Goal: Task Accomplishment & Management: Manage account settings

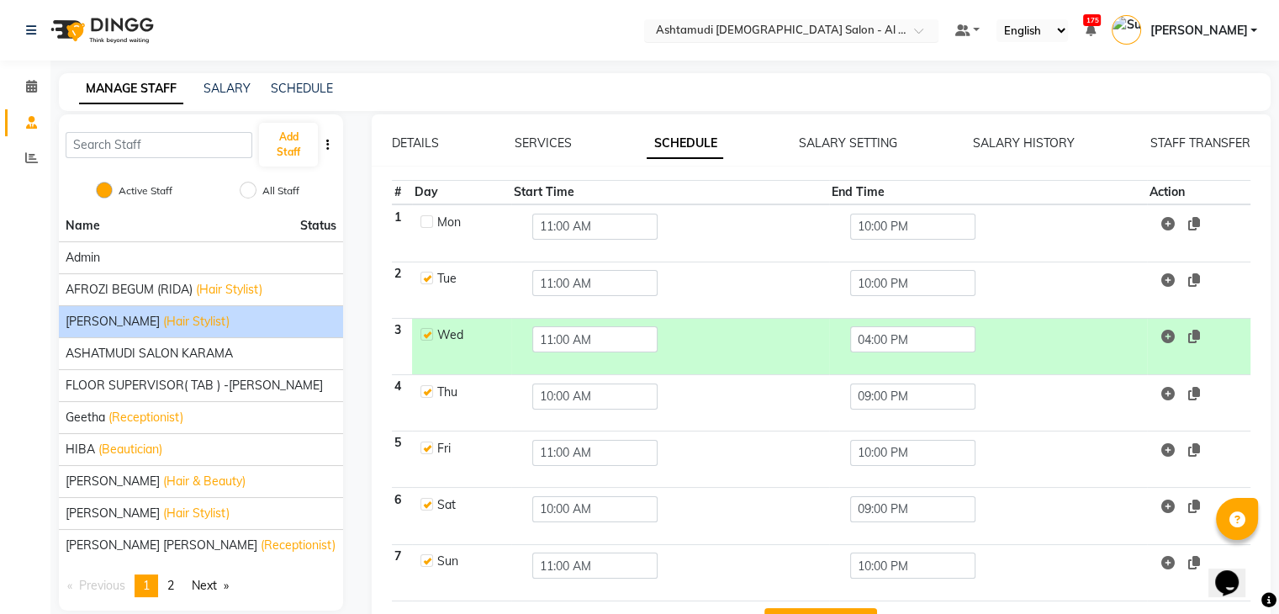
click at [828, 28] on input "text" at bounding box center [775, 32] width 244 height 17
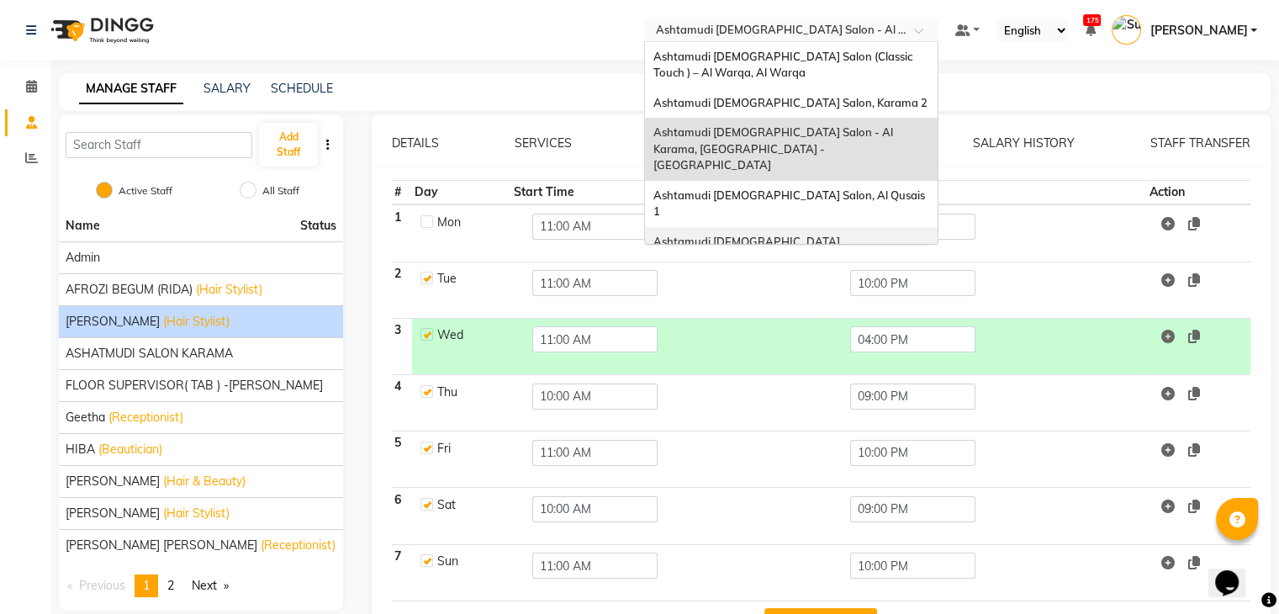
click at [894, 235] on span "Ashtamudi Ladies Salon Sahara Center, Dubai" at bounding box center [774, 250] width 241 height 30
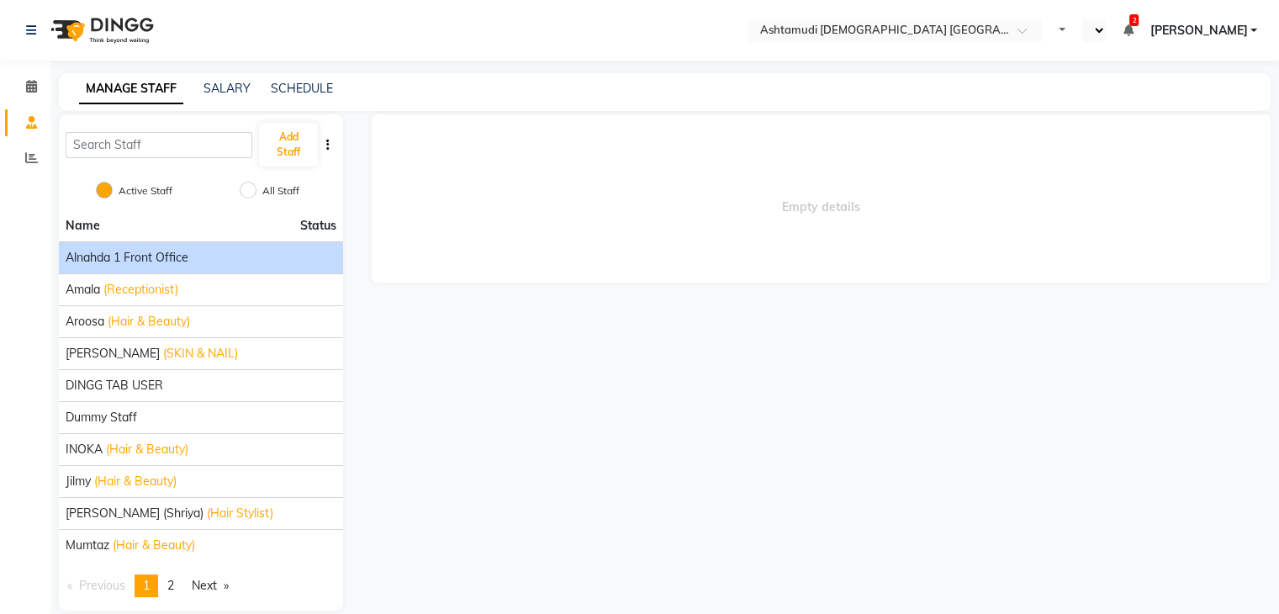
select select "en"
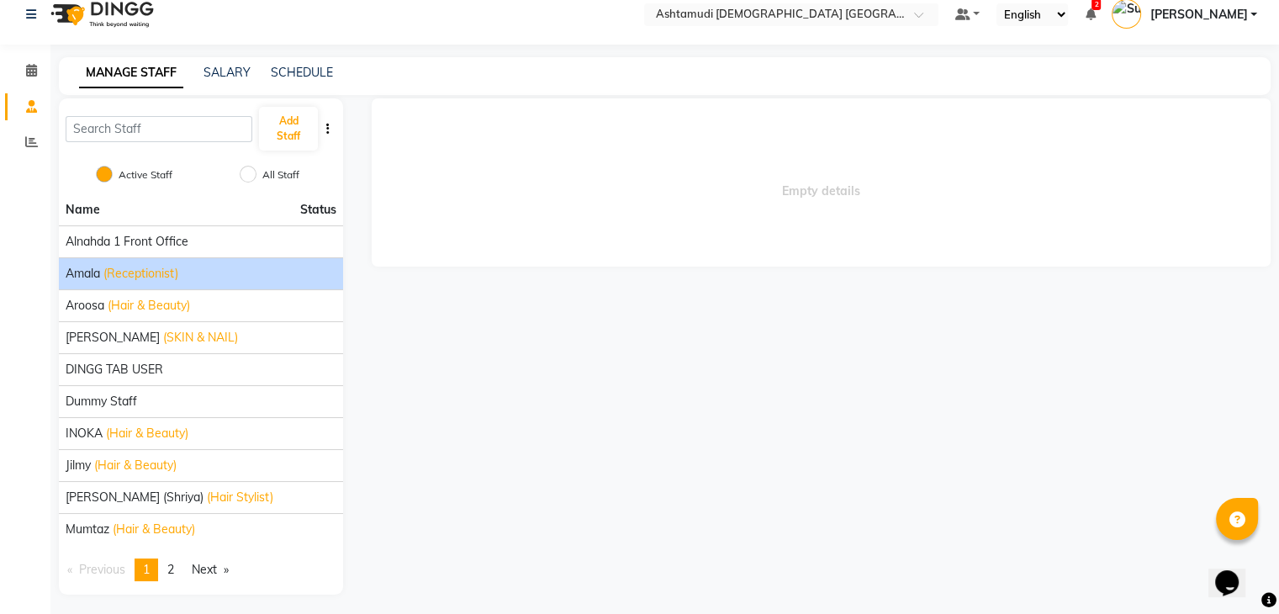
scroll to position [20, 0]
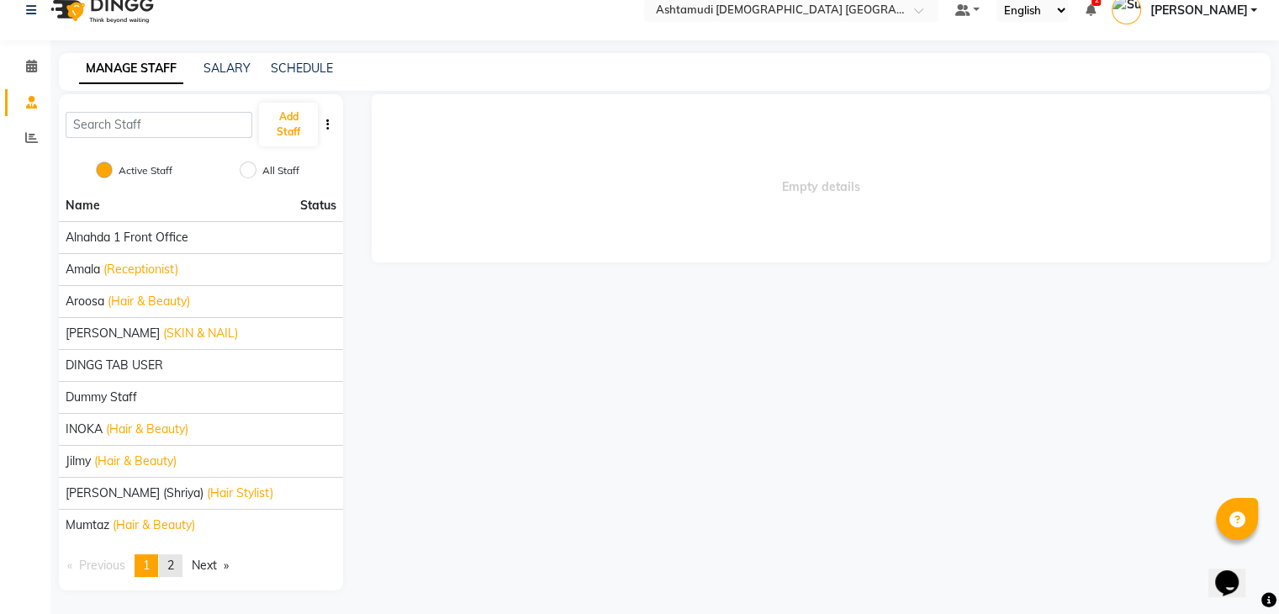
click at [178, 573] on link "page 2" at bounding box center [171, 565] width 24 height 23
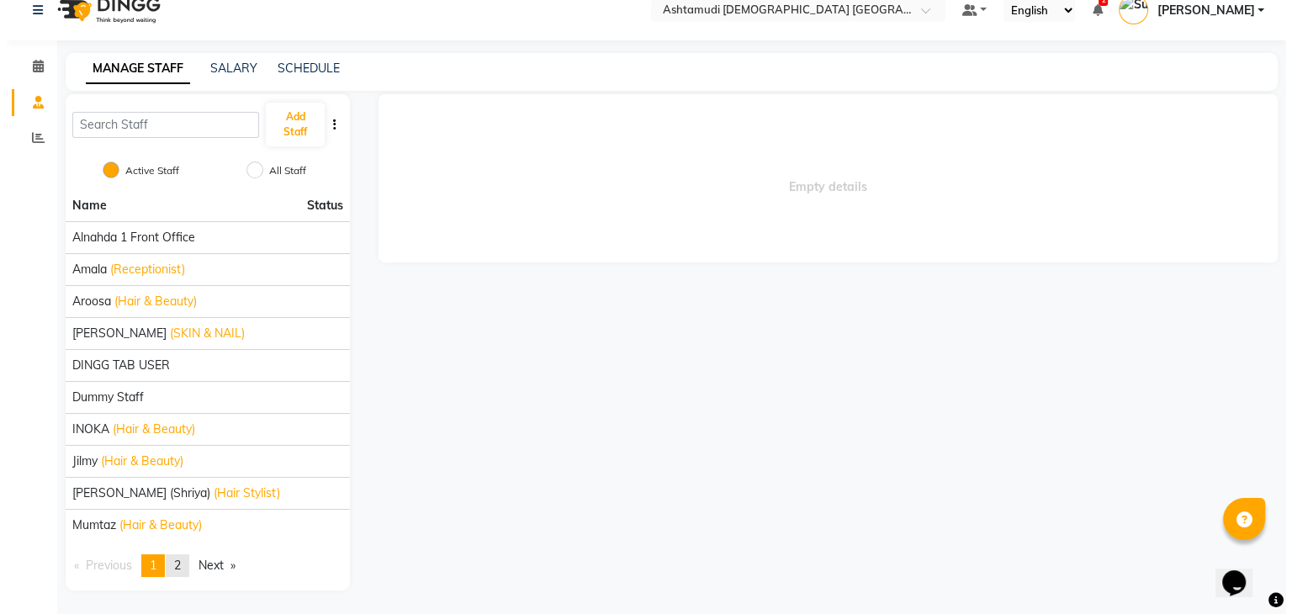
scroll to position [0, 0]
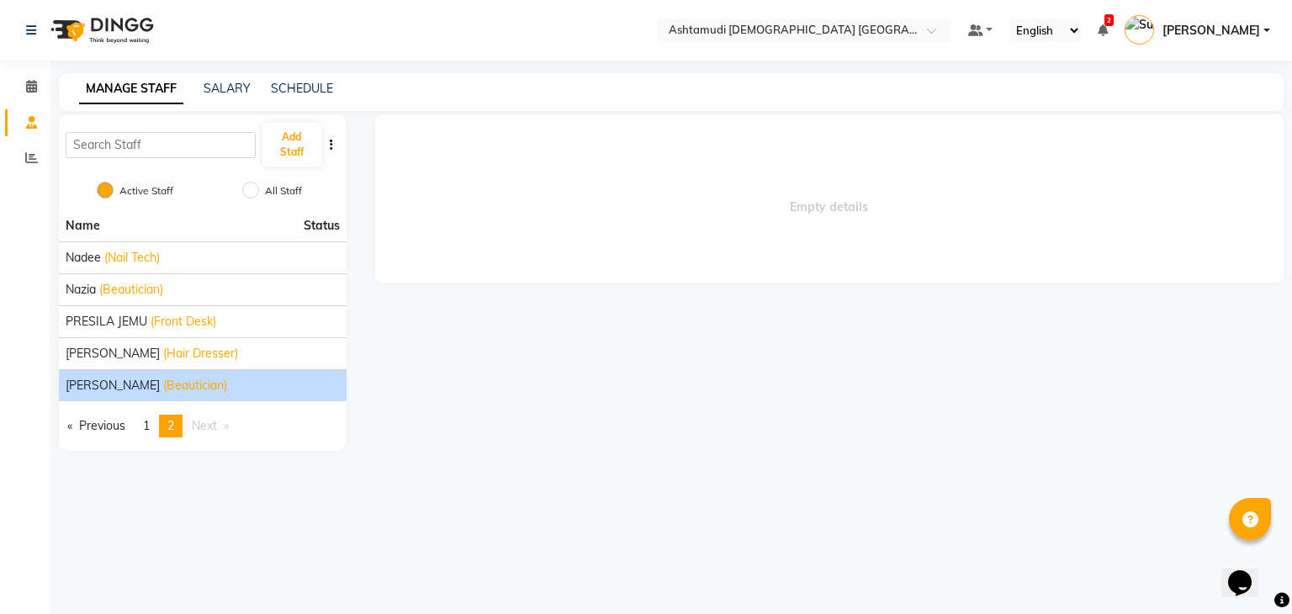
click at [108, 394] on li "Theresa (Beautician)" at bounding box center [203, 385] width 288 height 32
click at [101, 384] on span "Theresa" at bounding box center [113, 386] width 94 height 18
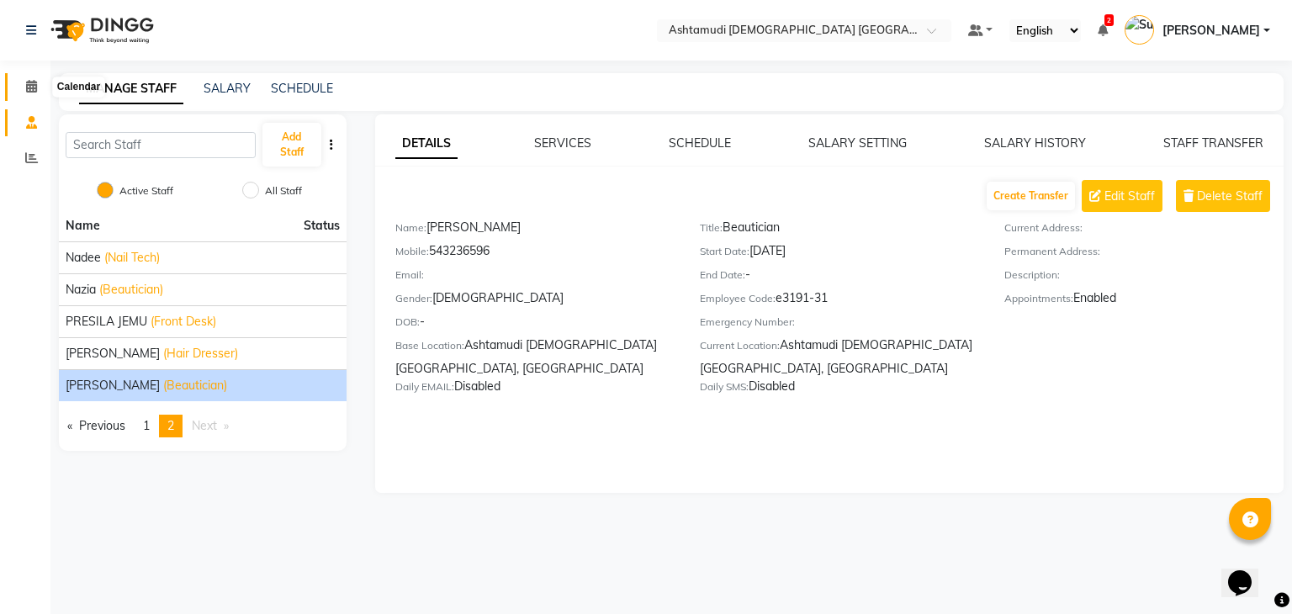
click at [35, 80] on icon at bounding box center [31, 86] width 11 height 13
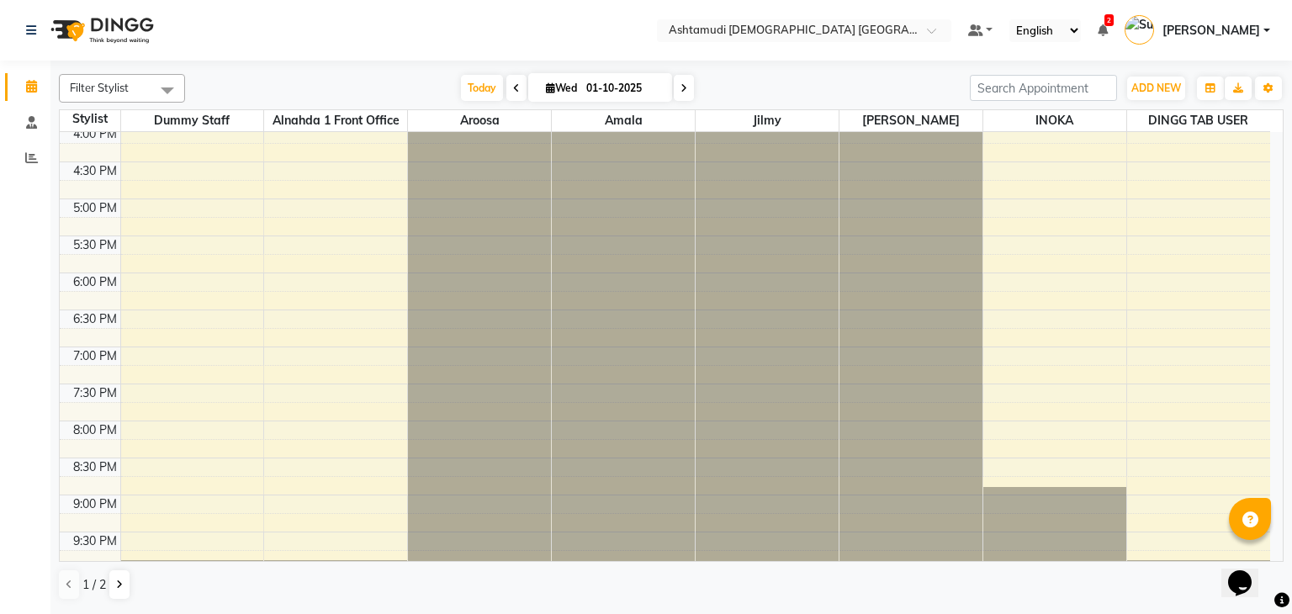
scroll to position [595, 0]
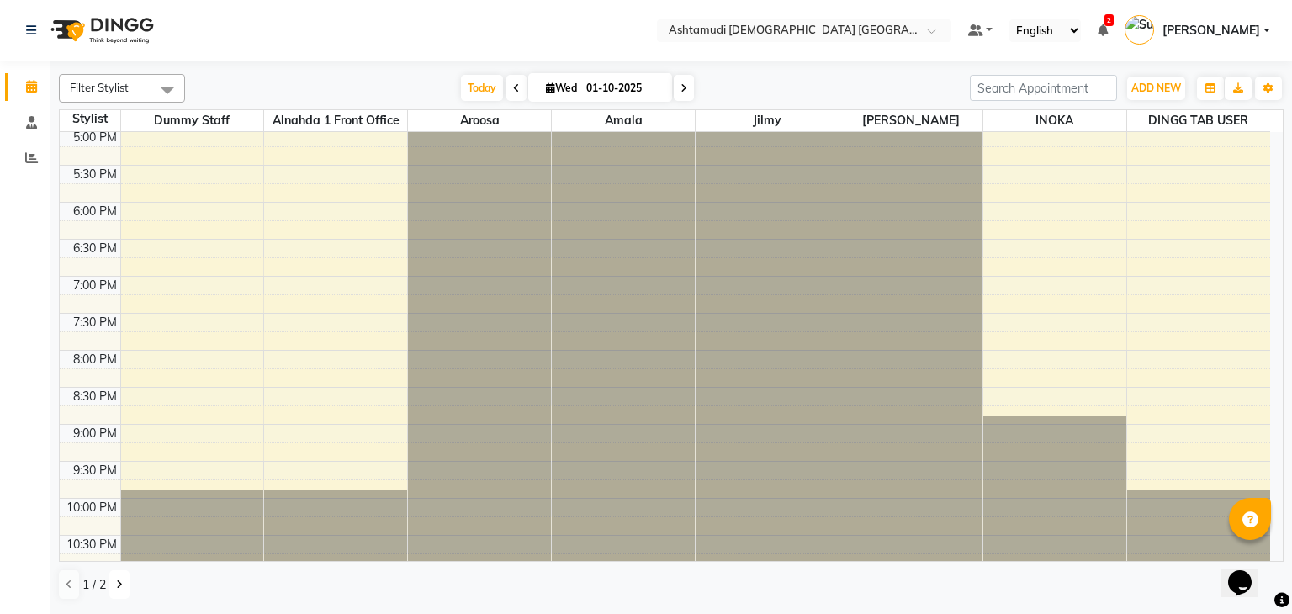
click at [120, 583] on icon at bounding box center [119, 585] width 7 height 10
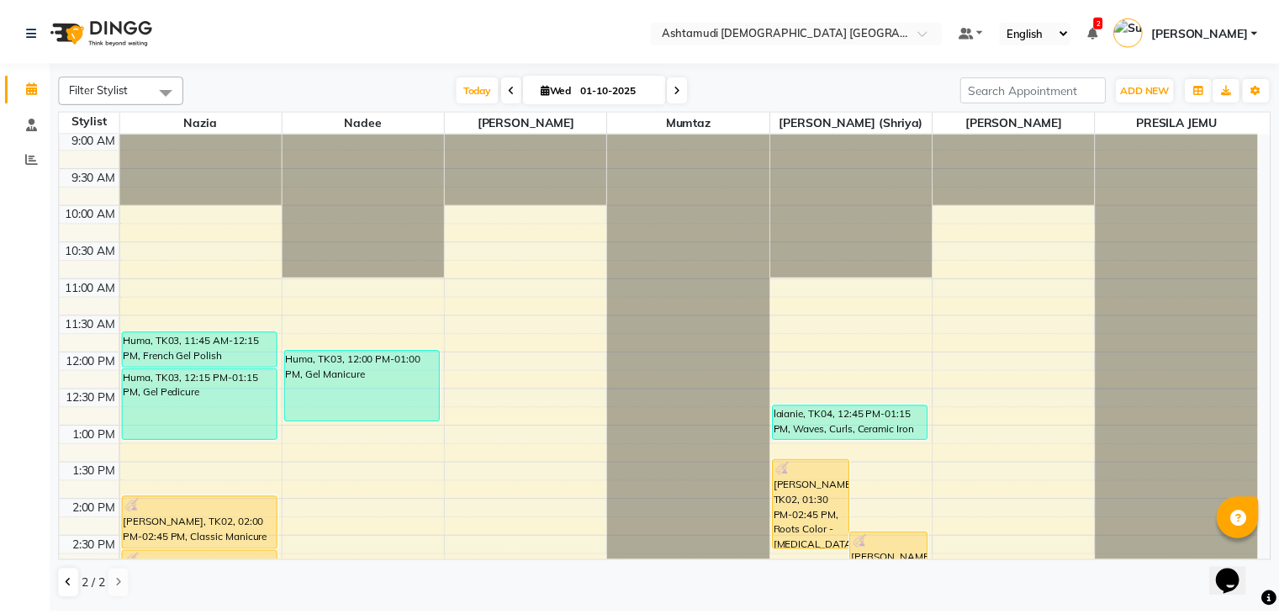
scroll to position [0, 0]
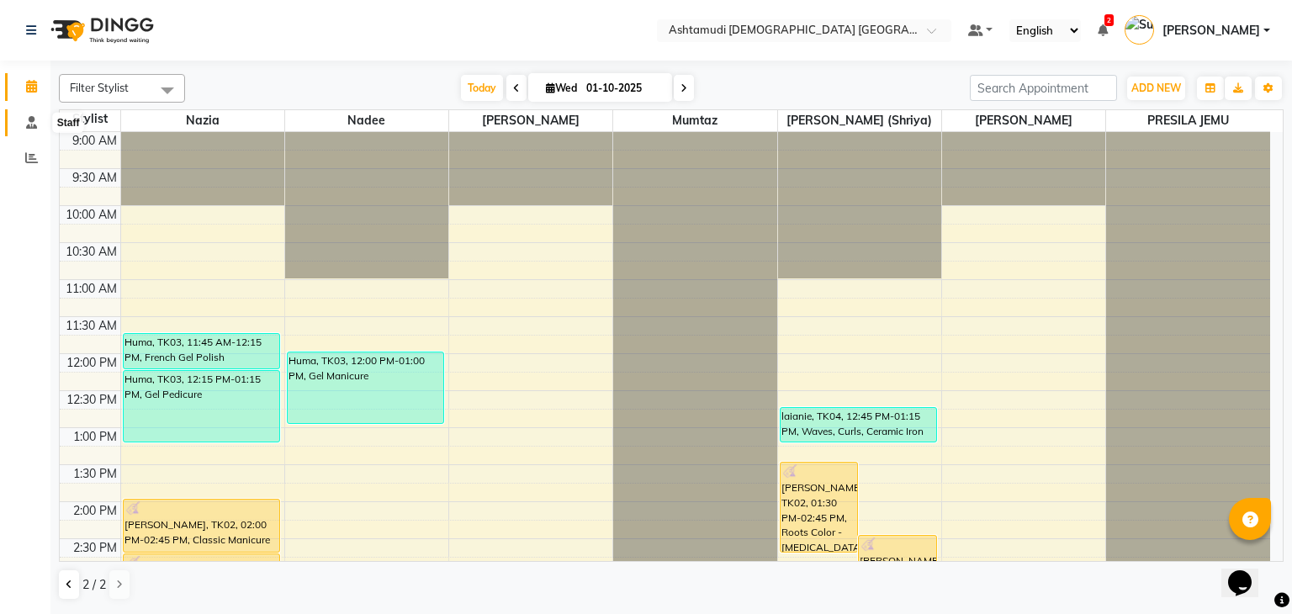
click at [27, 122] on icon at bounding box center [31, 122] width 11 height 13
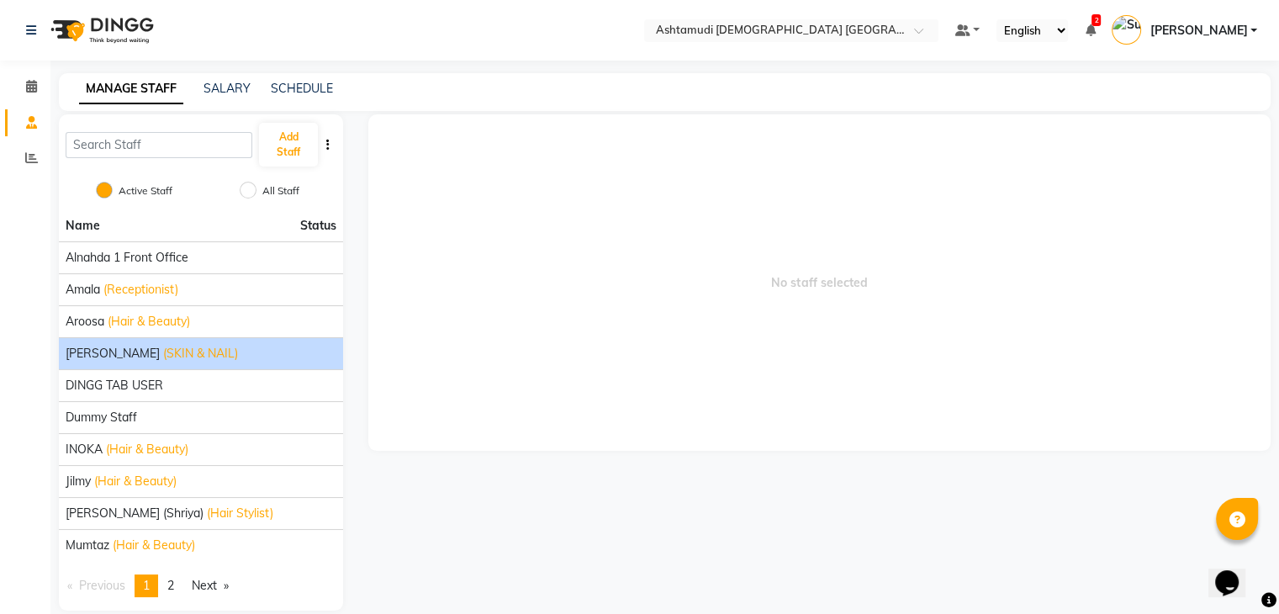
scroll to position [20, 0]
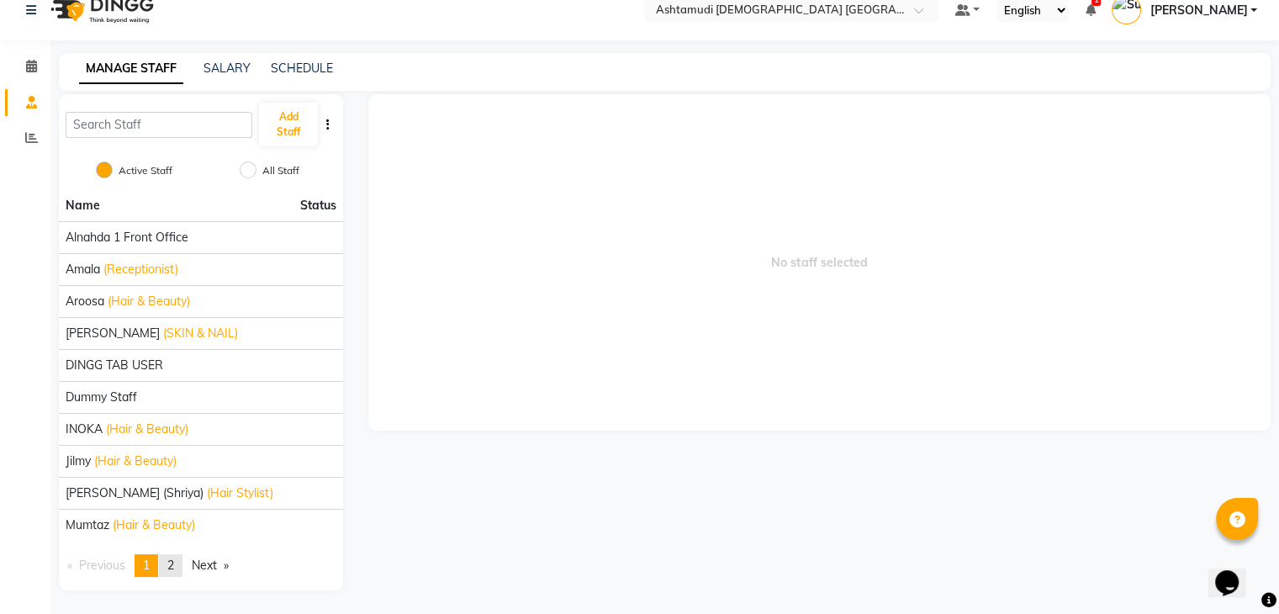
click at [172, 566] on span "2" at bounding box center [170, 565] width 7 height 15
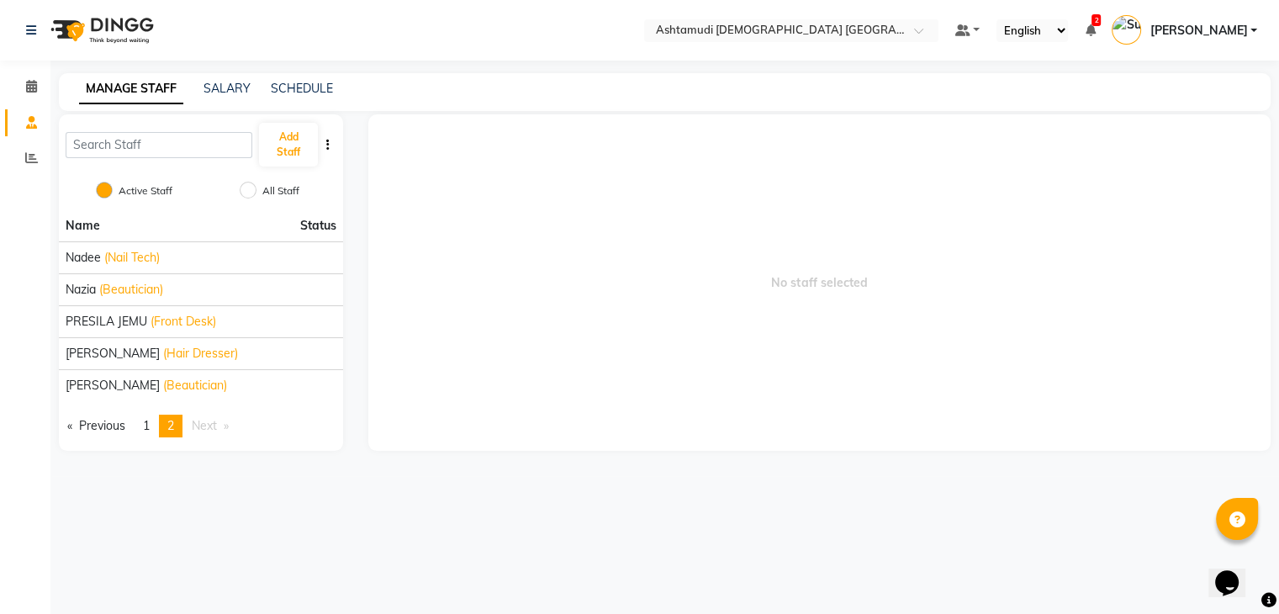
scroll to position [0, 0]
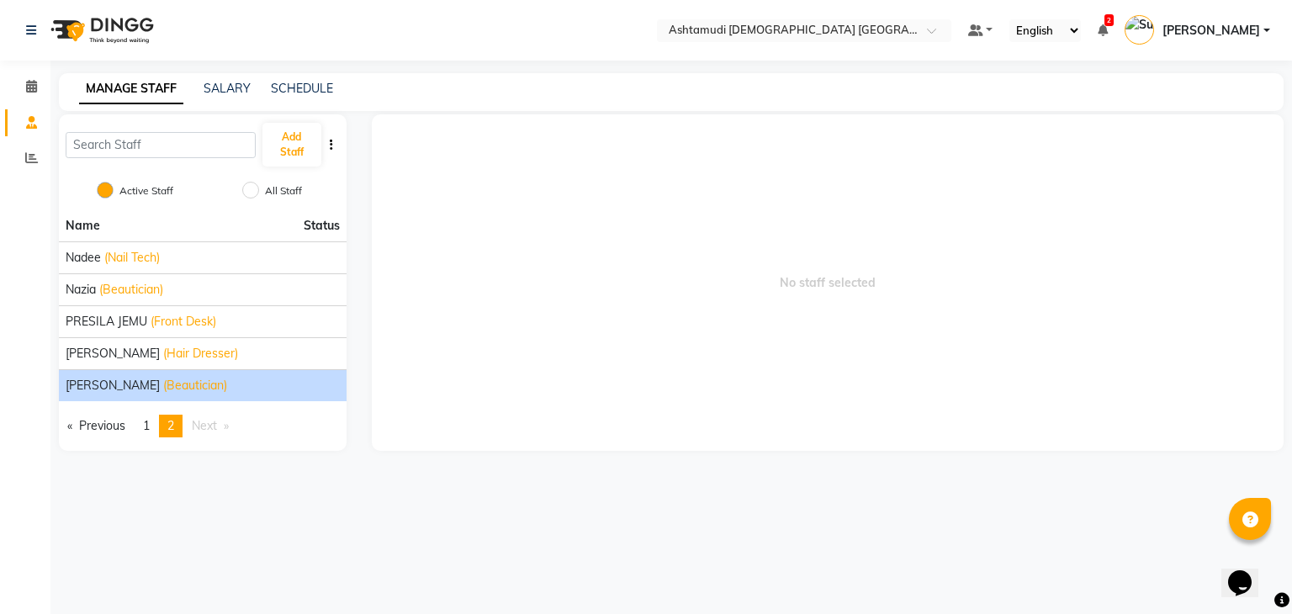
click at [104, 384] on span "Theresa" at bounding box center [113, 386] width 94 height 18
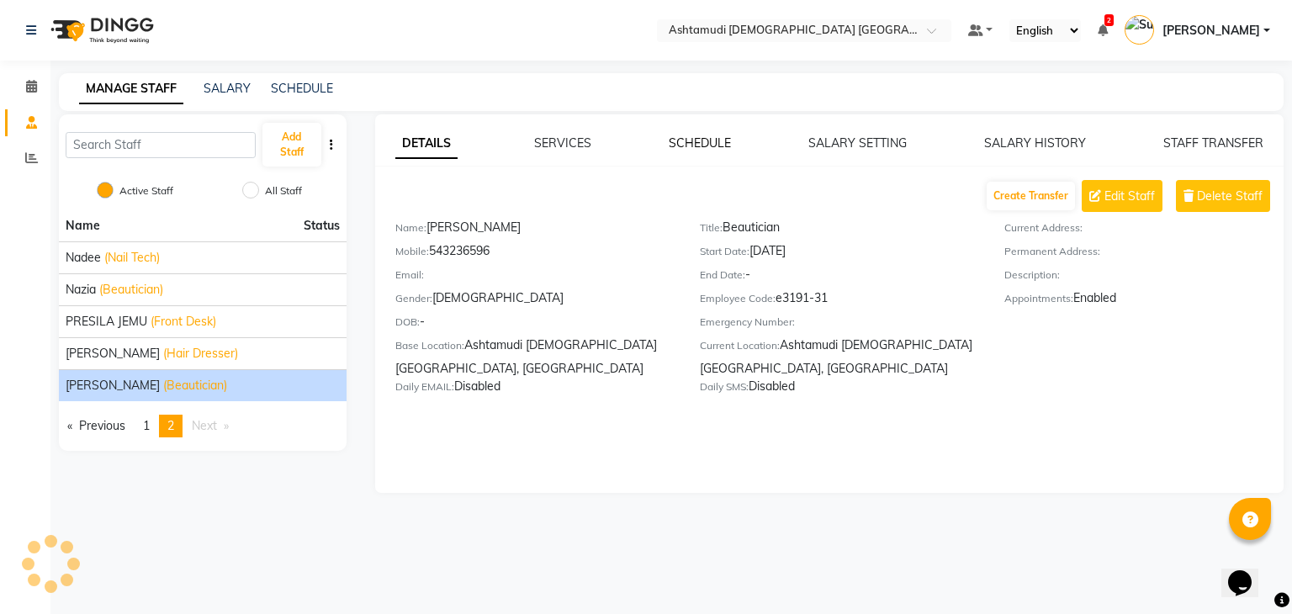
click at [716, 148] on link "SCHEDULE" at bounding box center [700, 142] width 62 height 15
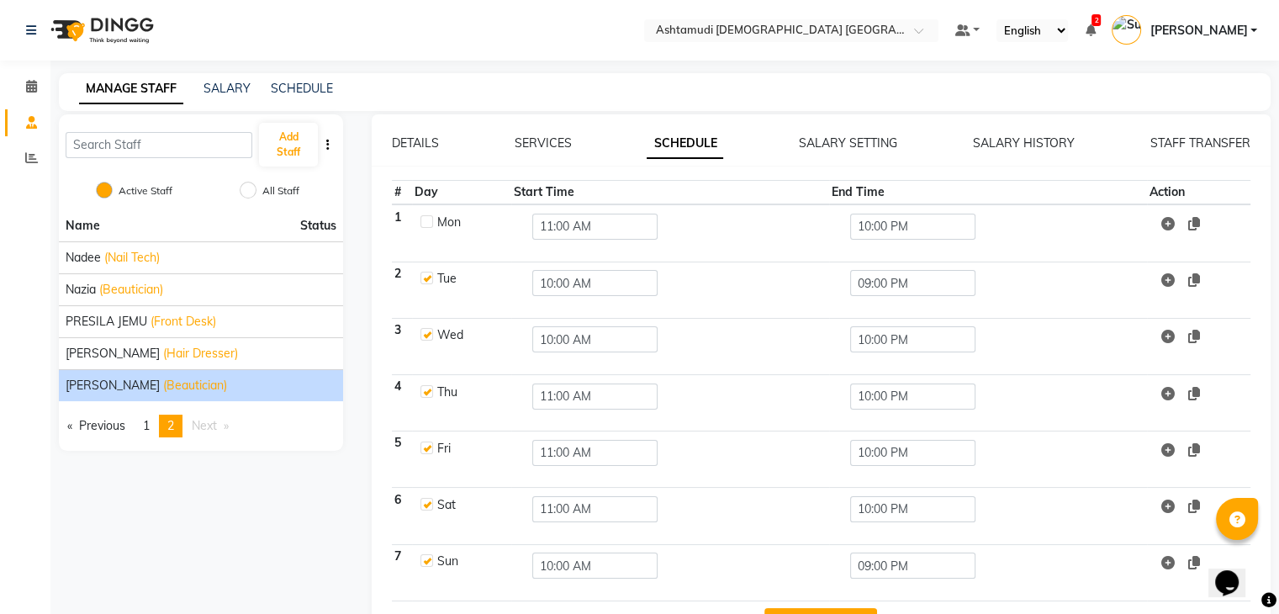
click at [421, 223] on label at bounding box center [427, 221] width 13 height 13
click at [421, 223] on input "checkbox" at bounding box center [426, 220] width 11 height 11
checkbox input "true"
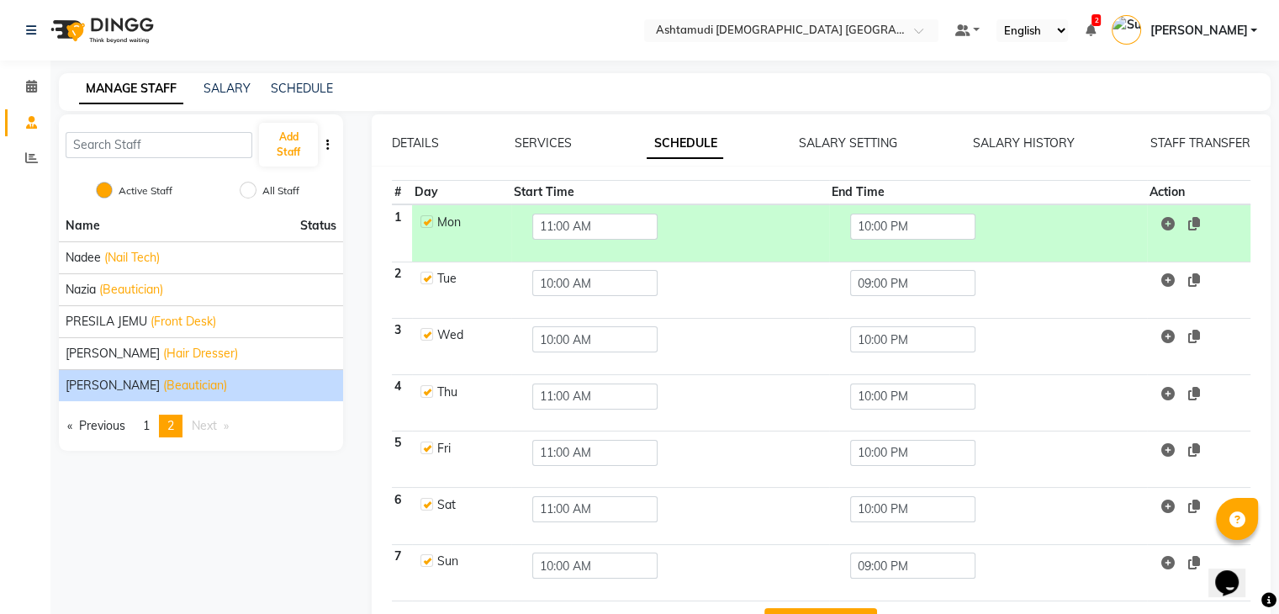
click at [426, 336] on label at bounding box center [427, 334] width 13 height 13
click at [426, 336] on input "checkbox" at bounding box center [426, 333] width 11 height 11
checkbox input "false"
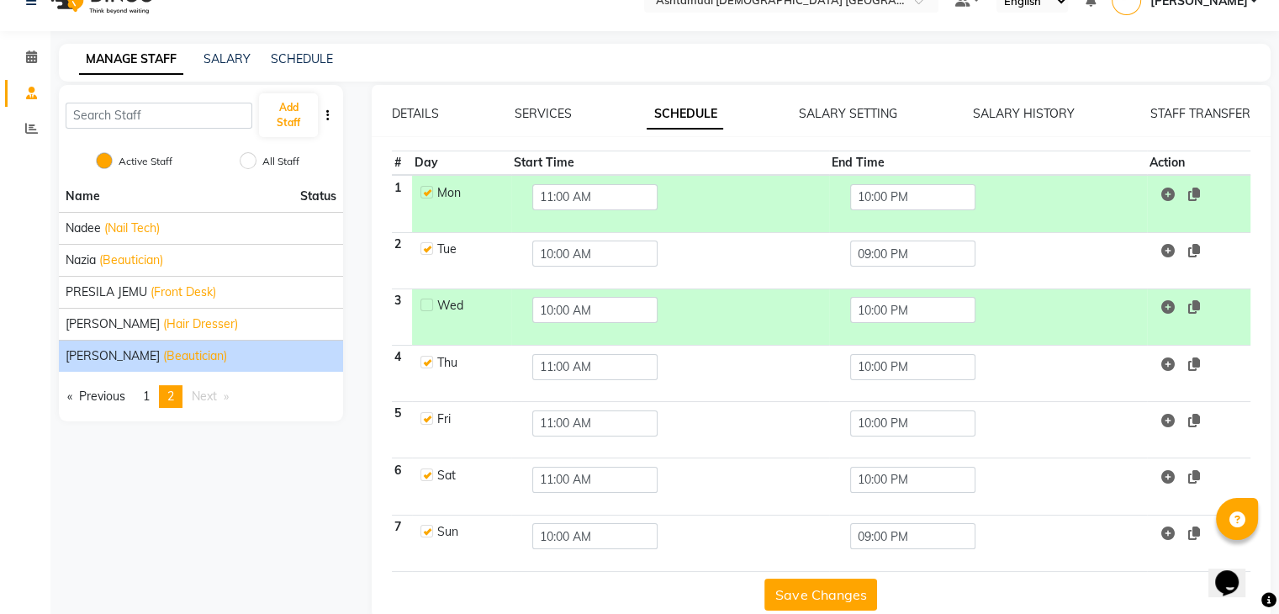
scroll to position [56, 0]
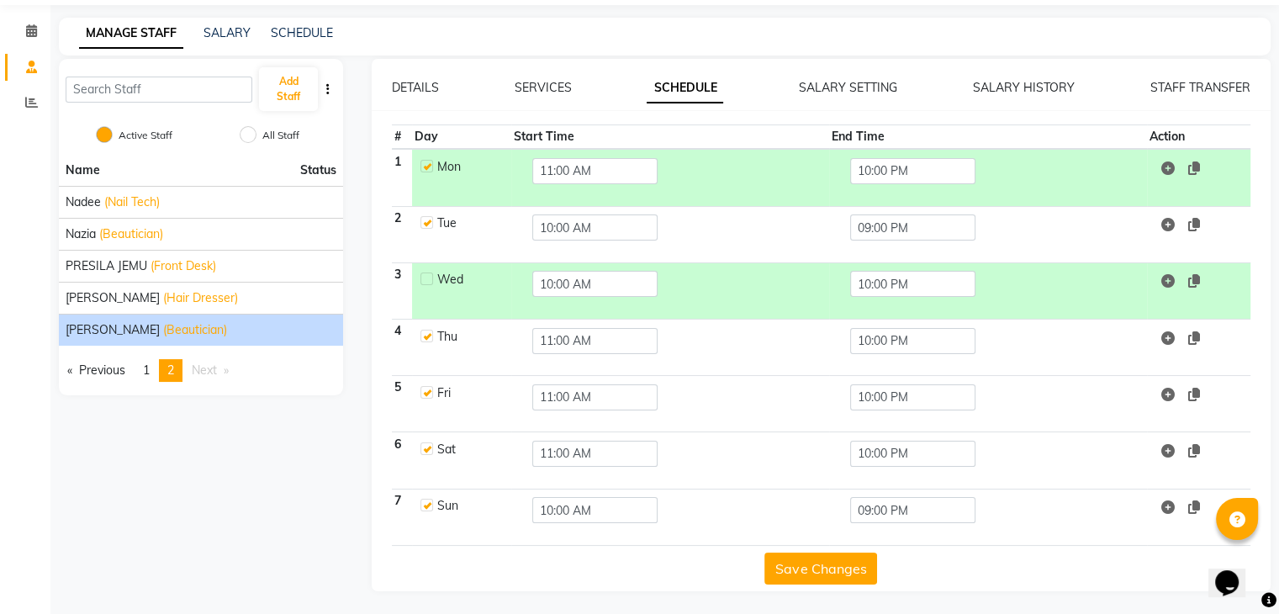
click at [823, 568] on button "Save Changes" at bounding box center [821, 569] width 113 height 32
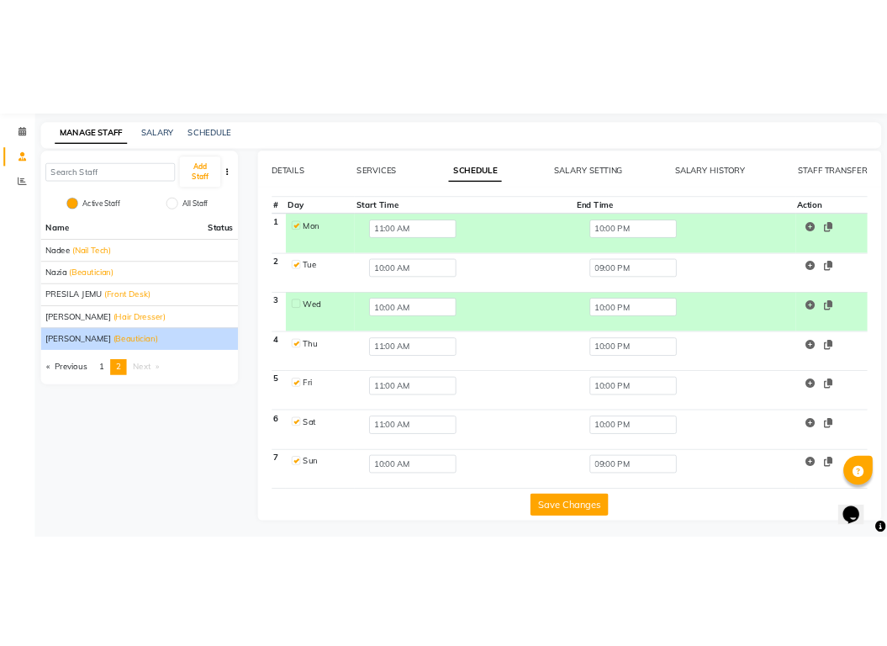
scroll to position [24, 0]
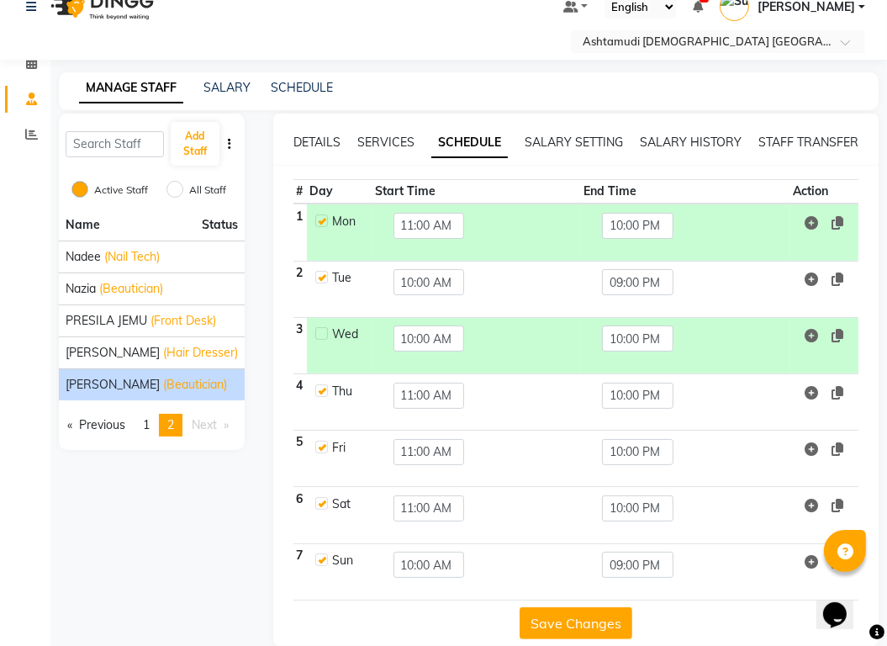
click at [588, 607] on button "Save Changes" at bounding box center [576, 623] width 113 height 32
click at [561, 607] on button "Save Changes" at bounding box center [576, 623] width 113 height 32
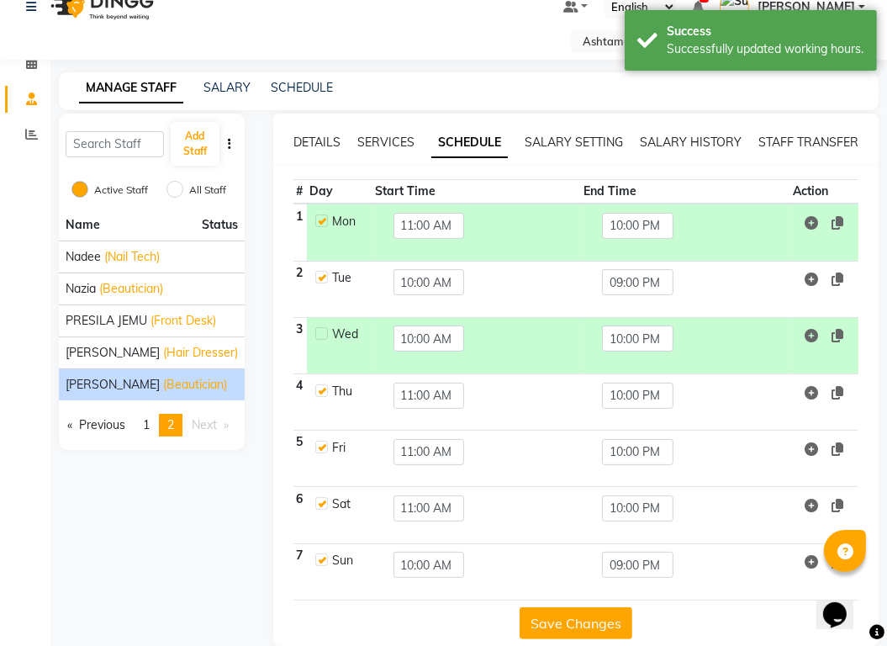
click at [561, 607] on button "Save Changes" at bounding box center [576, 623] width 113 height 32
click at [81, 344] on span "[PERSON_NAME]" at bounding box center [113, 353] width 94 height 18
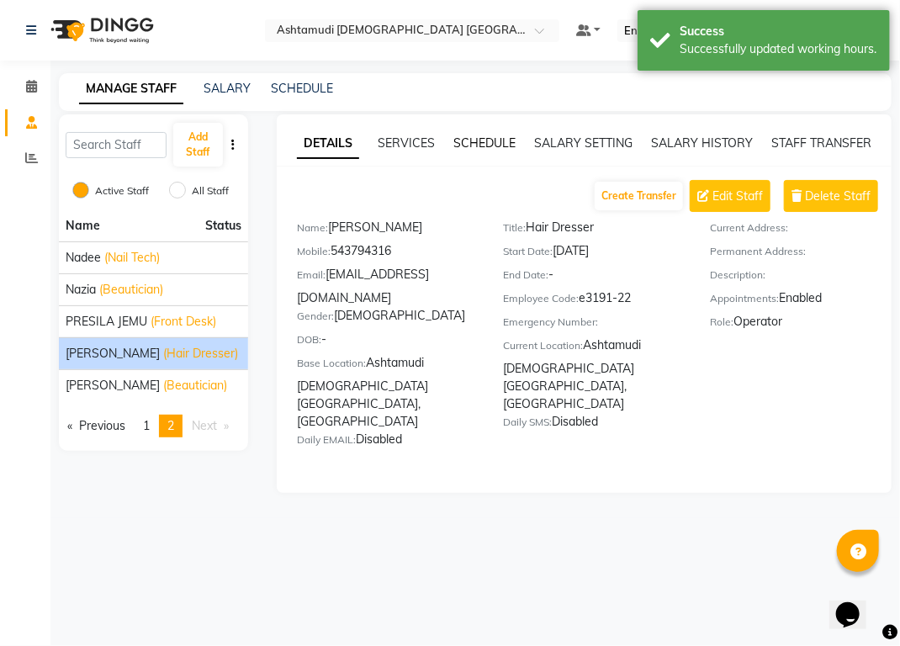
click at [498, 147] on link "SCHEDULE" at bounding box center [484, 142] width 62 height 15
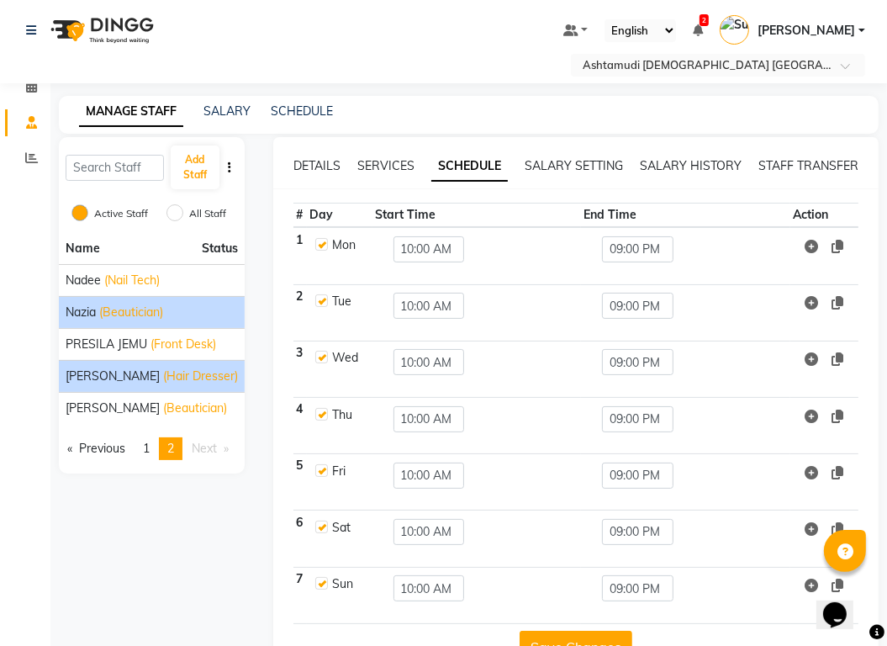
click at [112, 304] on span "(Beautician)" at bounding box center [131, 313] width 64 height 18
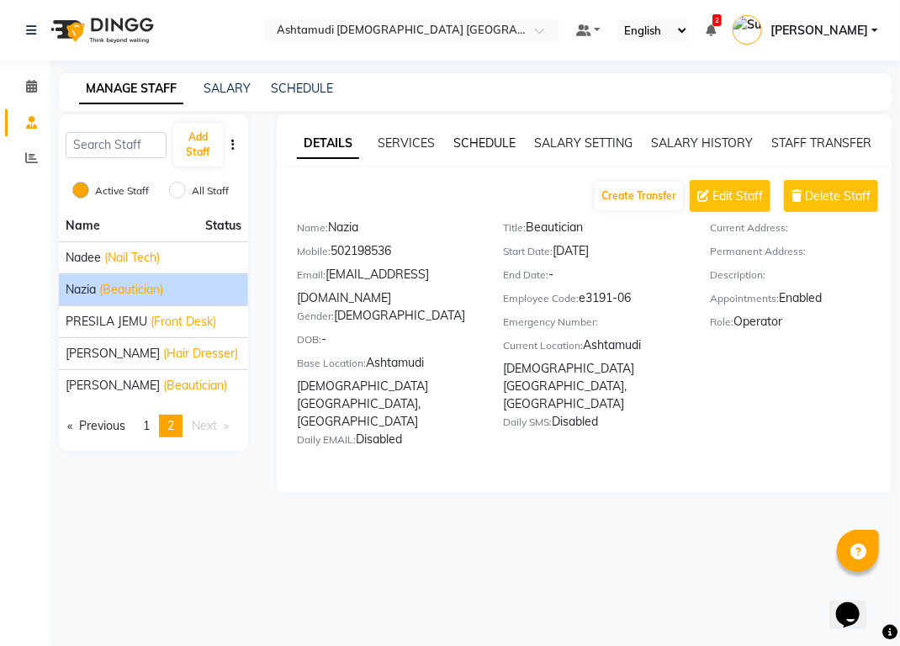
click at [490, 142] on link "SCHEDULE" at bounding box center [484, 142] width 62 height 15
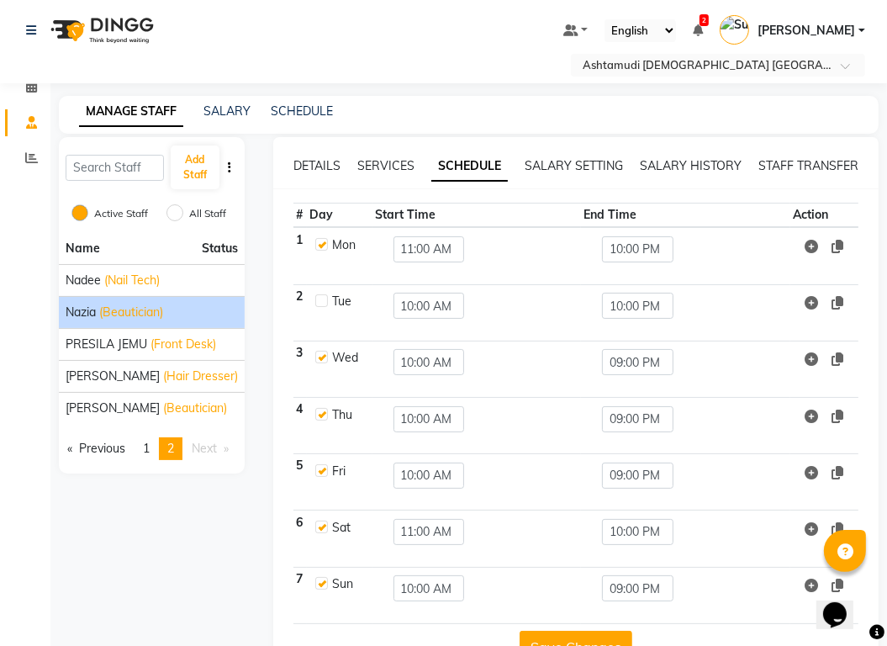
click at [498, 536] on td "11:00 AM" at bounding box center [477, 539] width 209 height 56
click at [422, 463] on input "10:00 AM" at bounding box center [429, 476] width 71 height 26
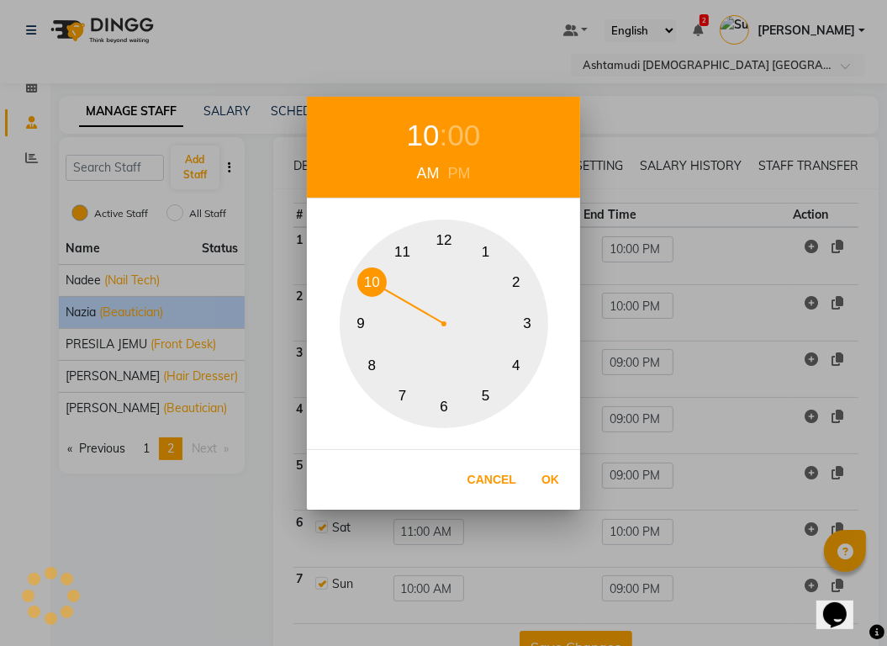
click at [397, 250] on button "11" at bounding box center [402, 251] width 29 height 29
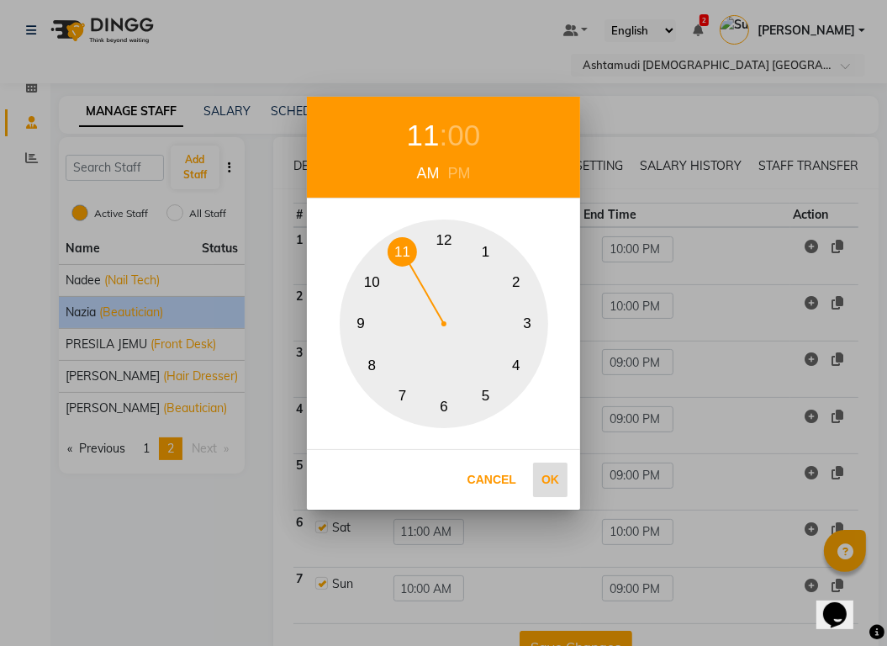
click at [552, 481] on button "Ok" at bounding box center [550, 480] width 34 height 34
type input "11:00 AM"
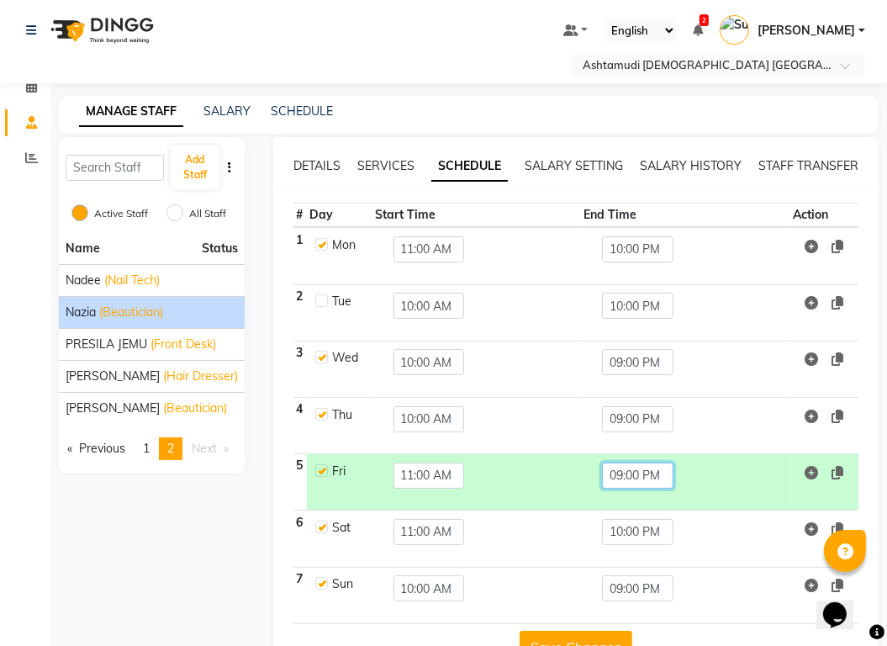
click at [627, 463] on input "09:00 PM" at bounding box center [637, 476] width 71 height 26
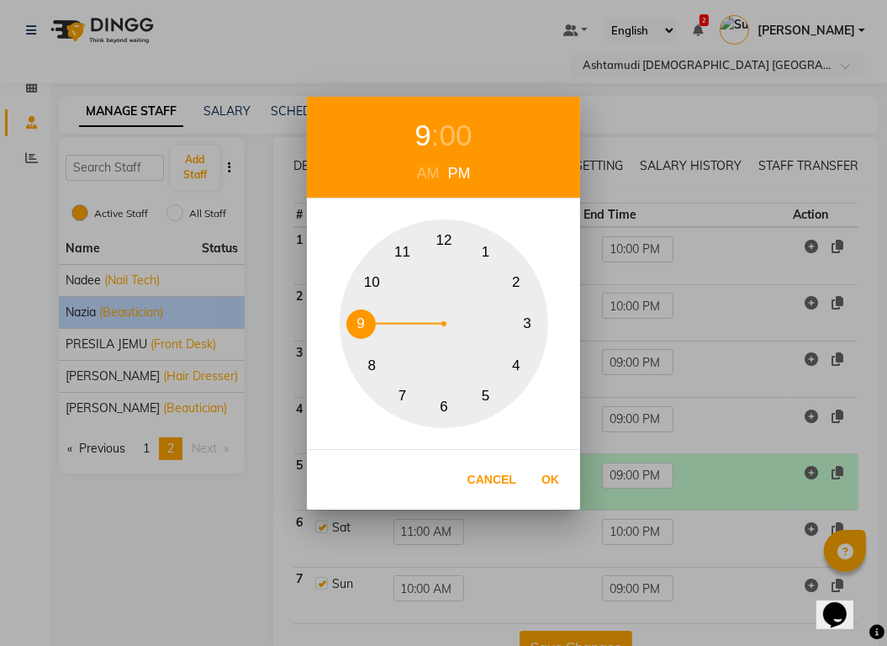
click at [371, 278] on button "10" at bounding box center [371, 281] width 29 height 29
click at [552, 468] on button "Ok" at bounding box center [550, 480] width 34 height 34
type input "10:00 PM"
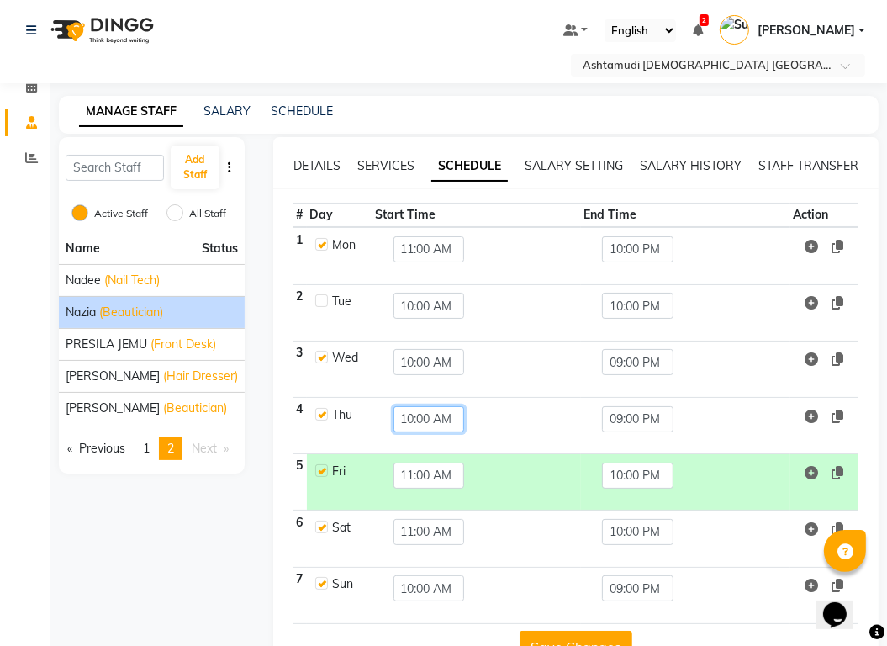
click at [423, 406] on input "10:00 AM" at bounding box center [429, 419] width 71 height 26
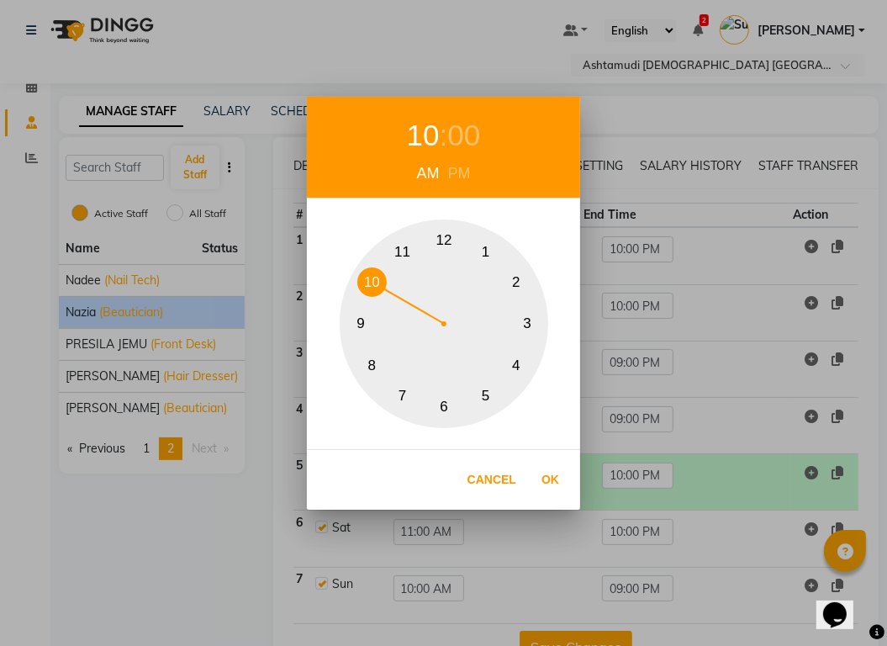
click at [400, 249] on button "11" at bounding box center [402, 251] width 29 height 29
click at [558, 477] on button "Ok" at bounding box center [550, 480] width 34 height 34
type input "11:00 AM"
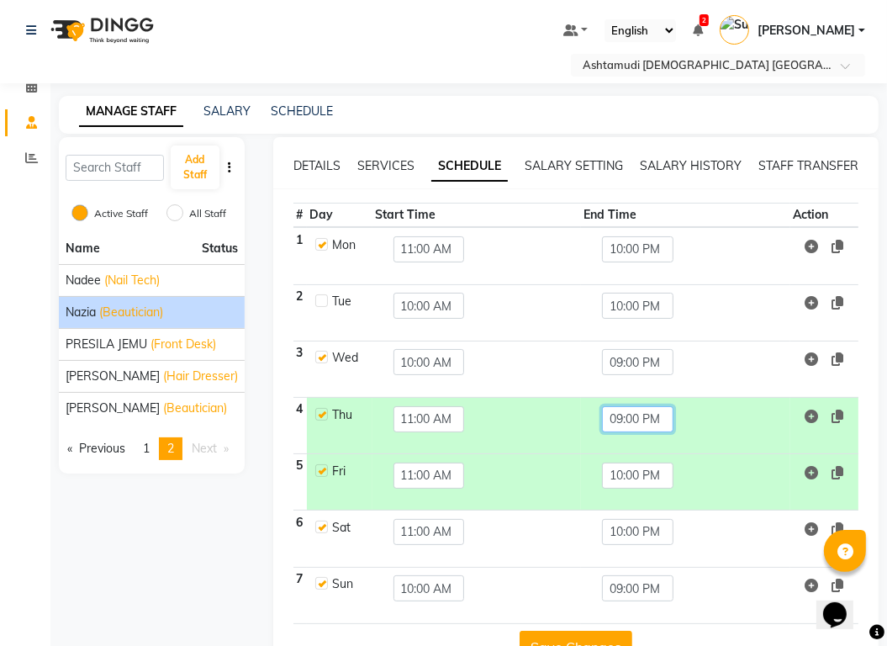
click at [641, 406] on input "09:00 PM" at bounding box center [637, 419] width 71 height 26
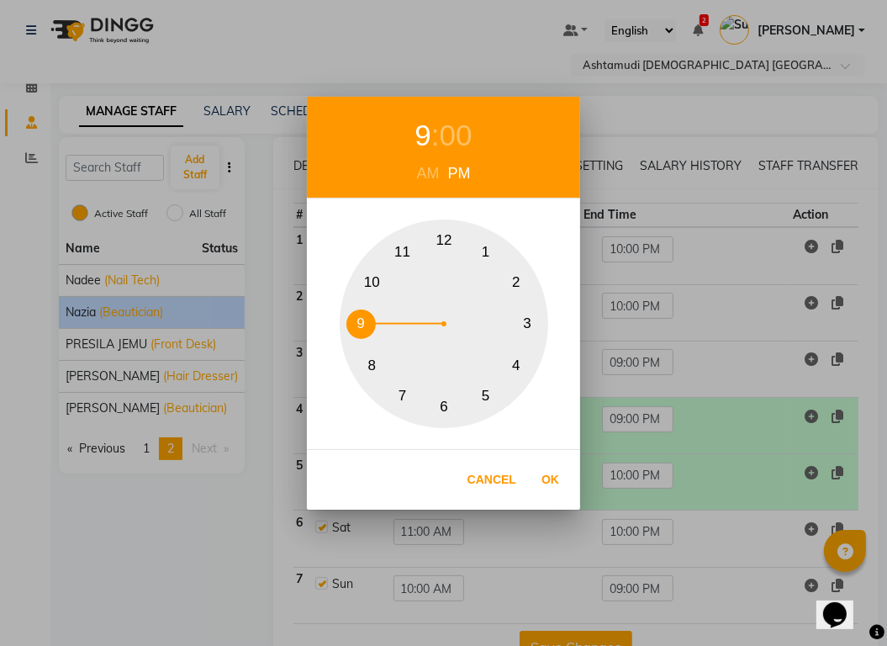
click at [371, 279] on button "10" at bounding box center [371, 281] width 29 height 29
click at [548, 469] on button "Ok" at bounding box center [550, 480] width 34 height 34
type input "10:00 PM"
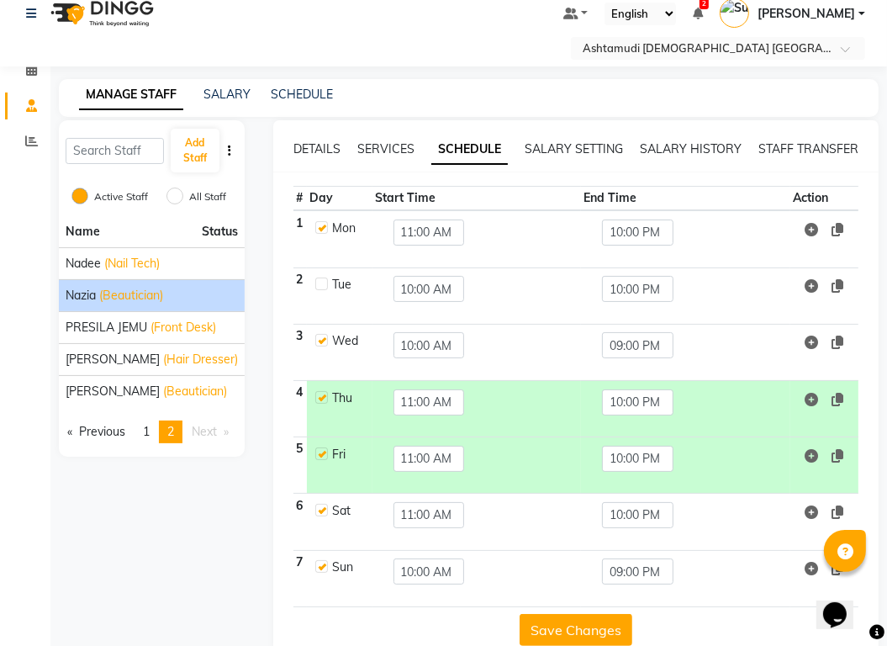
scroll to position [24, 0]
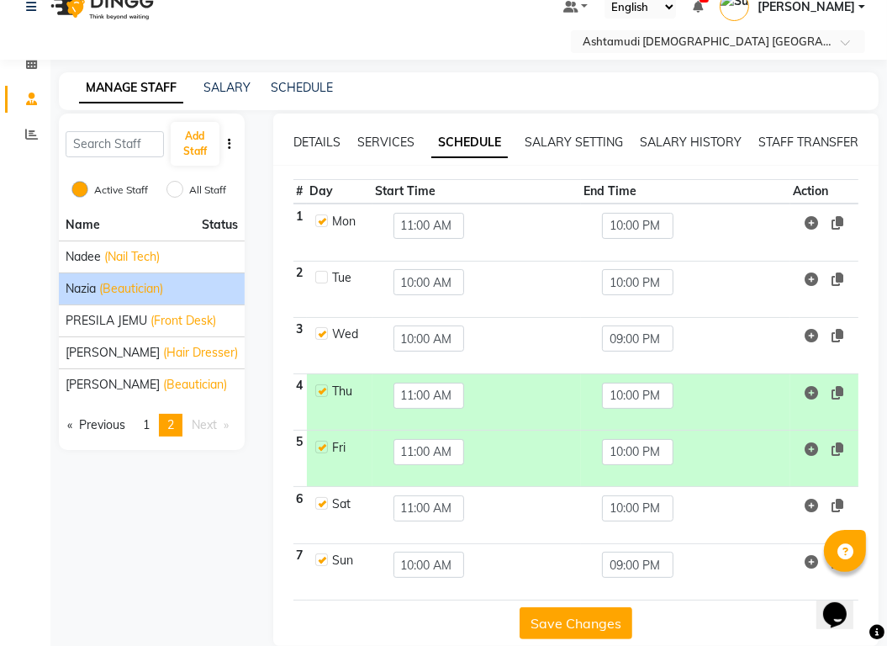
click at [601, 607] on button "Save Changes" at bounding box center [576, 623] width 113 height 32
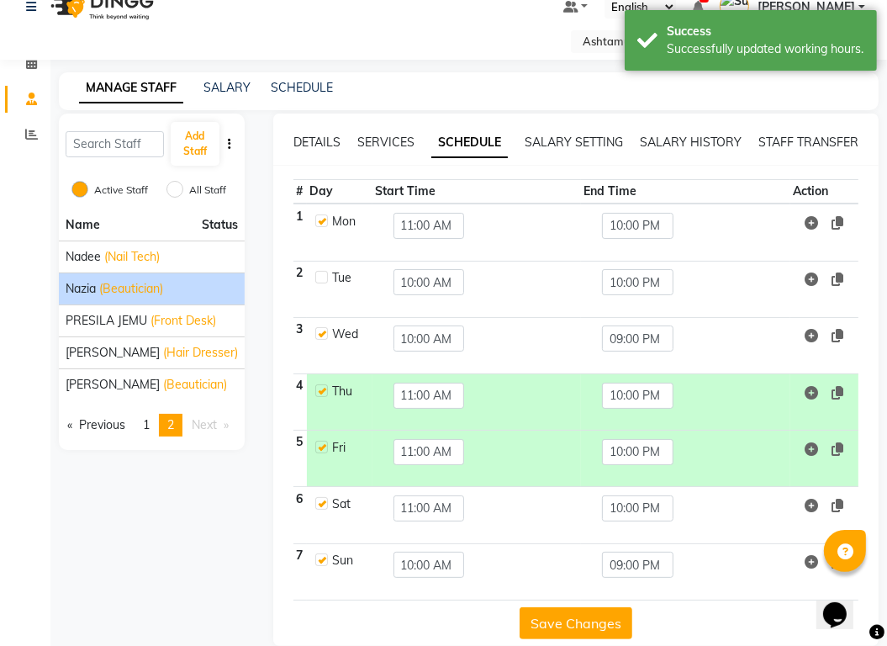
click at [601, 607] on button "Save Changes" at bounding box center [576, 623] width 113 height 32
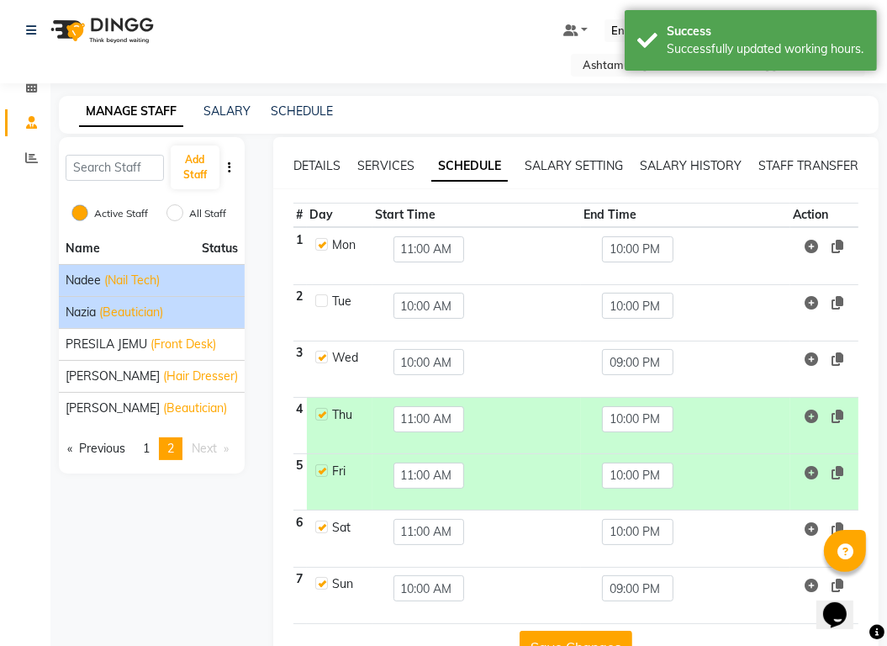
click at [183, 272] on div "Nadee (Nail Tech)" at bounding box center [152, 281] width 172 height 18
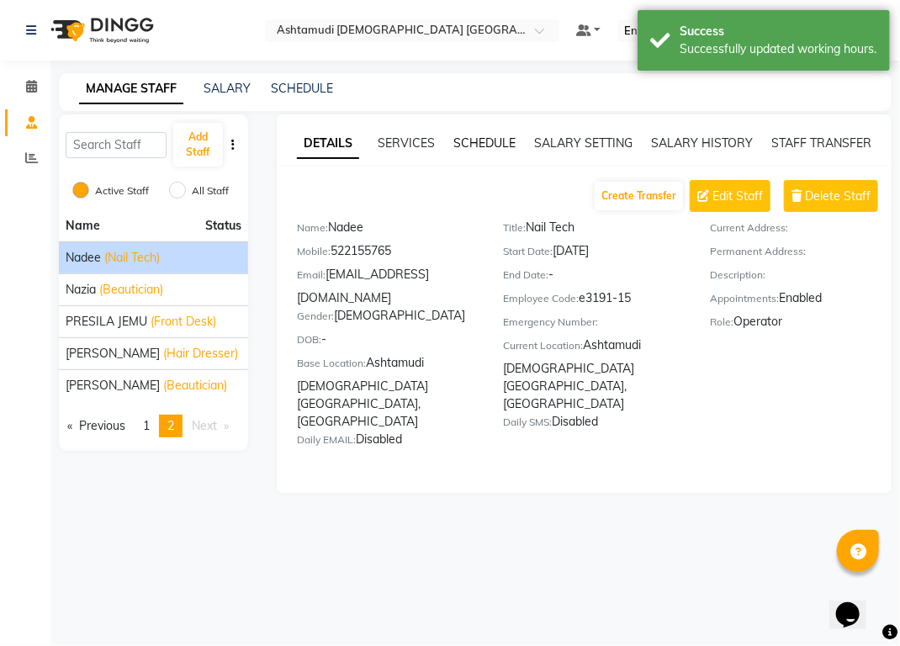
click at [484, 135] on link "SCHEDULE" at bounding box center [484, 142] width 62 height 15
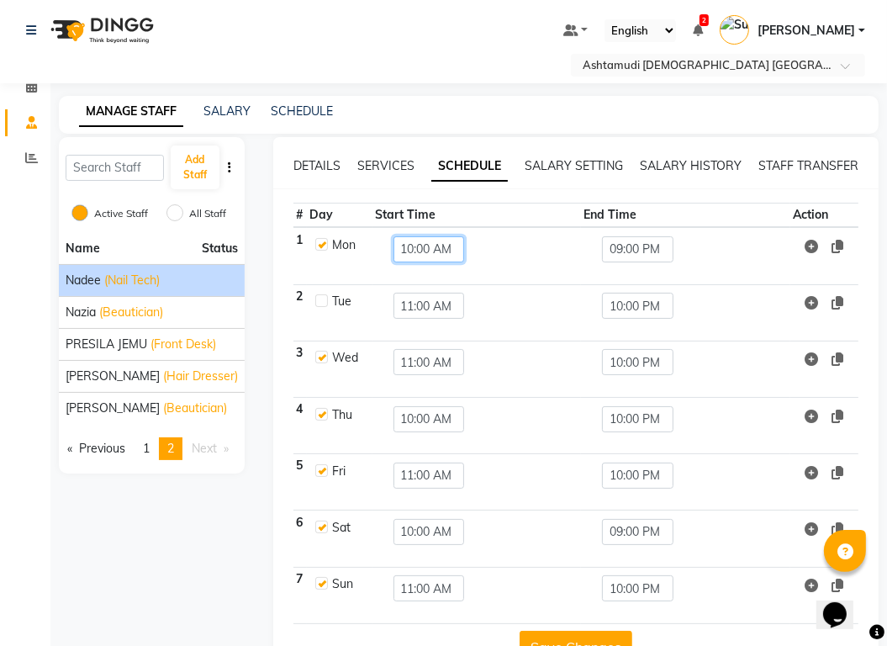
click at [405, 236] on input "10:00 AM" at bounding box center [429, 249] width 71 height 26
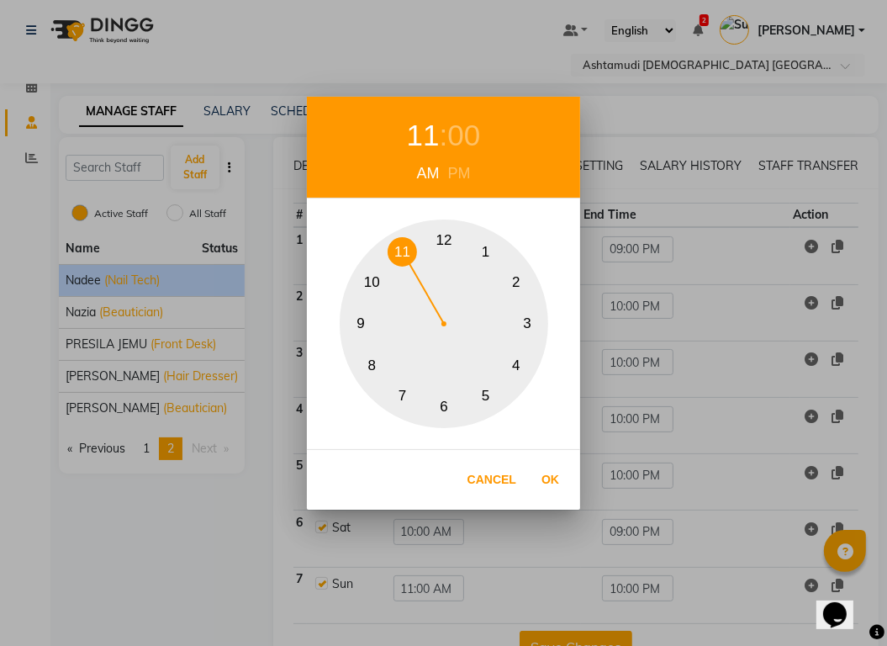
click at [405, 246] on button "11" at bounding box center [402, 251] width 29 height 29
click at [553, 479] on button "Ok" at bounding box center [550, 480] width 34 height 34
type input "11:00 AM"
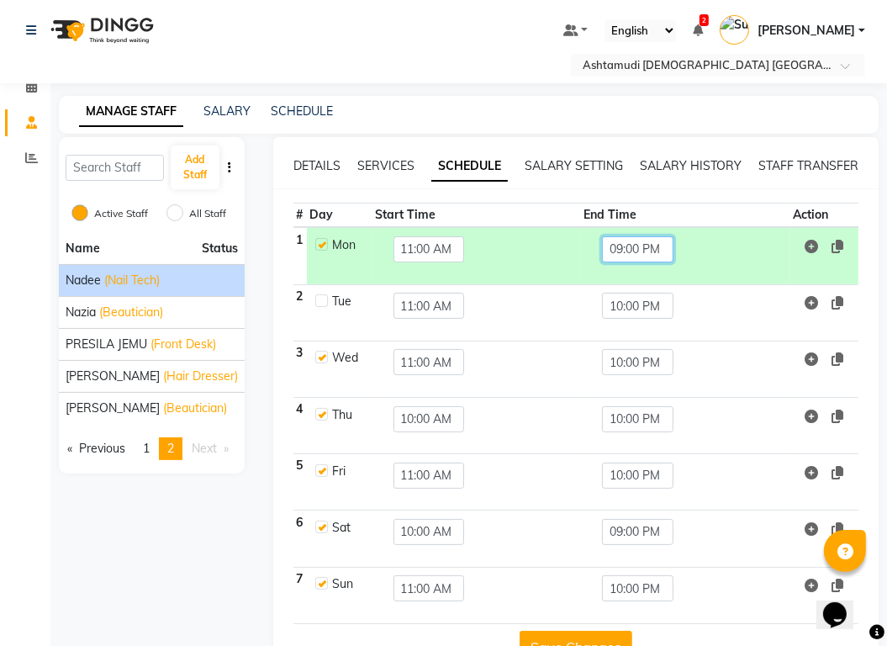
click at [622, 236] on input "09:00 PM" at bounding box center [637, 249] width 71 height 26
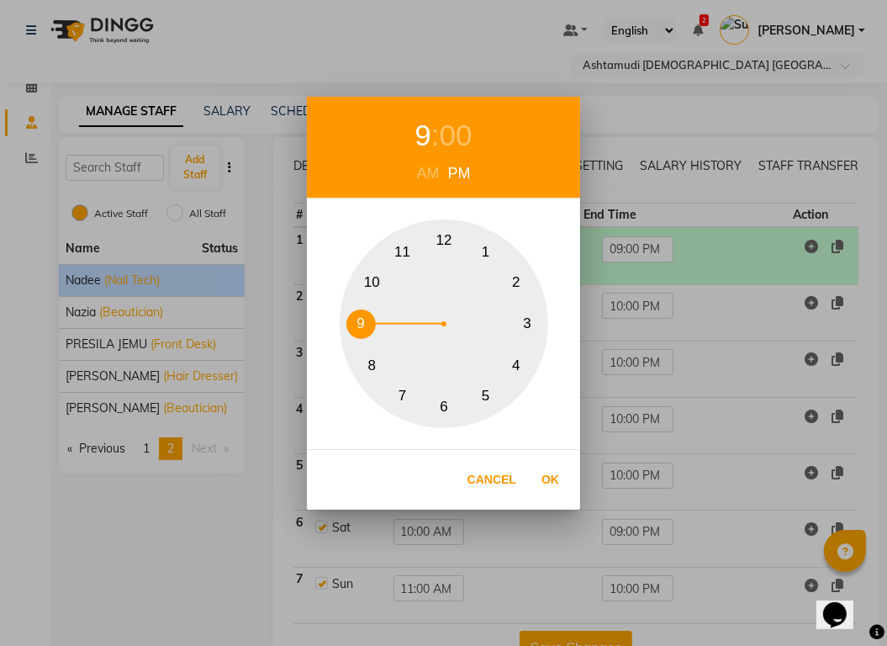
click at [367, 283] on button "10" at bounding box center [371, 281] width 29 height 29
click at [540, 476] on button "Ok" at bounding box center [550, 480] width 34 height 34
type input "10:00 PM"
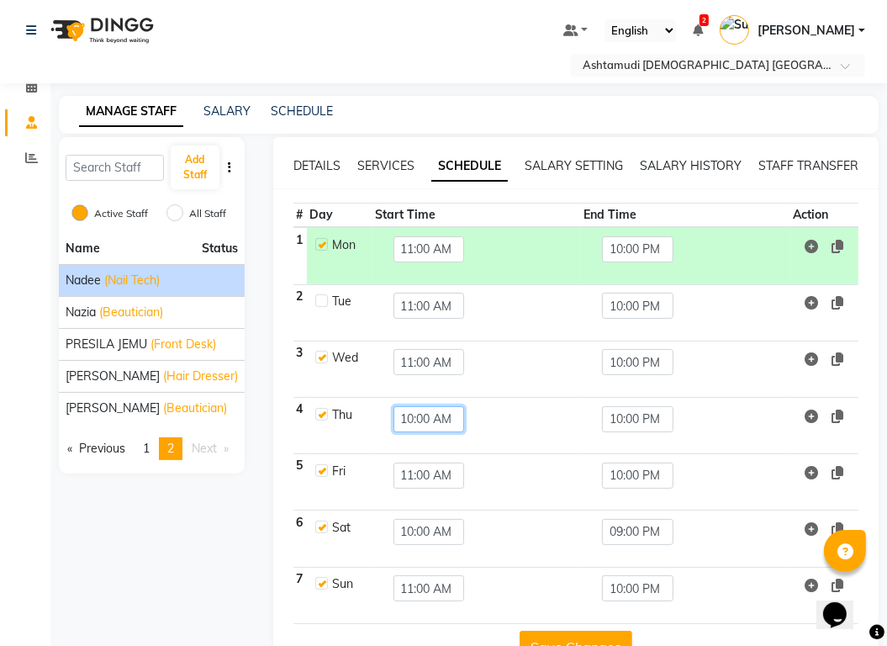
click at [413, 406] on input "10:00 AM" at bounding box center [429, 419] width 71 height 26
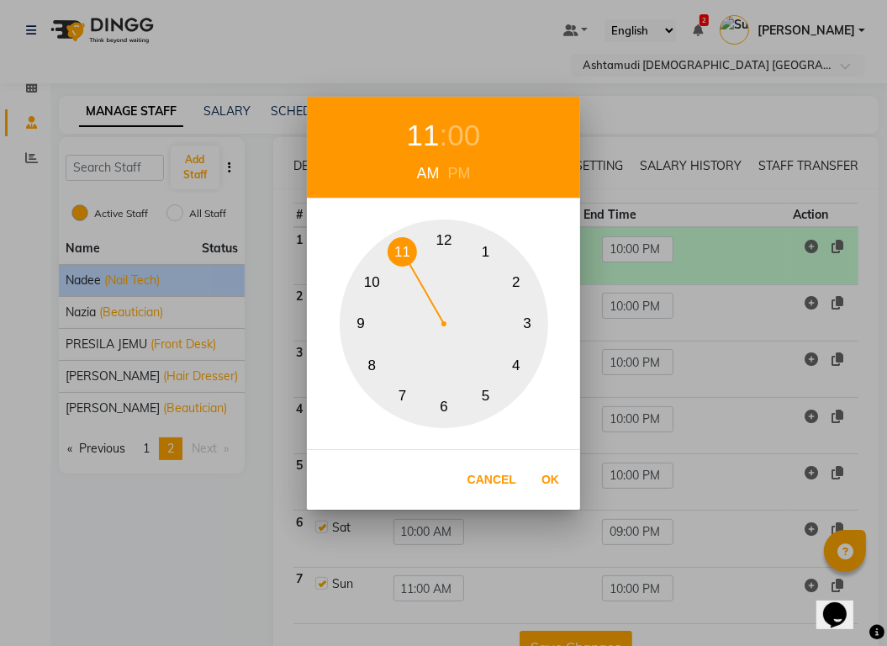
drag, startPoint x: 408, startPoint y: 250, endPoint x: 418, endPoint y: 263, distance: 16.8
click at [408, 250] on button "11" at bounding box center [402, 251] width 29 height 29
click at [558, 475] on button "Ok" at bounding box center [550, 480] width 34 height 34
type input "11:00 AM"
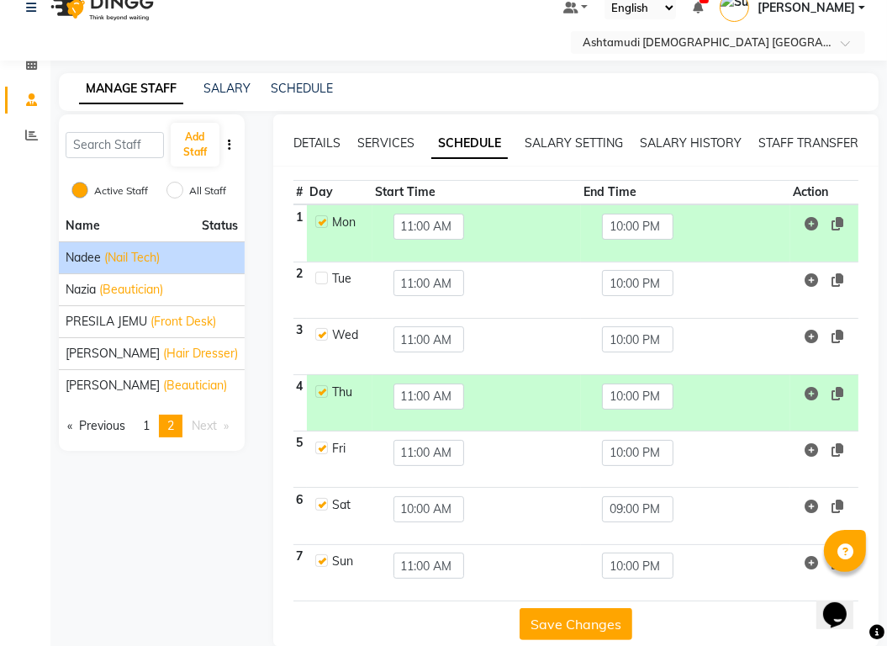
scroll to position [24, 0]
click at [590, 607] on button "Save Changes" at bounding box center [576, 623] width 113 height 32
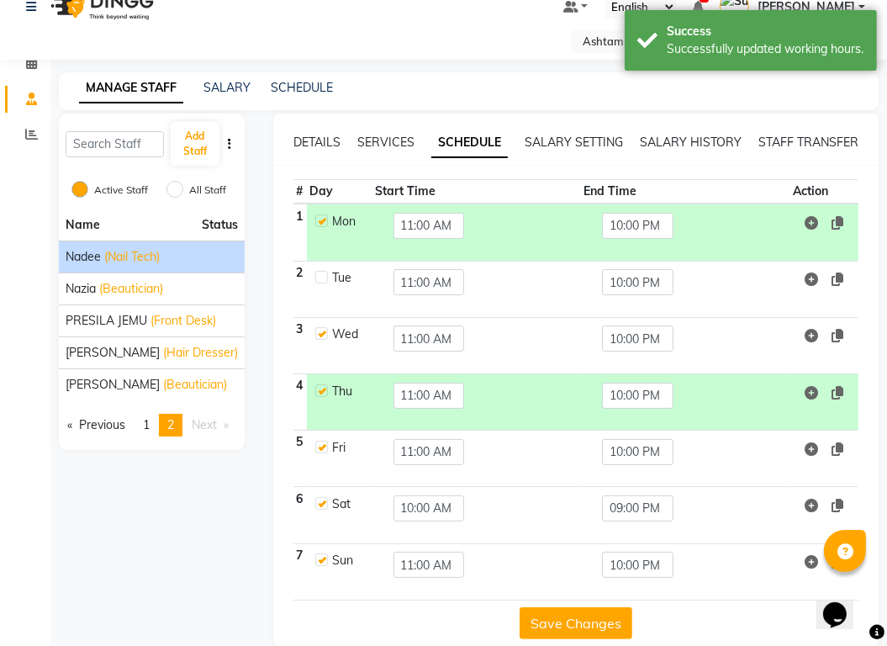
click at [590, 607] on button "Save Changes" at bounding box center [576, 623] width 113 height 32
click at [147, 417] on span "1" at bounding box center [146, 424] width 7 height 15
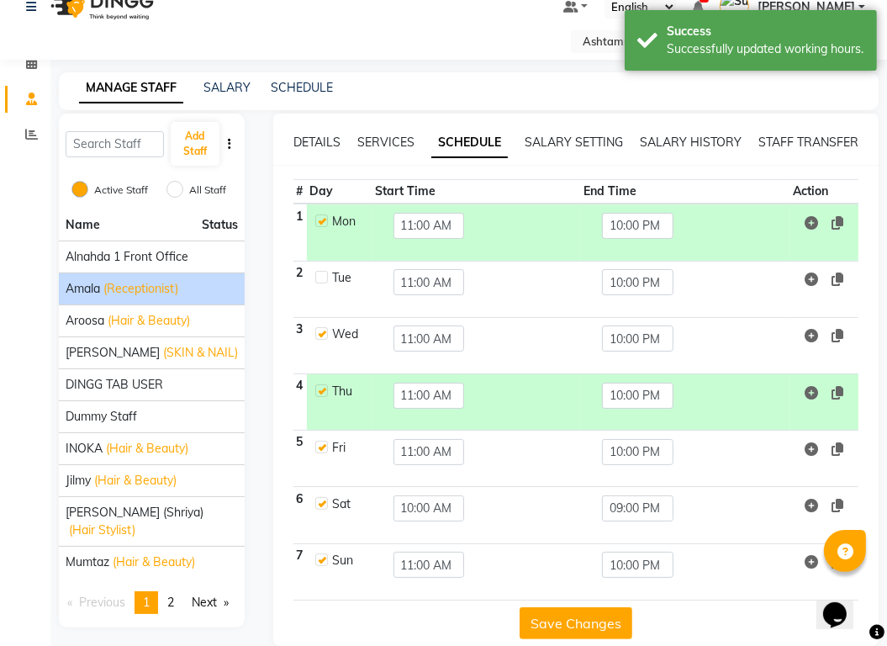
click at [168, 280] on span "(Receptionist)" at bounding box center [140, 289] width 75 height 18
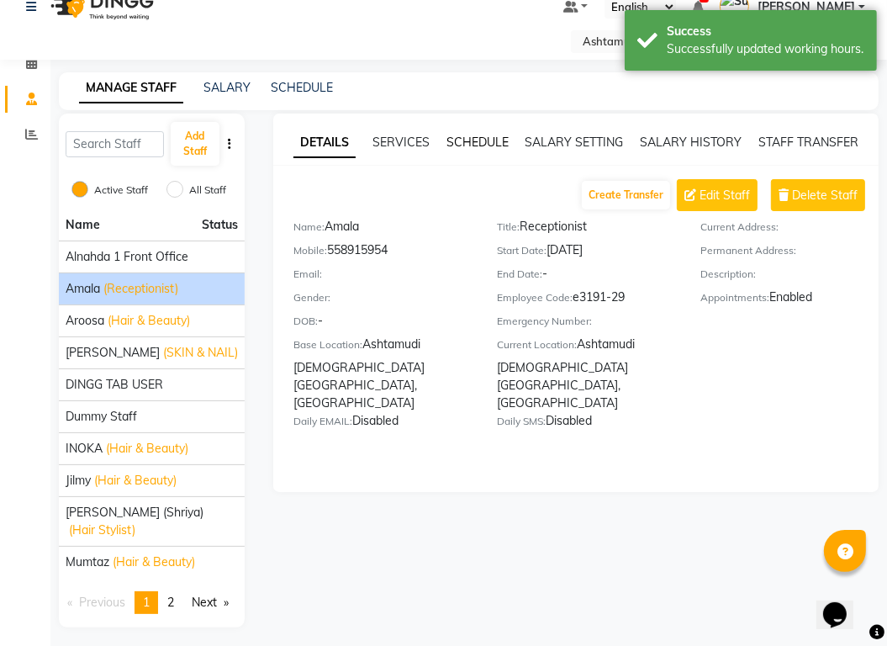
click at [482, 135] on link "SCHEDULE" at bounding box center [478, 142] width 62 height 15
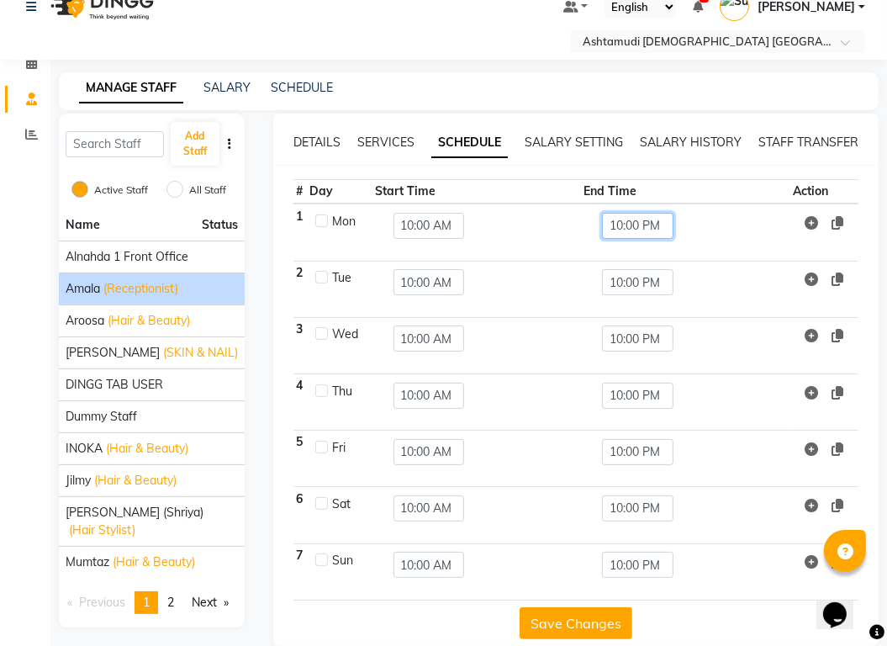
click at [634, 213] on input "10:00 PM" at bounding box center [637, 226] width 71 height 26
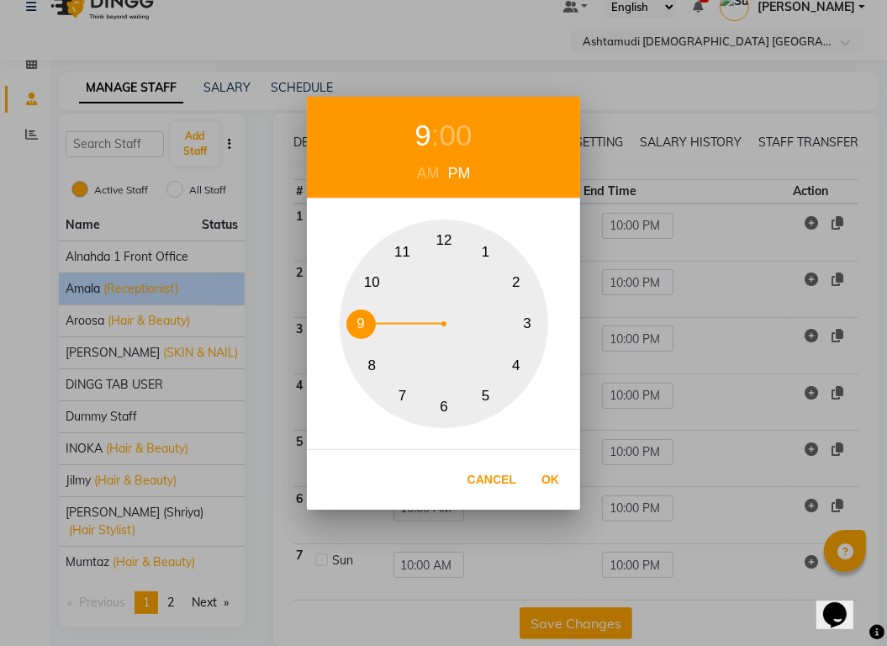
click at [357, 324] on button "9" at bounding box center [361, 324] width 29 height 29
click at [538, 480] on button "Ok" at bounding box center [550, 480] width 34 height 34
type input "09:00 PM"
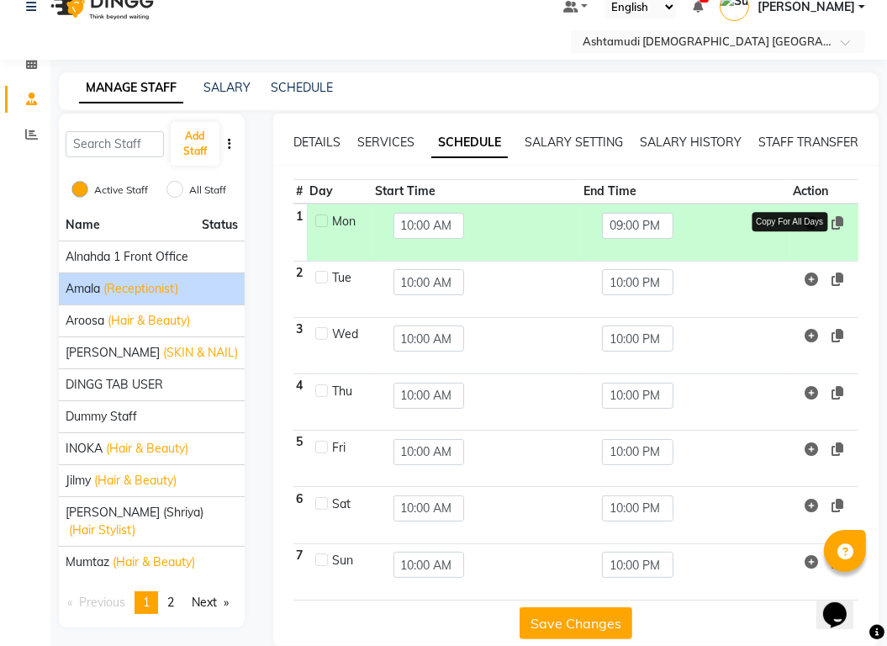
click at [841, 216] on icon at bounding box center [838, 222] width 12 height 13
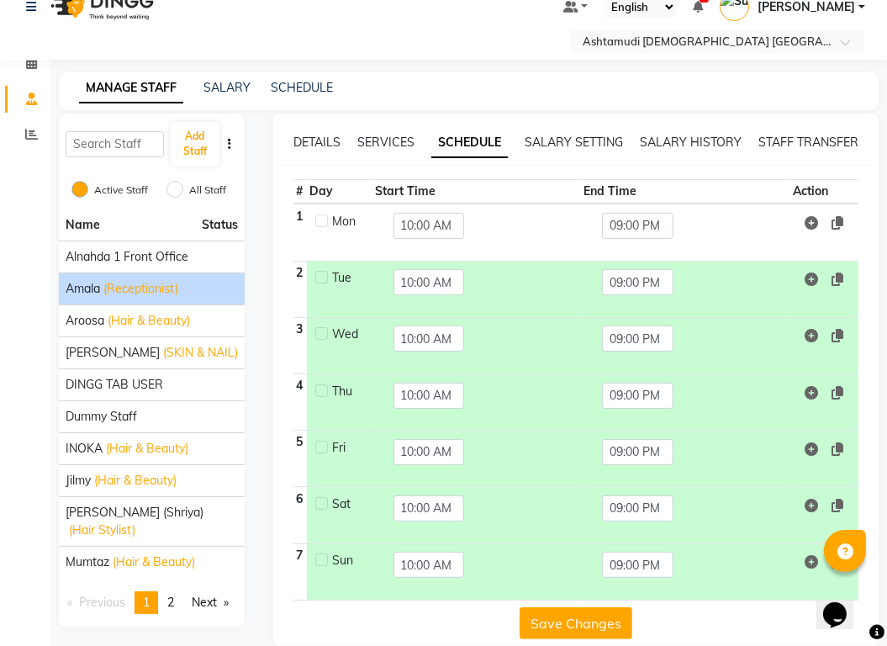
click at [324, 271] on label at bounding box center [321, 277] width 13 height 13
click at [324, 271] on input "checkbox" at bounding box center [320, 276] width 11 height 11
checkbox input "true"
click at [322, 327] on label at bounding box center [321, 333] width 13 height 13
click at [322, 327] on input "checkbox" at bounding box center [320, 332] width 11 height 11
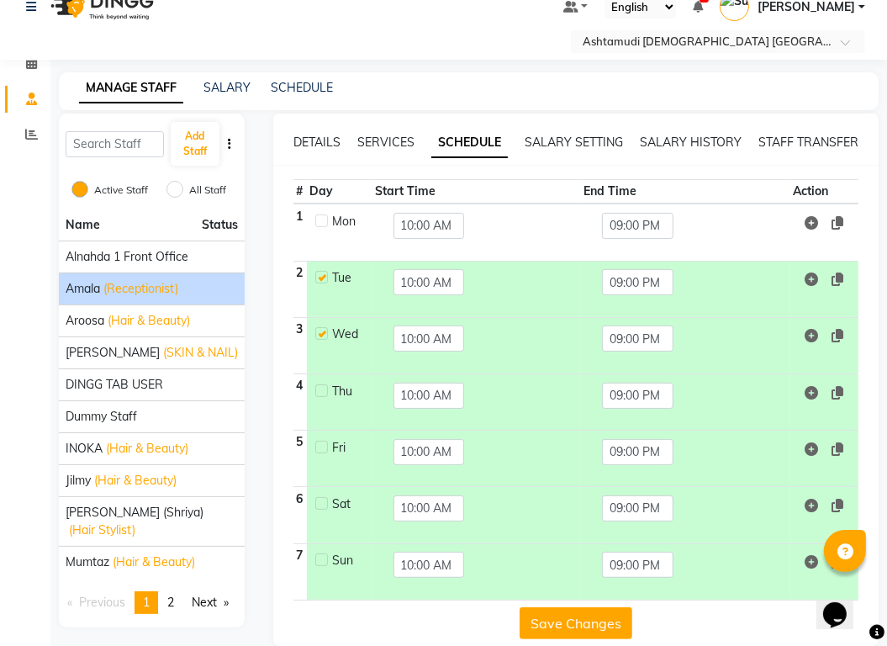
checkbox input "true"
click at [323, 384] on label at bounding box center [321, 390] width 13 height 13
click at [323, 384] on input "checkbox" at bounding box center [320, 389] width 11 height 11
checkbox input "true"
click at [322, 441] on label at bounding box center [321, 447] width 13 height 13
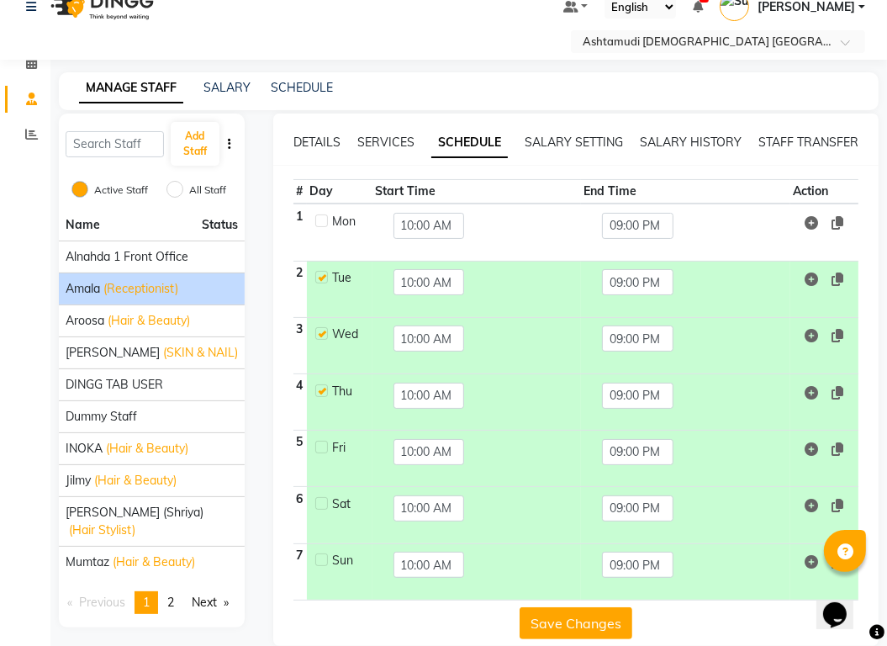
click at [322, 441] on input "checkbox" at bounding box center [320, 446] width 11 height 11
checkbox input "true"
click at [323, 384] on label at bounding box center [321, 390] width 13 height 13
click at [323, 384] on input "checkbox" at bounding box center [320, 389] width 11 height 11
checkbox input "false"
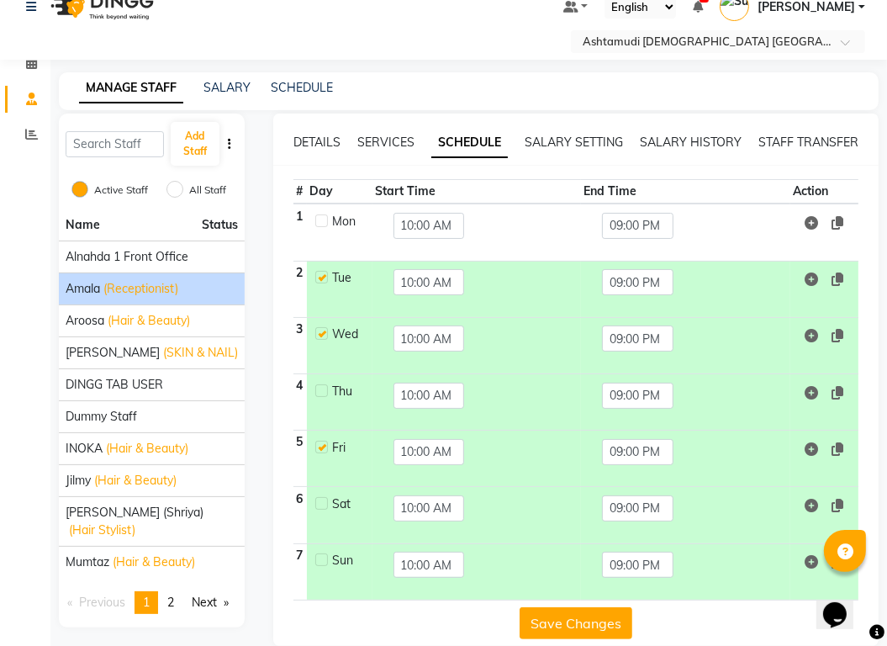
click at [320, 327] on label at bounding box center [321, 333] width 13 height 13
click at [320, 327] on input "checkbox" at bounding box center [320, 332] width 11 height 11
checkbox input "false"
click at [322, 271] on label at bounding box center [321, 277] width 13 height 13
click at [322, 271] on input "checkbox" at bounding box center [320, 276] width 11 height 11
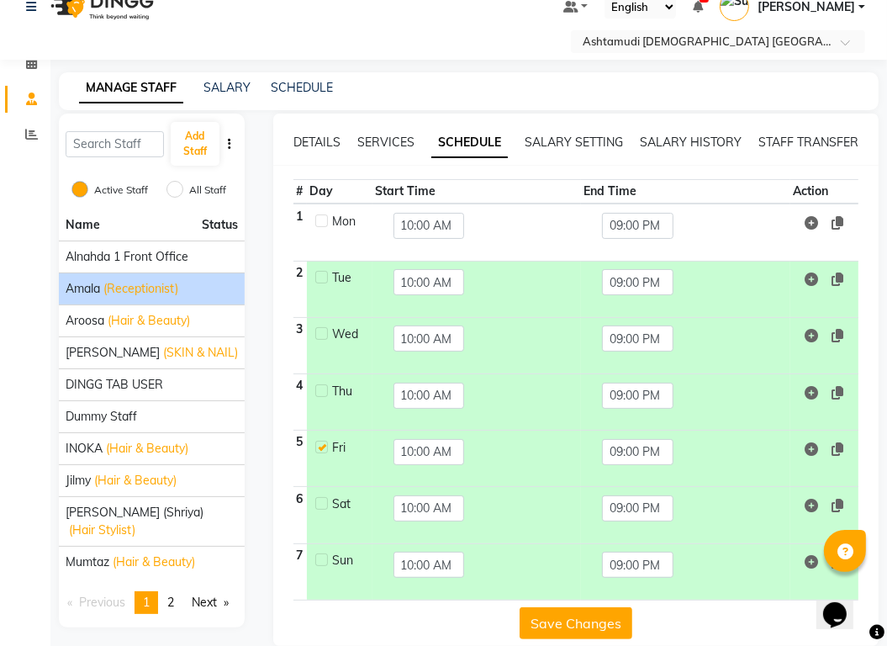
checkbox input "false"
click at [320, 441] on label at bounding box center [321, 447] width 13 height 13
click at [320, 441] on input "checkbox" at bounding box center [320, 446] width 11 height 11
checkbox input "false"
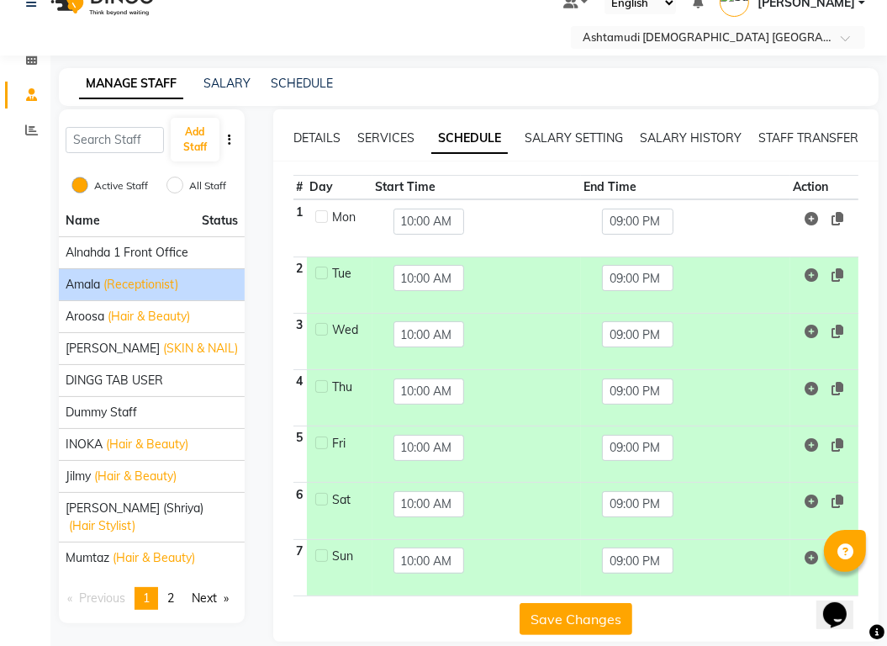
scroll to position [29, 0]
click at [560, 602] on button "Save Changes" at bounding box center [576, 618] width 113 height 32
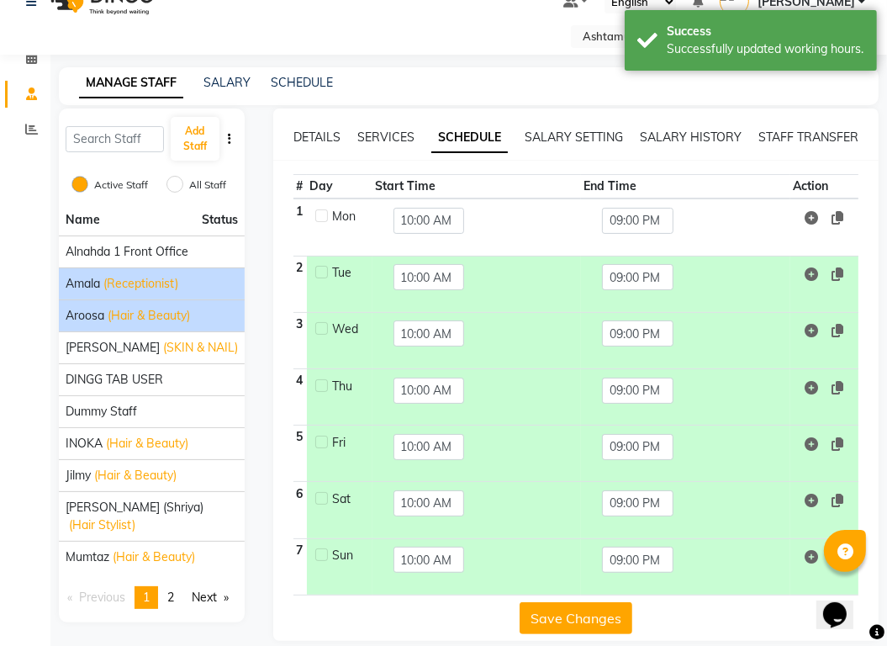
click at [125, 307] on span "(Hair & Beauty)" at bounding box center [149, 316] width 82 height 18
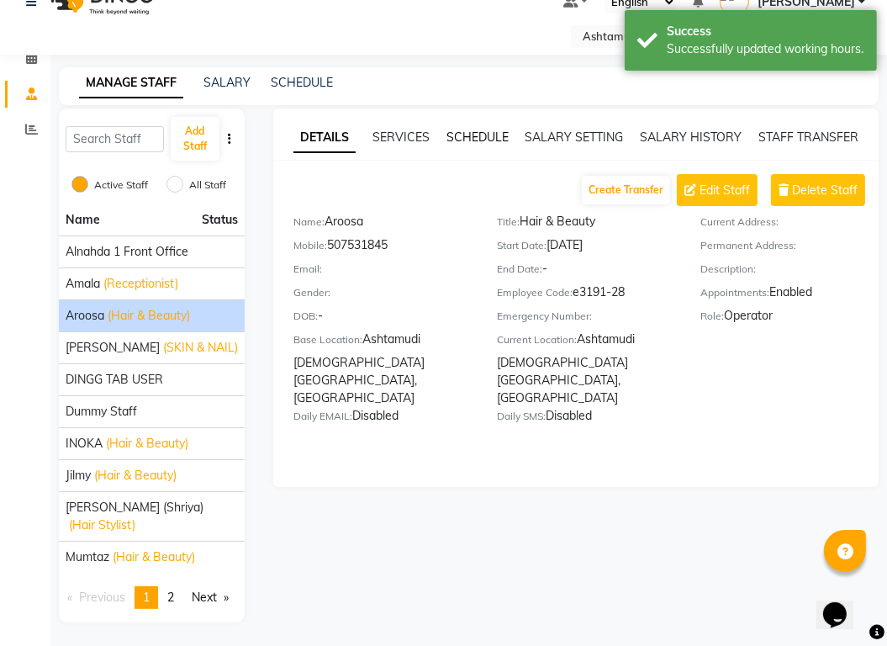
click at [479, 130] on link "SCHEDULE" at bounding box center [478, 137] width 62 height 15
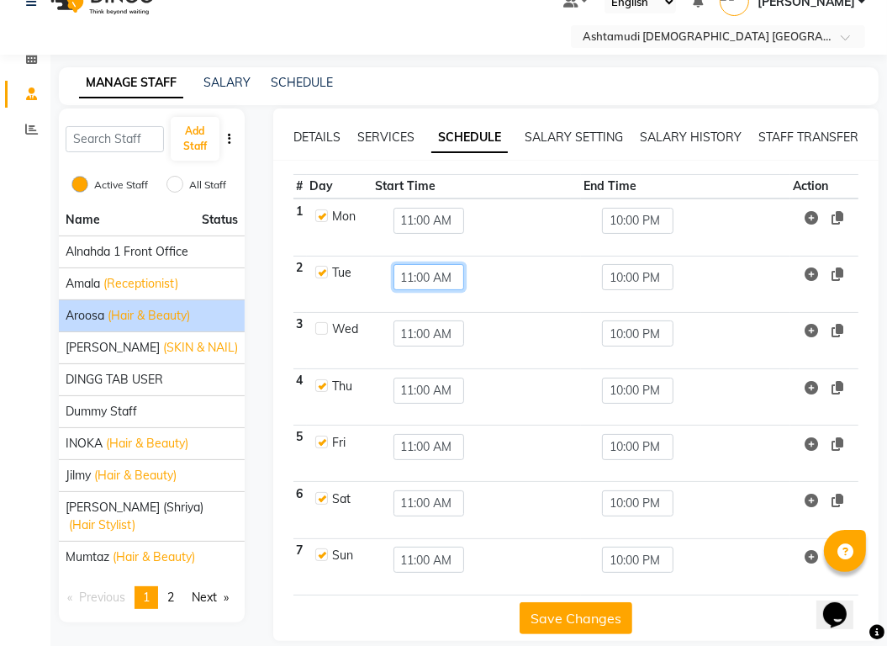
click at [404, 264] on input "11:00 AM" at bounding box center [429, 277] width 71 height 26
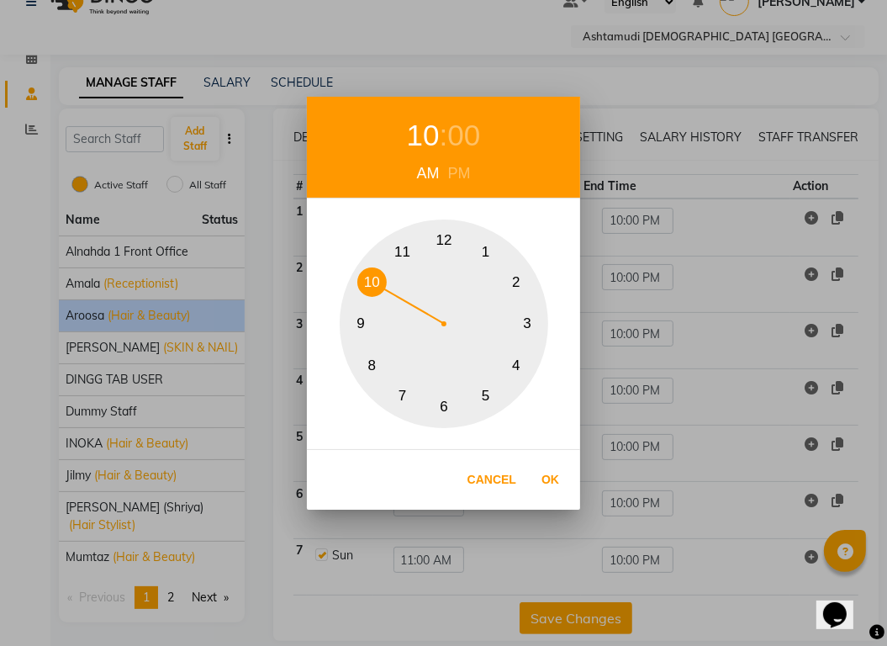
click at [380, 273] on button "10" at bounding box center [371, 281] width 29 height 29
click at [546, 485] on button "Ok" at bounding box center [550, 480] width 34 height 34
type input "10:00 AM"
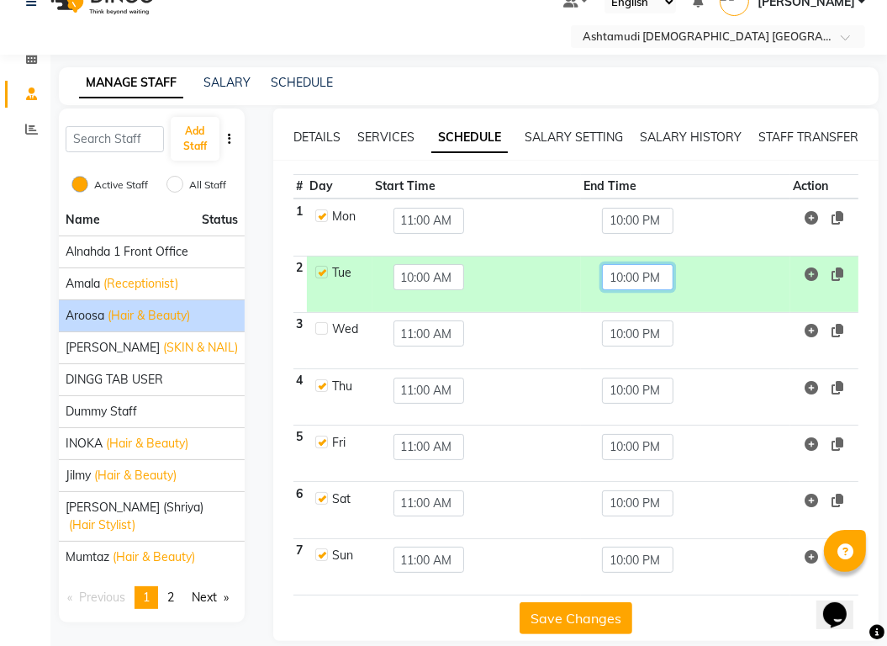
click at [611, 264] on input "10:00 PM" at bounding box center [637, 277] width 71 height 26
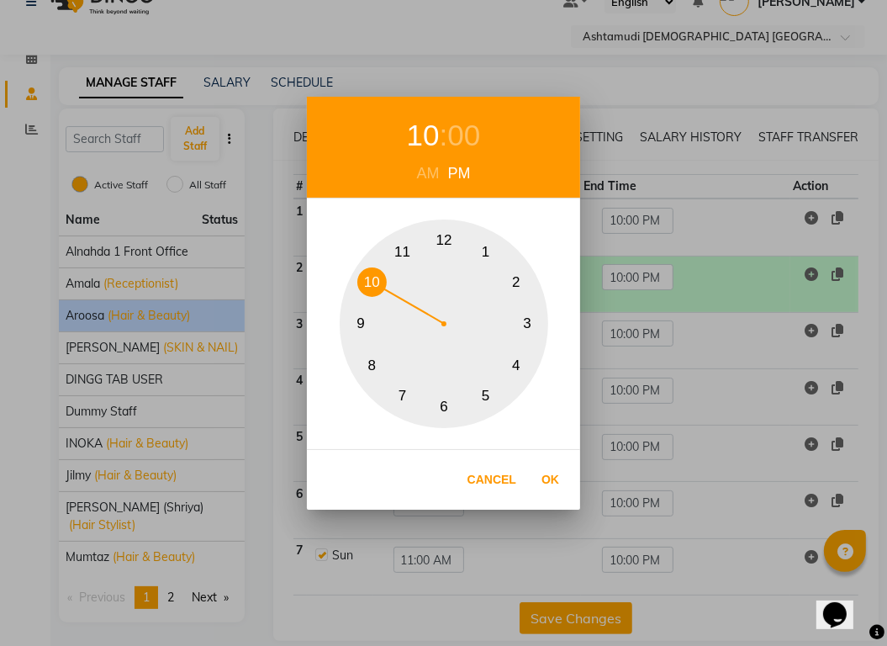
click at [353, 321] on button "9" at bounding box center [361, 324] width 29 height 29
click at [558, 485] on button "Ok" at bounding box center [550, 480] width 34 height 34
type input "09:00 PM"
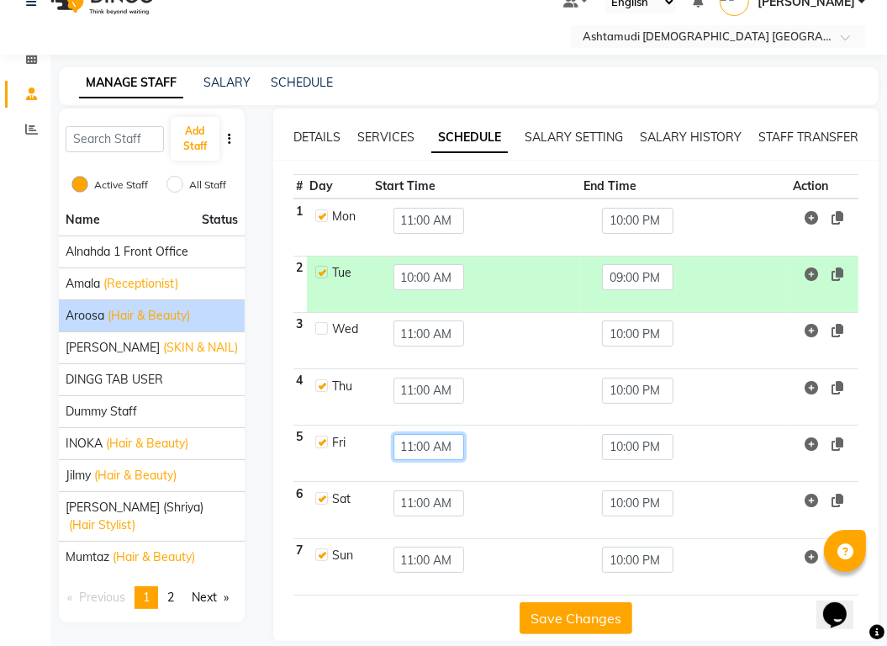
click at [419, 434] on input "11:00 AM" at bounding box center [429, 447] width 71 height 26
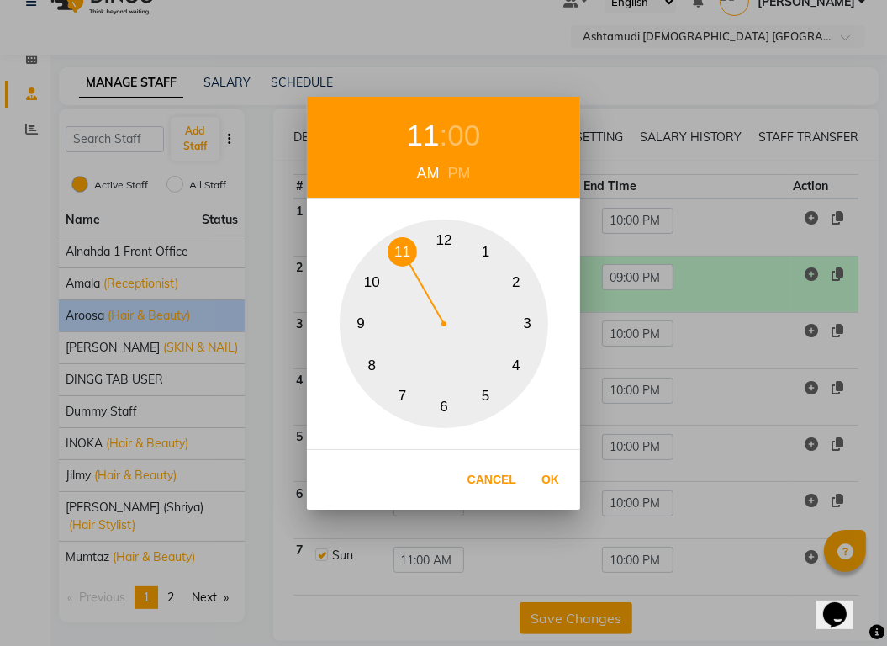
click at [371, 286] on button "10" at bounding box center [371, 281] width 29 height 29
click at [552, 476] on button "Ok" at bounding box center [550, 480] width 34 height 34
type input "10:00 AM"
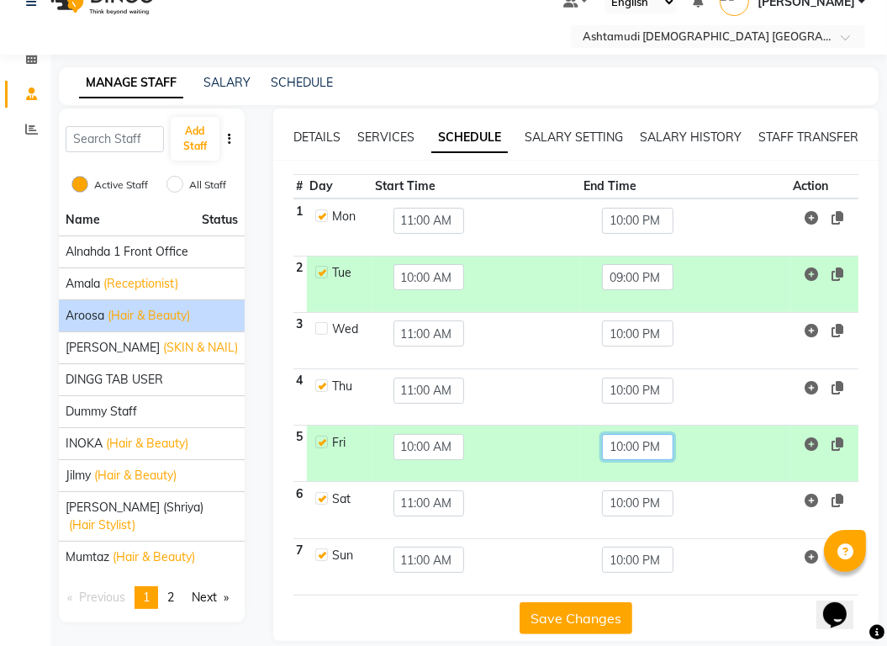
click at [630, 434] on input "10:00 PM" at bounding box center [637, 447] width 71 height 26
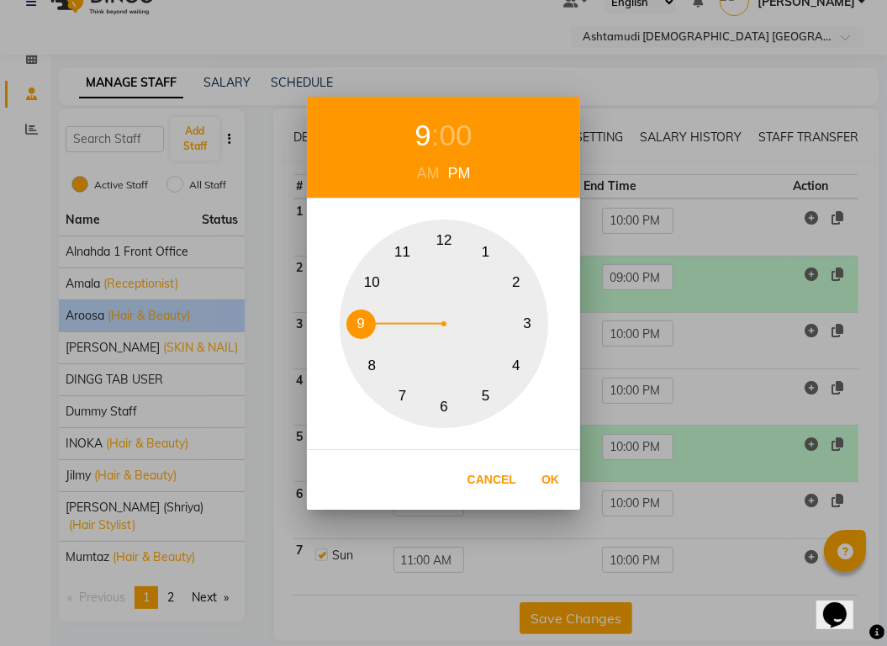
click at [356, 321] on button "9" at bounding box center [361, 324] width 29 height 29
click at [544, 479] on button "Ok" at bounding box center [550, 480] width 34 height 34
type input "09:00 PM"
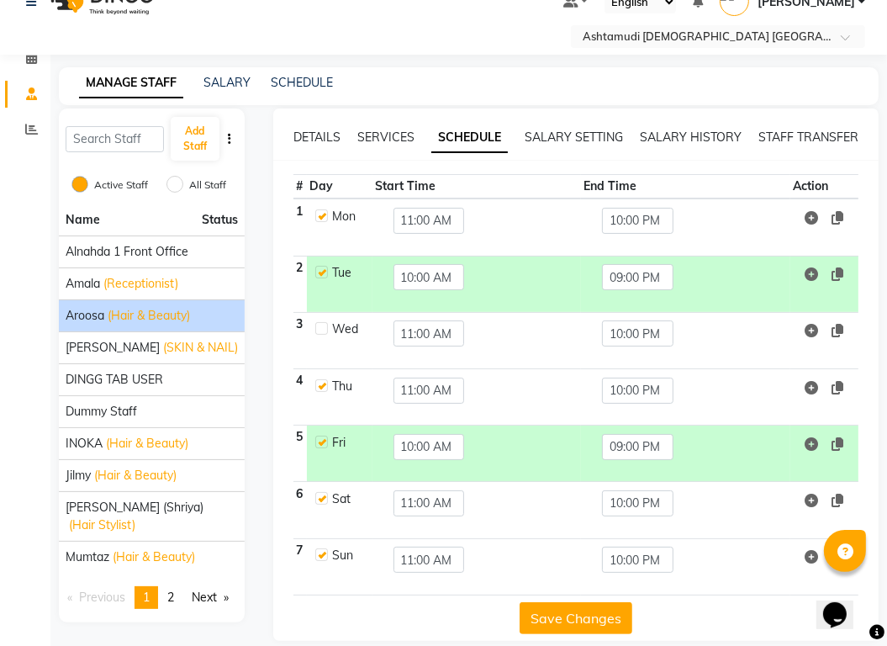
click at [595, 602] on button "Save Changes" at bounding box center [576, 618] width 113 height 32
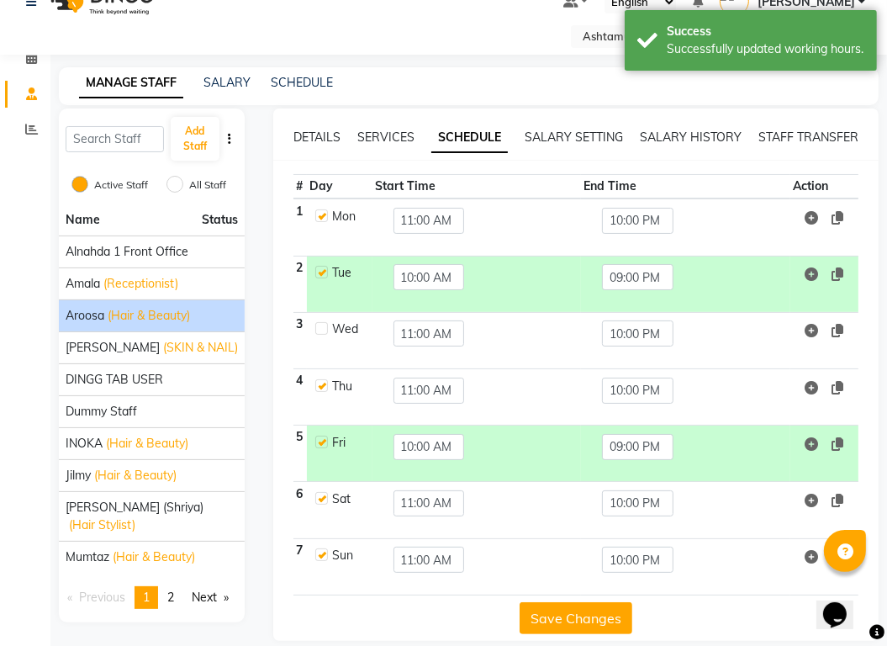
click at [595, 602] on button "Save Changes" at bounding box center [576, 618] width 113 height 32
click at [163, 339] on span "(SKIN & NAIL)" at bounding box center [200, 348] width 75 height 18
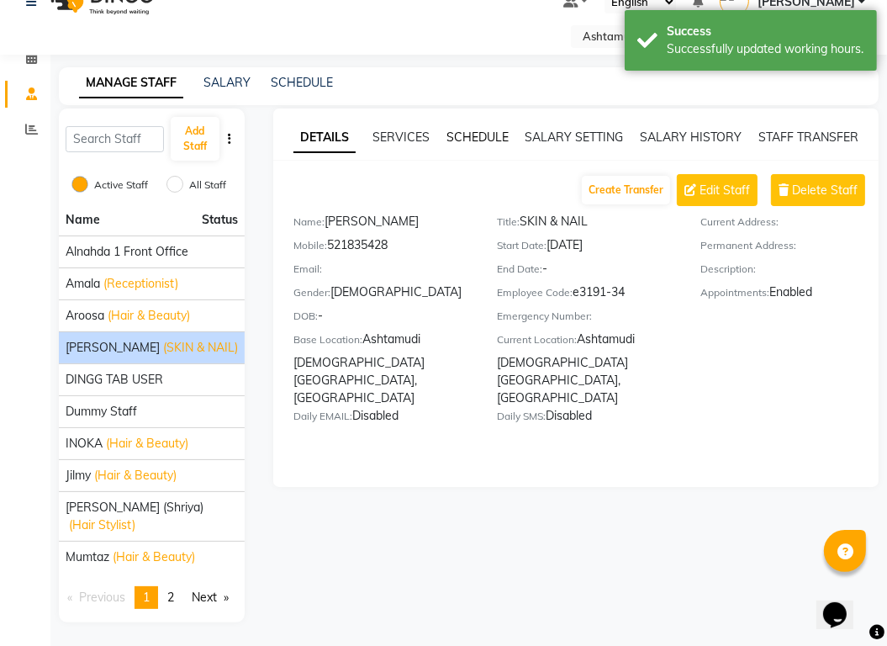
click at [472, 130] on link "SCHEDULE" at bounding box center [478, 137] width 62 height 15
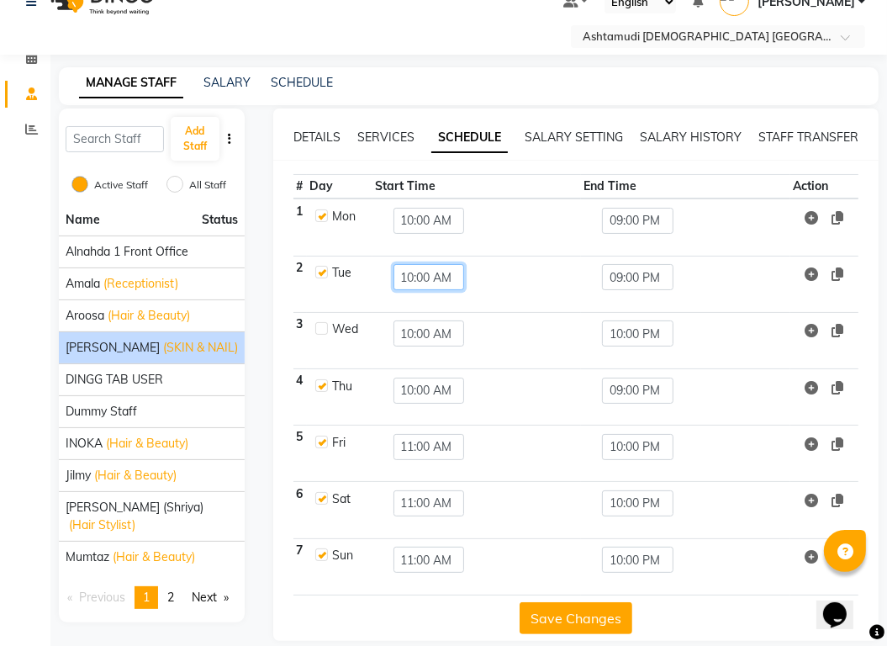
click at [419, 264] on input "10:00 AM" at bounding box center [429, 277] width 71 height 26
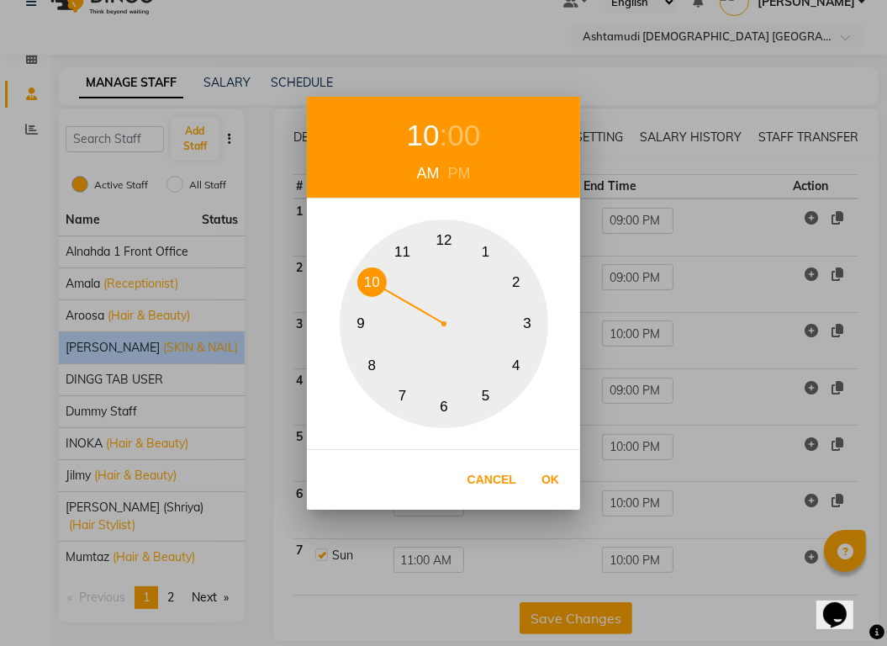
click at [402, 248] on button "11" at bounding box center [402, 251] width 29 height 29
click at [553, 480] on button "Ok" at bounding box center [550, 480] width 34 height 34
type input "11:00 AM"
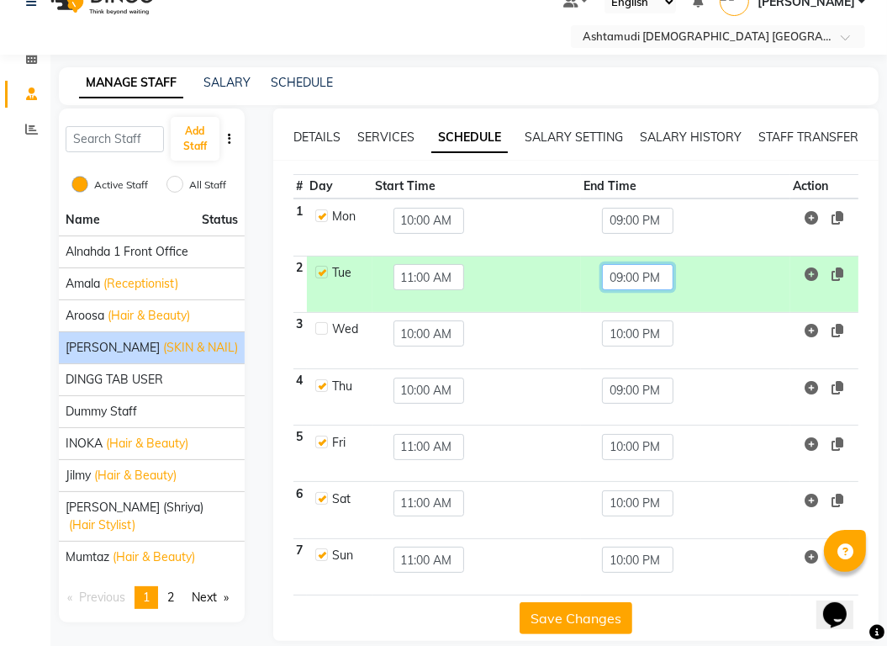
click at [625, 266] on input "09:00 PM" at bounding box center [637, 277] width 71 height 26
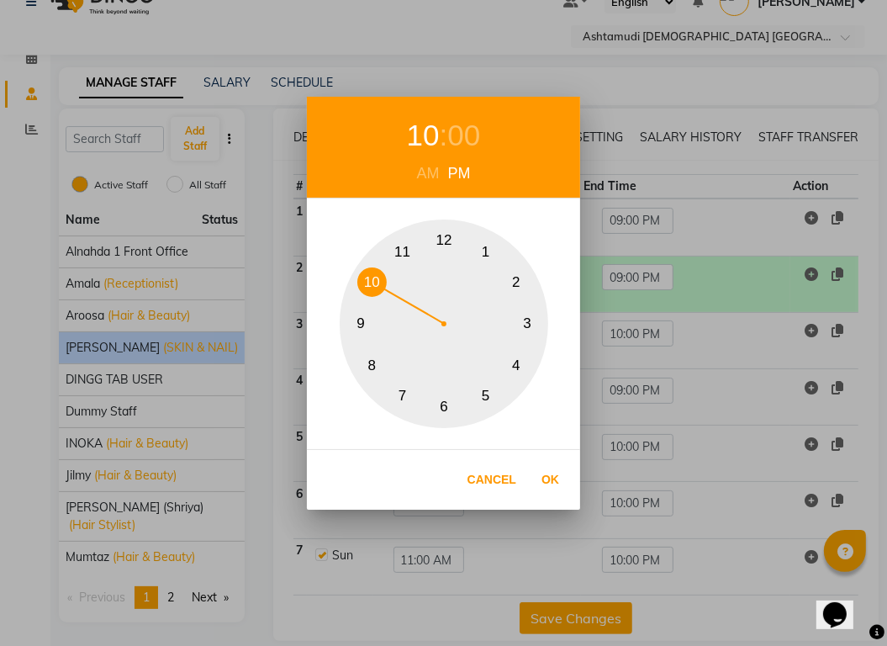
click at [368, 280] on button "10" at bounding box center [371, 281] width 29 height 29
click at [553, 479] on button "Ok" at bounding box center [550, 480] width 34 height 34
type input "10:00 PM"
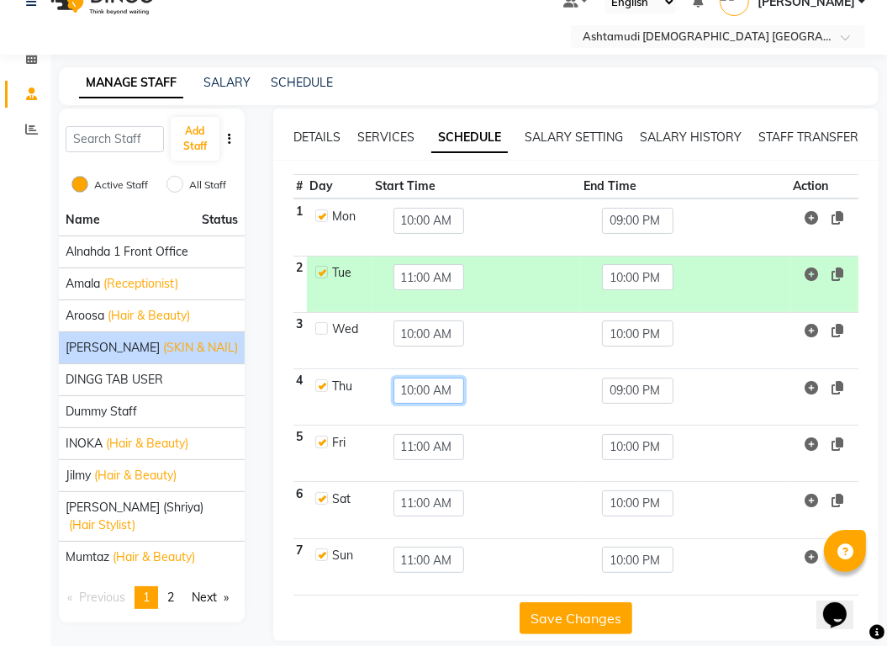
click at [415, 378] on input "10:00 AM" at bounding box center [429, 391] width 71 height 26
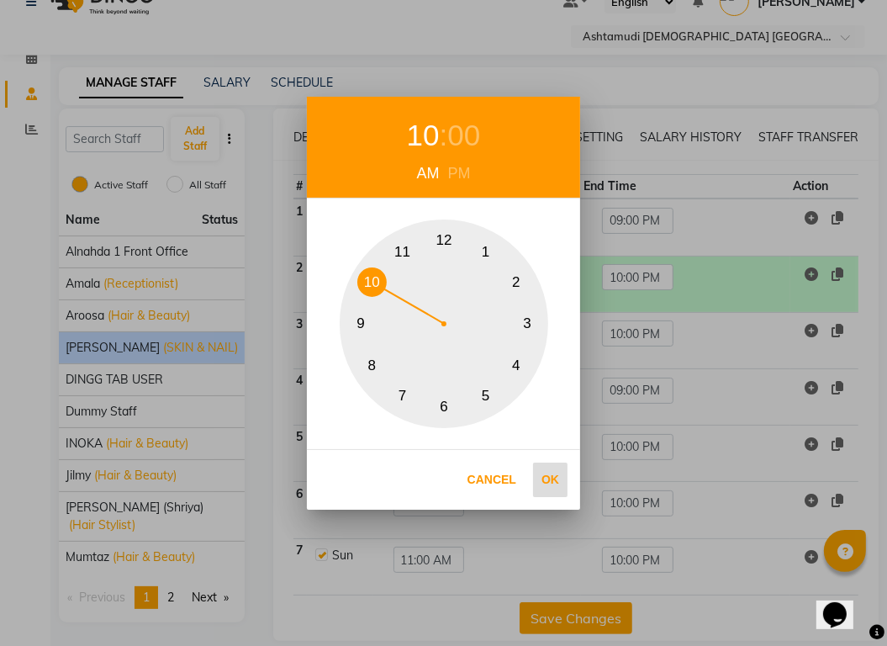
click at [555, 482] on button "Ok" at bounding box center [550, 480] width 34 height 34
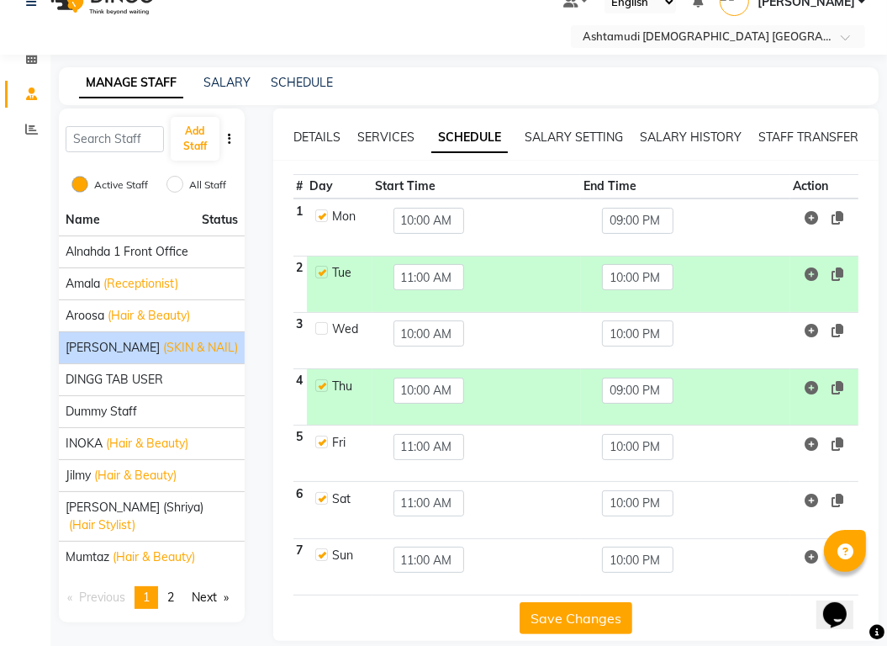
click at [572, 602] on button "Save Changes" at bounding box center [576, 618] width 113 height 32
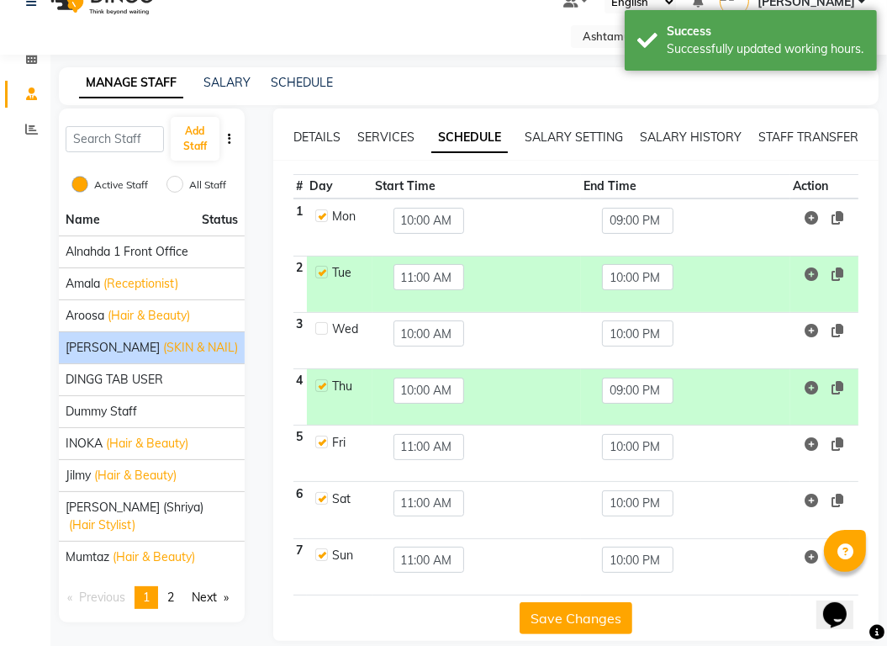
click at [576, 602] on button "Save Changes" at bounding box center [576, 618] width 113 height 32
click at [187, 435] on span "(Hair & Beauty)" at bounding box center [147, 444] width 82 height 18
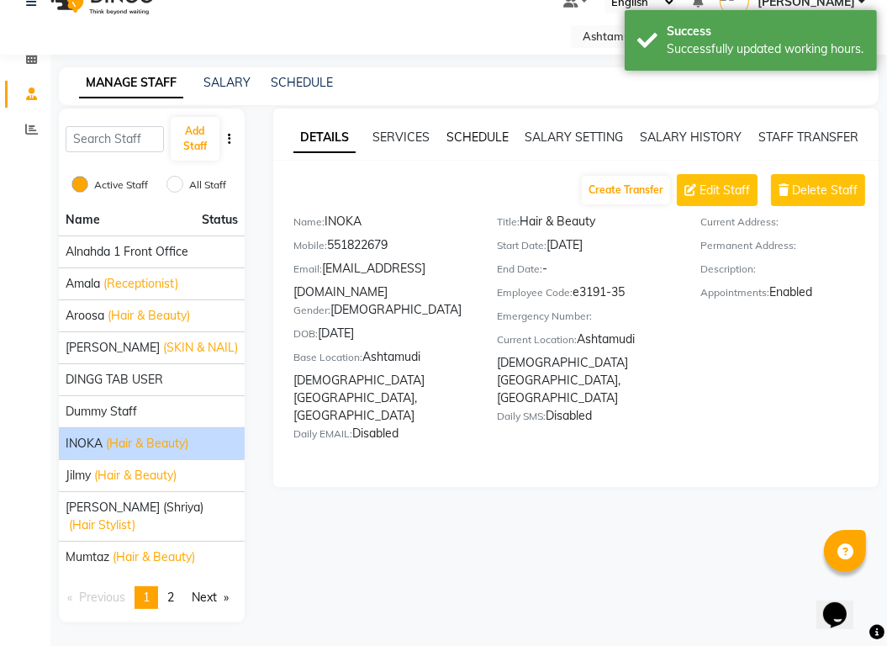
click at [487, 130] on link "SCHEDULE" at bounding box center [478, 137] width 62 height 15
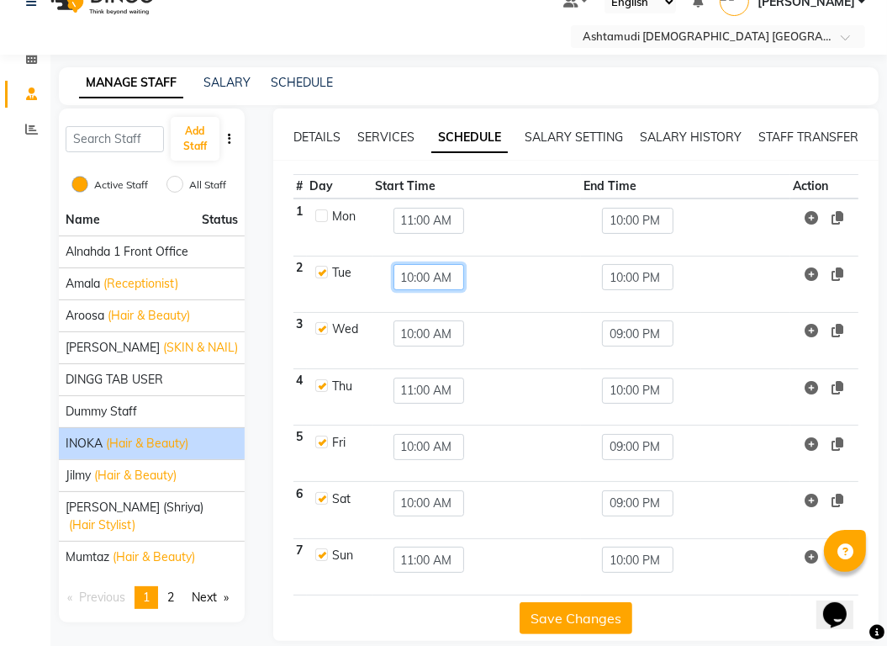
click at [426, 264] on input "10:00 AM" at bounding box center [429, 277] width 71 height 26
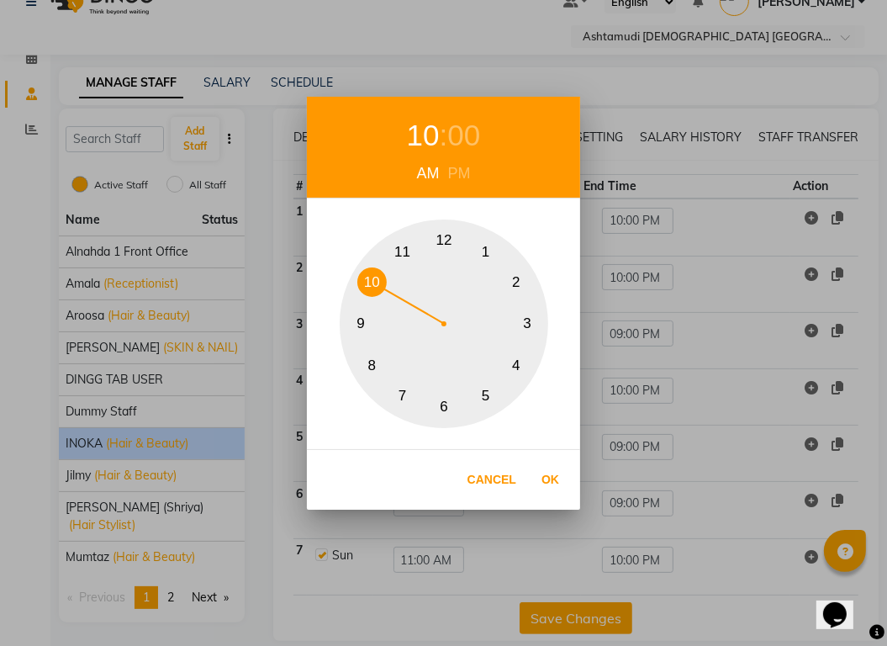
click at [408, 253] on button "11" at bounding box center [402, 251] width 29 height 29
click at [551, 479] on button "Ok" at bounding box center [550, 480] width 34 height 34
type input "11:00 AM"
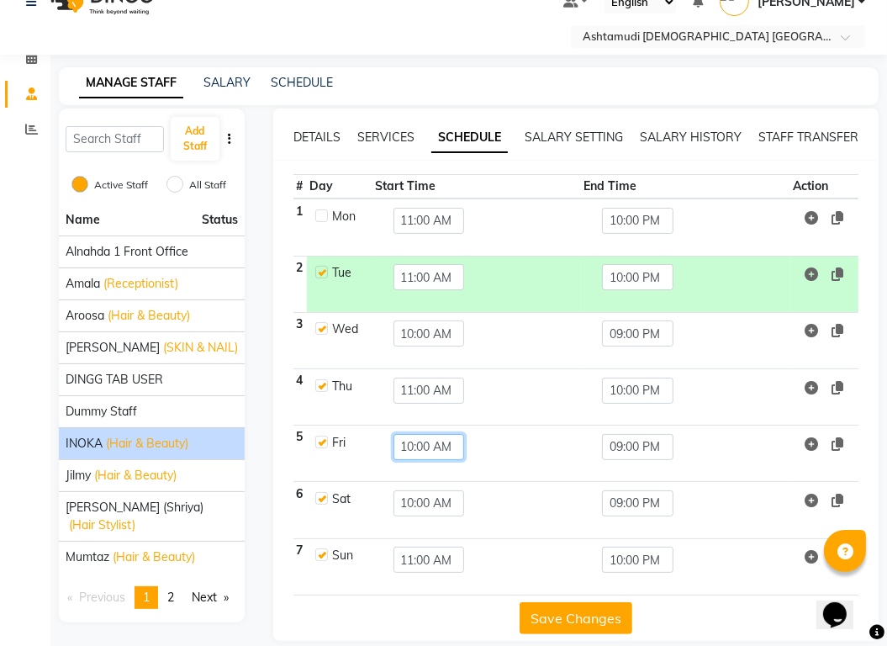
click at [420, 434] on input "10:00 AM" at bounding box center [429, 447] width 71 height 26
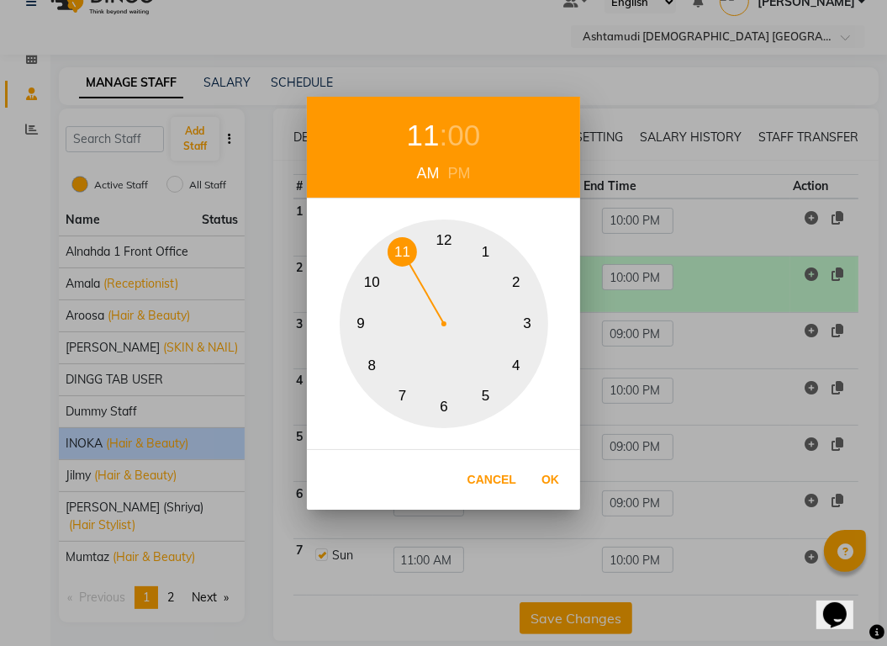
click at [408, 250] on button "11" at bounding box center [402, 251] width 29 height 29
click at [552, 476] on button "Ok" at bounding box center [550, 480] width 34 height 34
type input "11:00 AM"
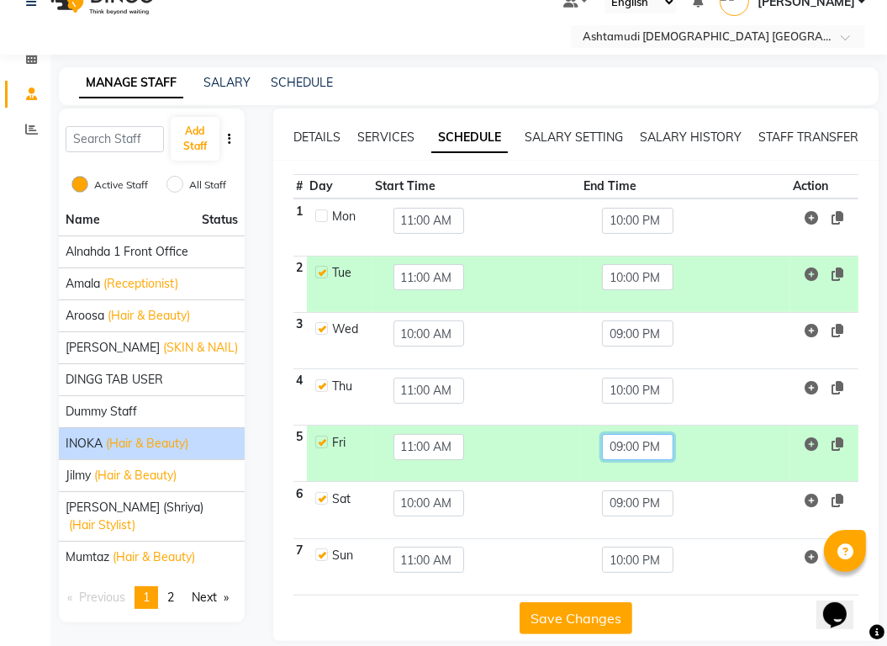
click at [619, 434] on input "09:00 PM" at bounding box center [637, 447] width 71 height 26
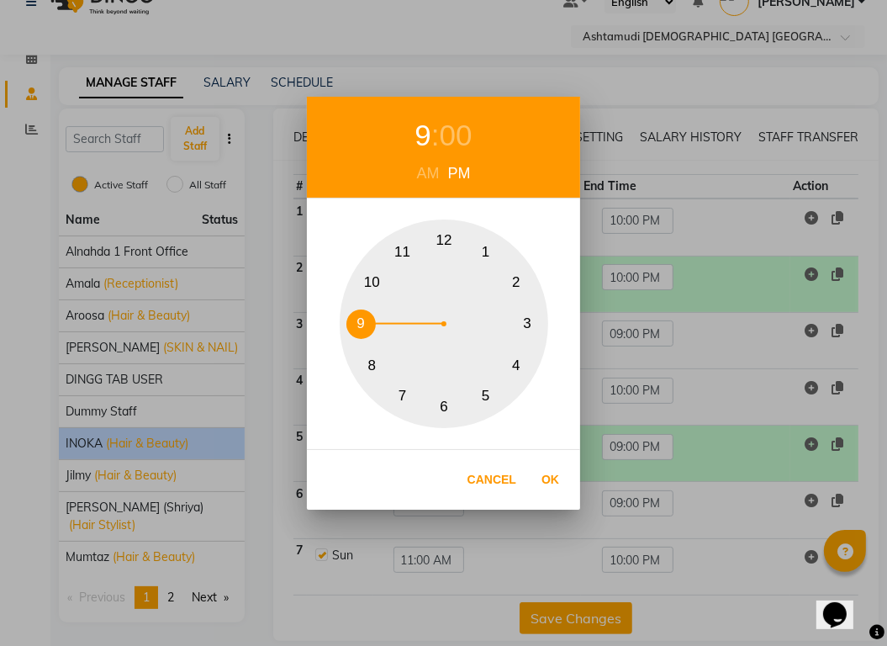
click at [375, 276] on button "10" at bounding box center [371, 281] width 29 height 29
click at [545, 479] on button "Ok" at bounding box center [550, 480] width 34 height 34
type input "10:00 PM"
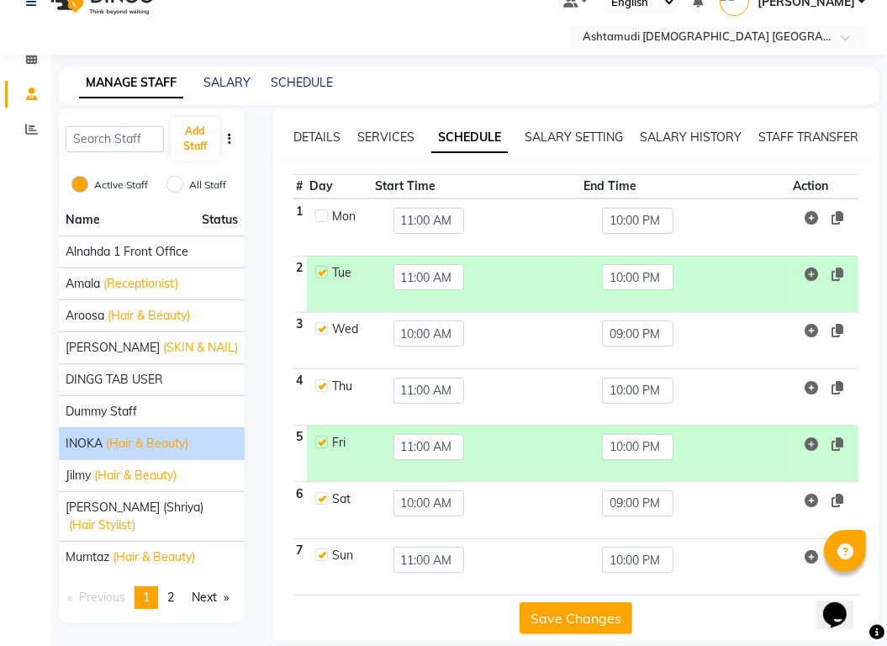
click at [572, 602] on button "Save Changes" at bounding box center [576, 618] width 113 height 32
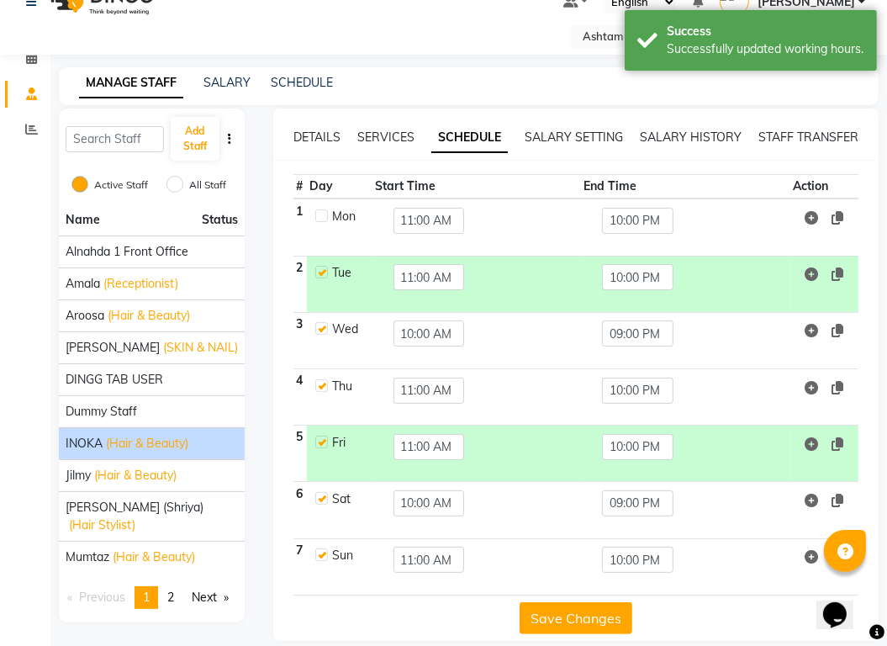
click at [572, 602] on button "Save Changes" at bounding box center [576, 618] width 113 height 32
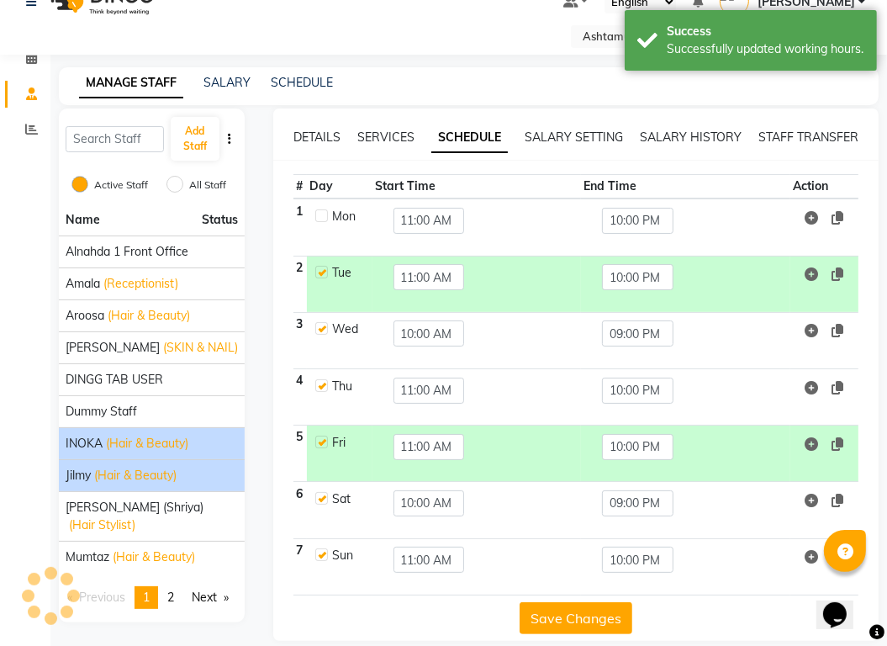
click at [95, 467] on span "(Hair & Beauty)" at bounding box center [135, 476] width 82 height 18
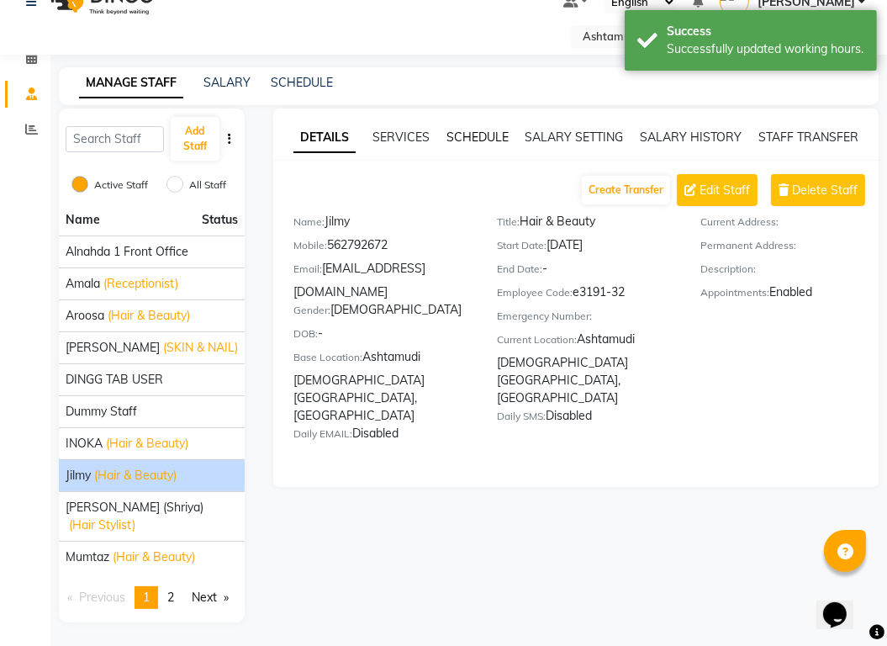
click at [488, 130] on link "SCHEDULE" at bounding box center [478, 137] width 62 height 15
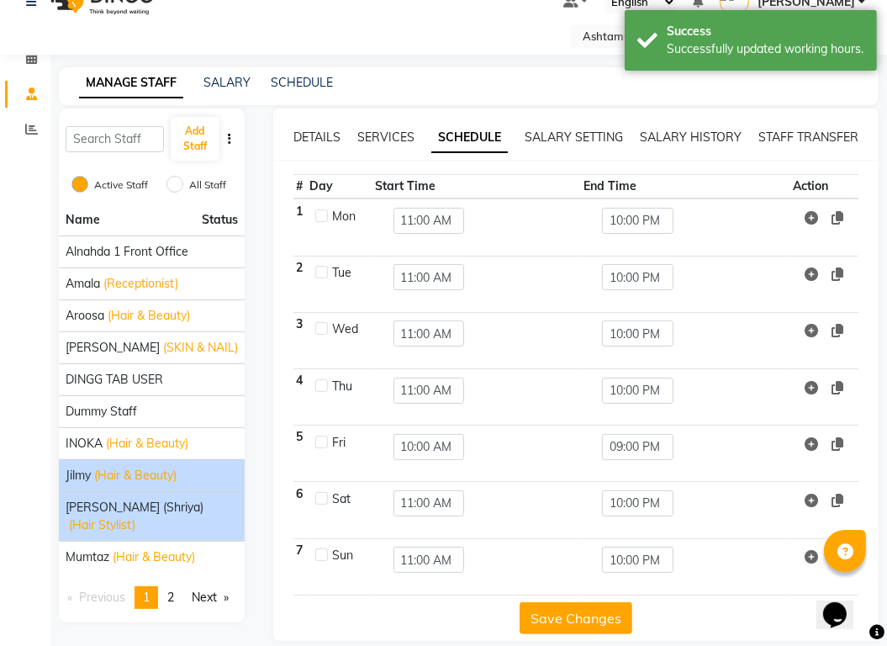
click at [132, 516] on span "(Hair Stylist)" at bounding box center [102, 525] width 66 height 18
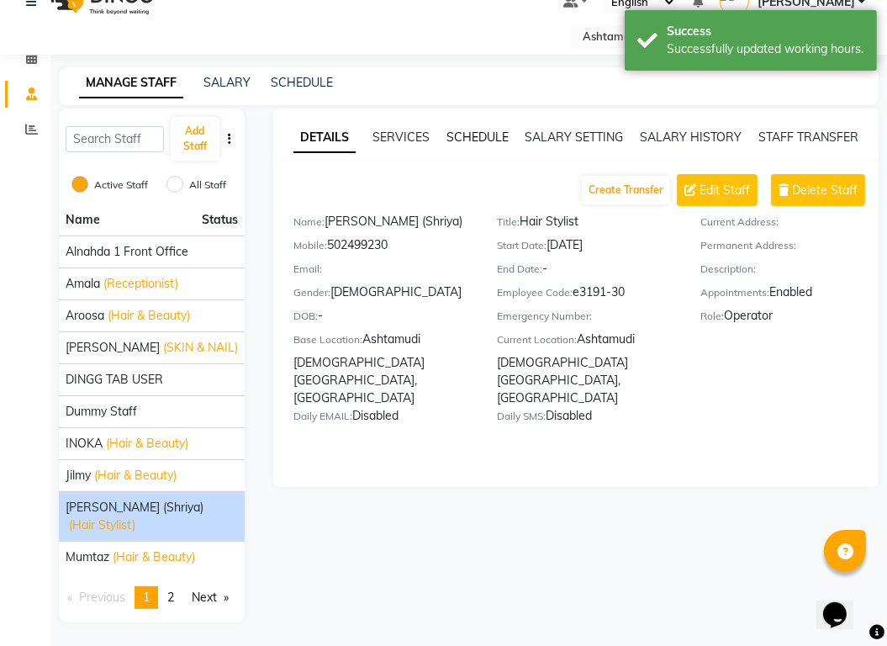
click at [491, 130] on link "SCHEDULE" at bounding box center [478, 137] width 62 height 15
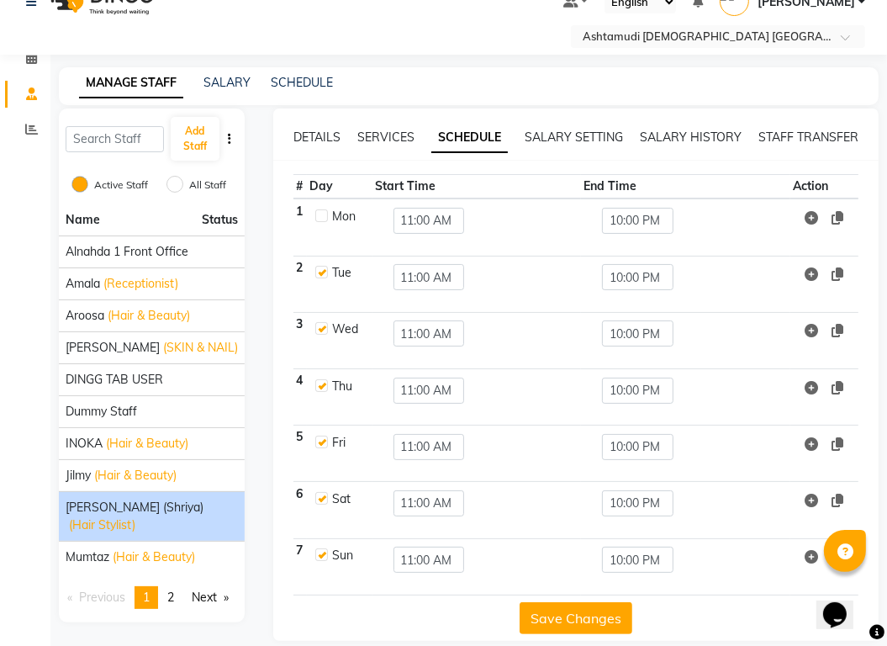
click at [589, 602] on button "Save Changes" at bounding box center [576, 618] width 113 height 32
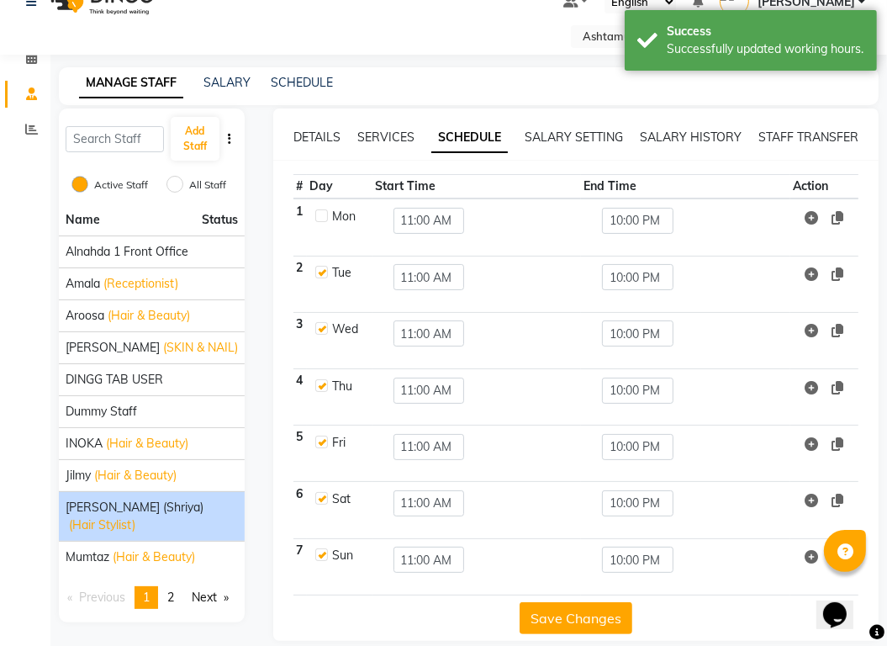
click at [589, 602] on button "Save Changes" at bounding box center [576, 618] width 113 height 32
click at [302, 75] on link "SCHEDULE" at bounding box center [302, 82] width 62 height 15
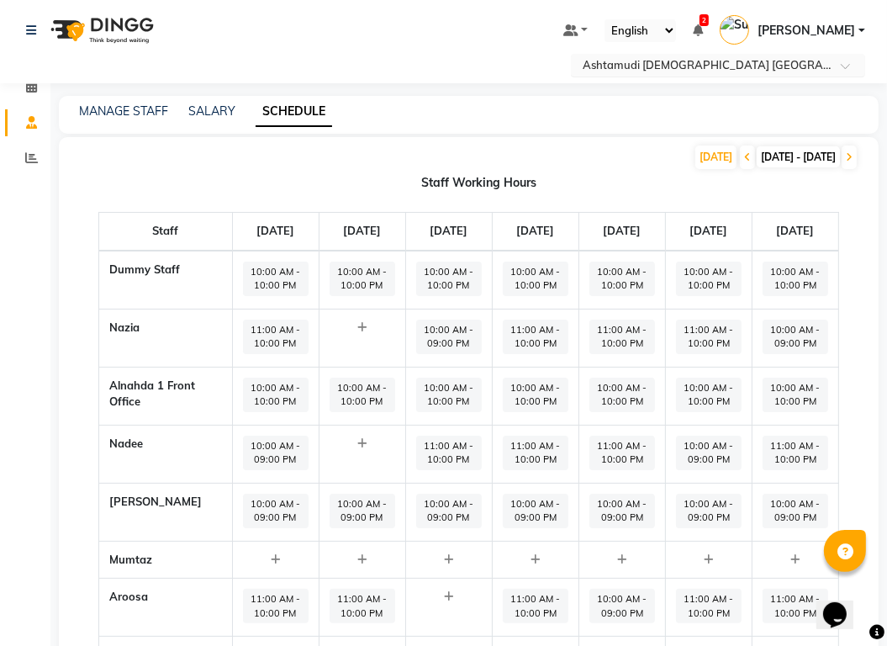
click at [580, 58] on input "text" at bounding box center [702, 66] width 244 height 17
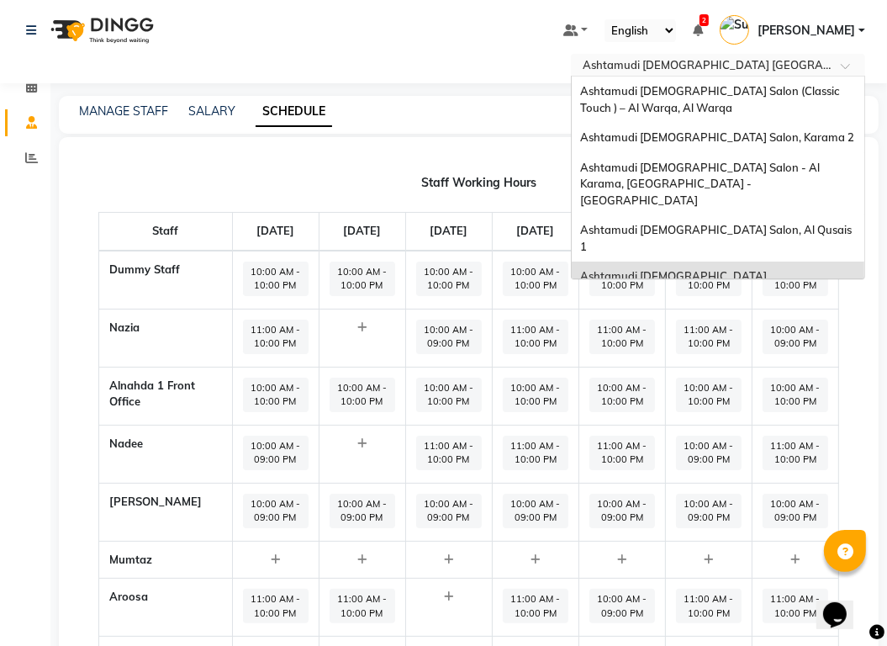
click at [580, 269] on span "Ashtamudi Ladies Salon Sahara Center, Dubai" at bounding box center [700, 284] width 241 height 30
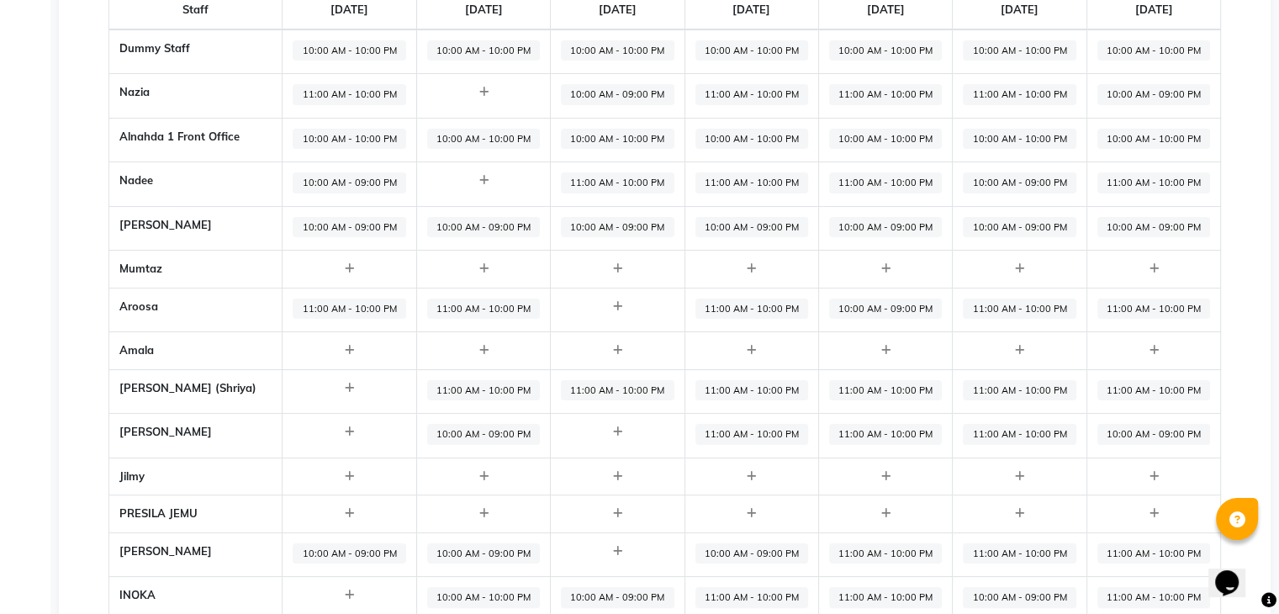
scroll to position [54, 0]
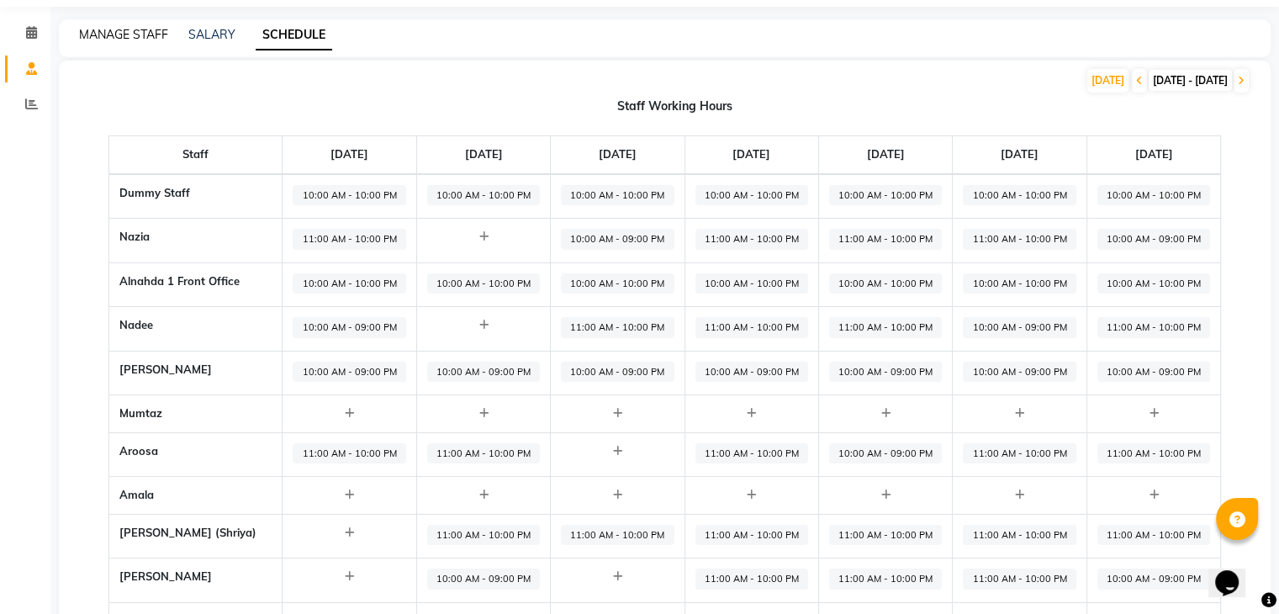
click at [124, 40] on link "MANAGE STAFF" at bounding box center [123, 34] width 89 height 15
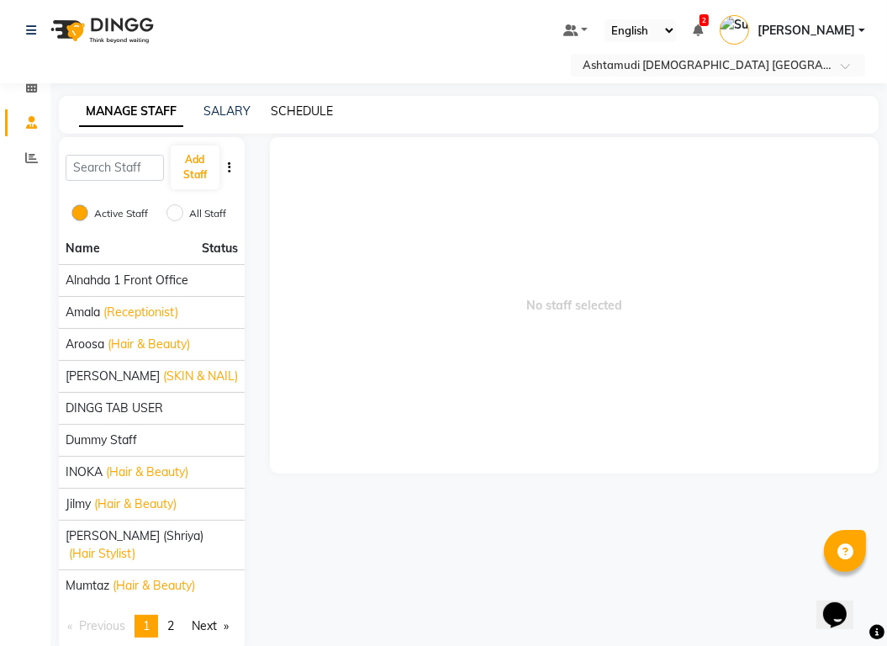
click at [309, 103] on link "SCHEDULE" at bounding box center [302, 110] width 62 height 15
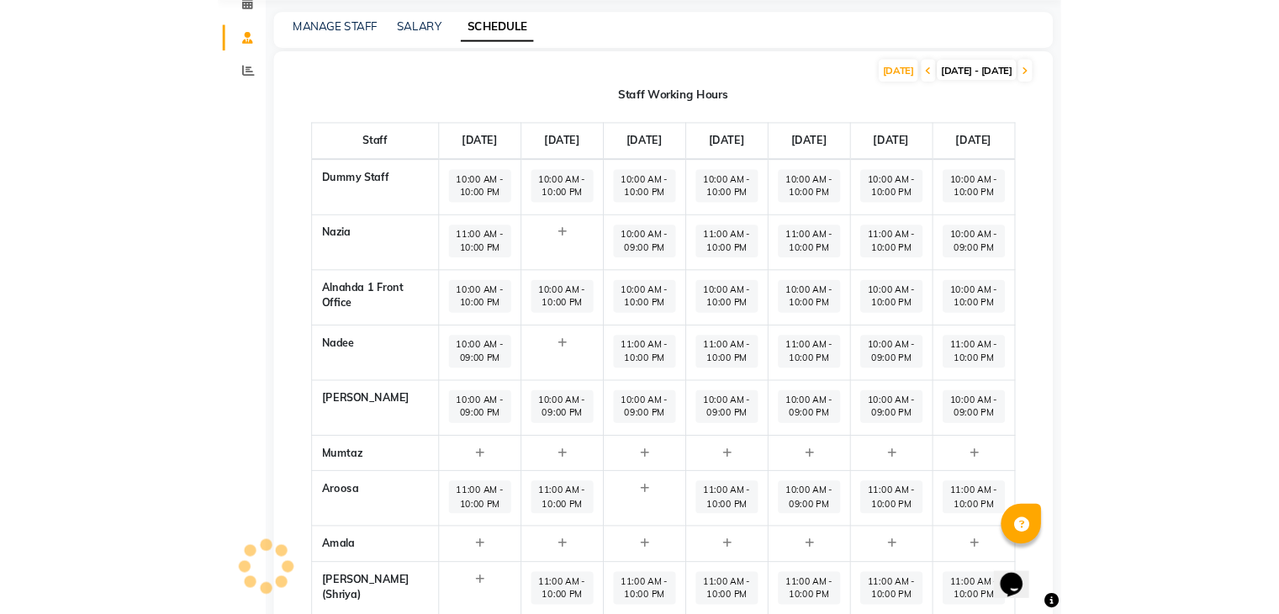
scroll to position [84, 0]
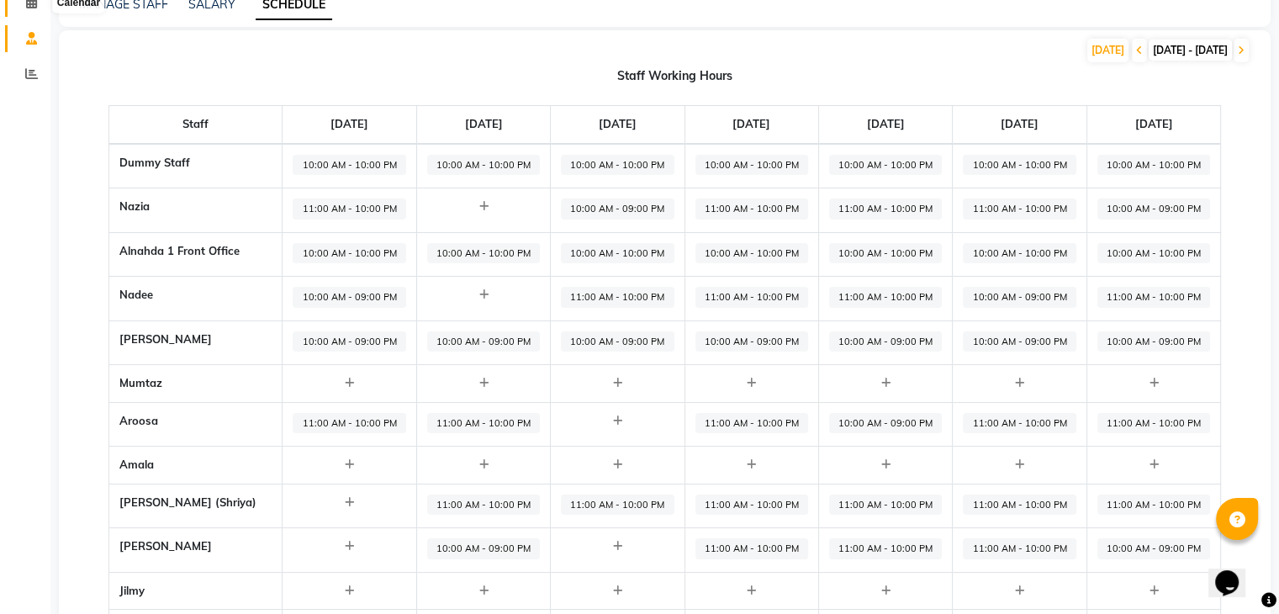
click at [33, 6] on icon at bounding box center [31, 2] width 11 height 13
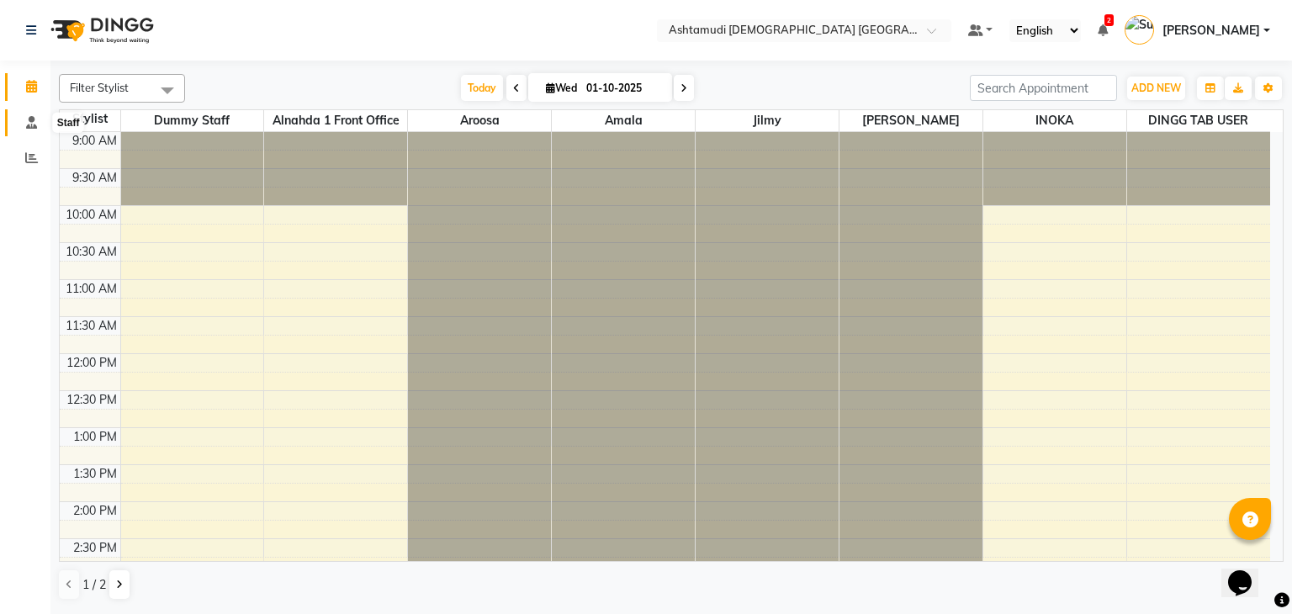
click at [27, 124] on icon at bounding box center [31, 122] width 11 height 13
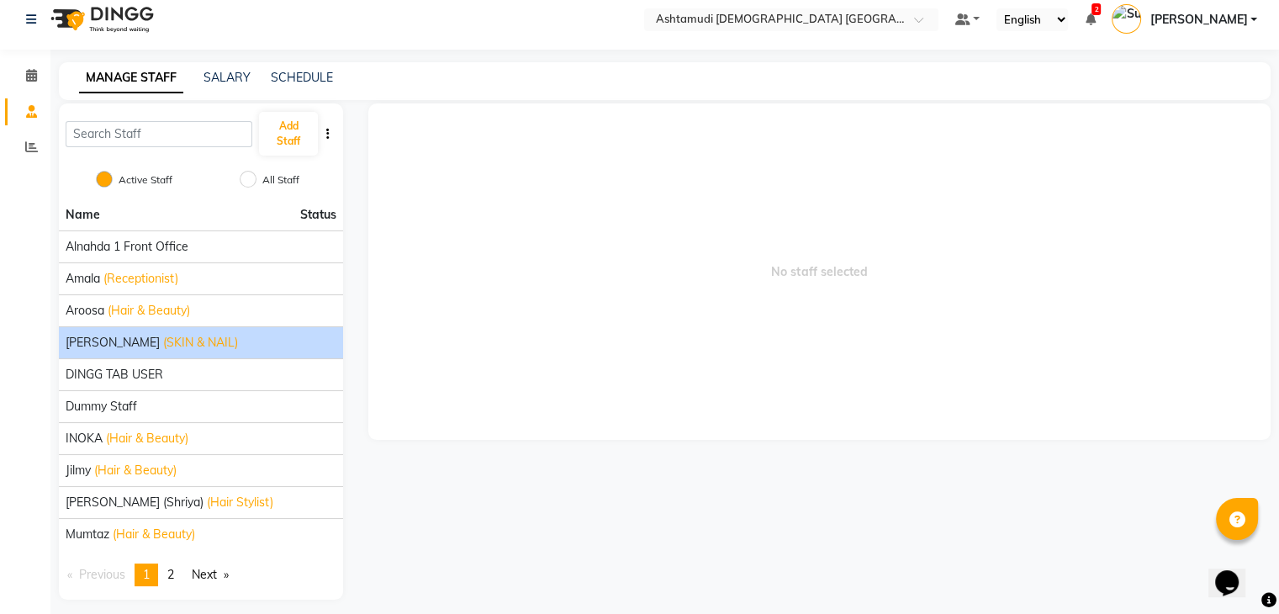
scroll to position [20, 0]
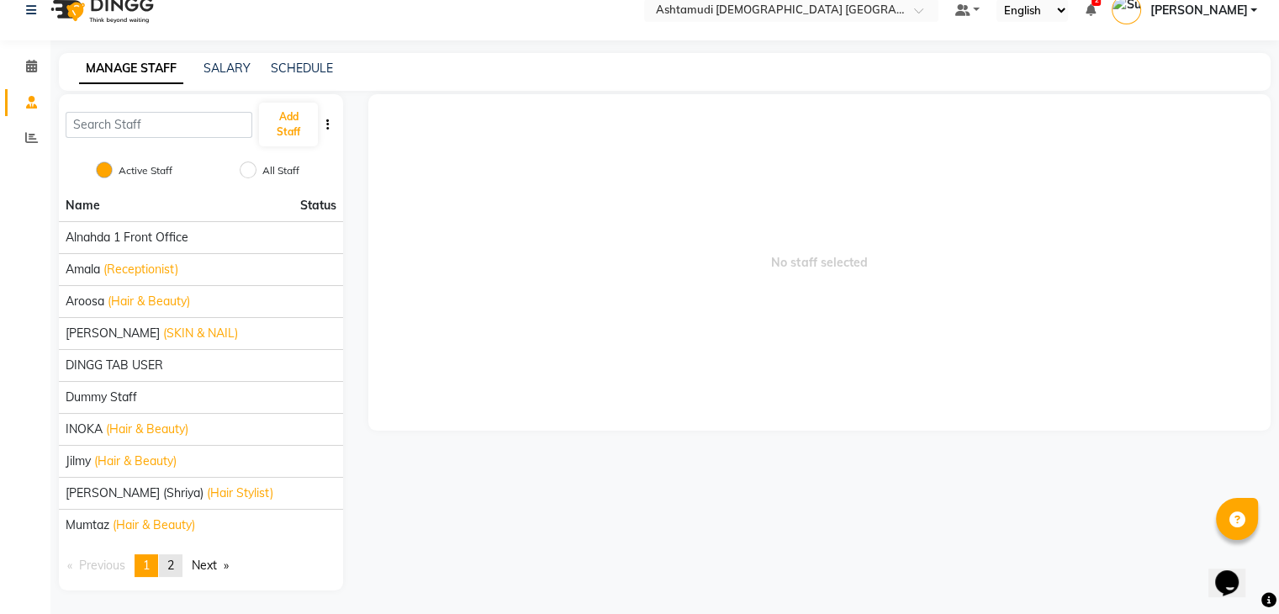
click at [172, 563] on span "2" at bounding box center [170, 565] width 7 height 15
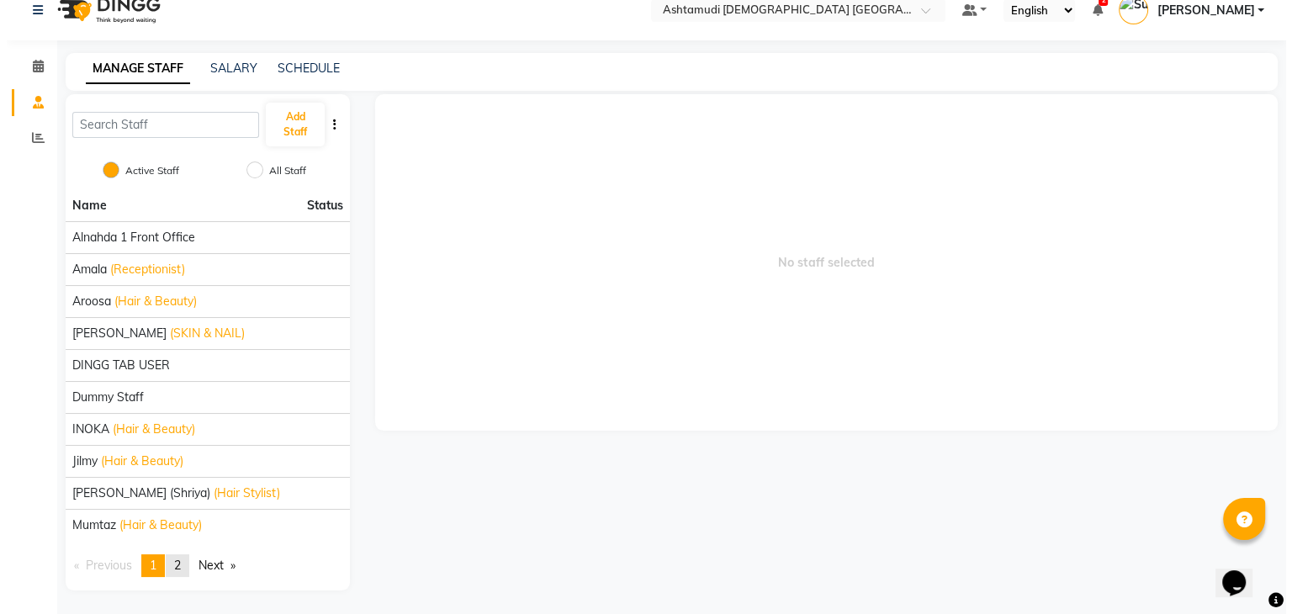
scroll to position [0, 0]
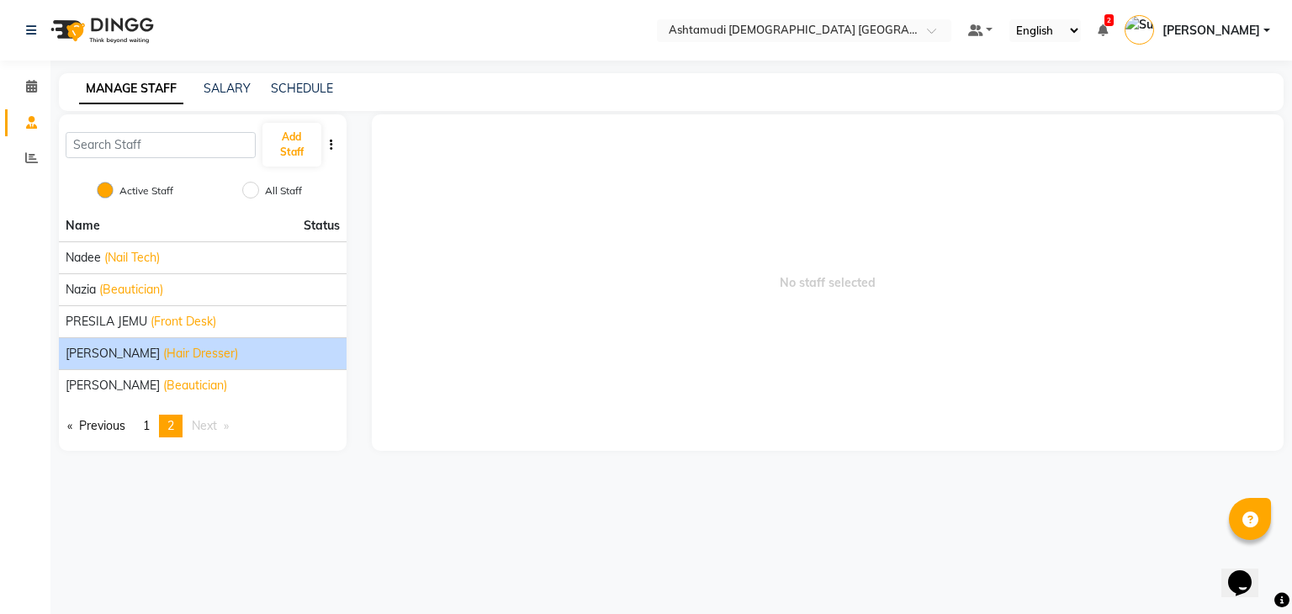
click at [163, 352] on span "(Hair Dresser)" at bounding box center [200, 354] width 75 height 18
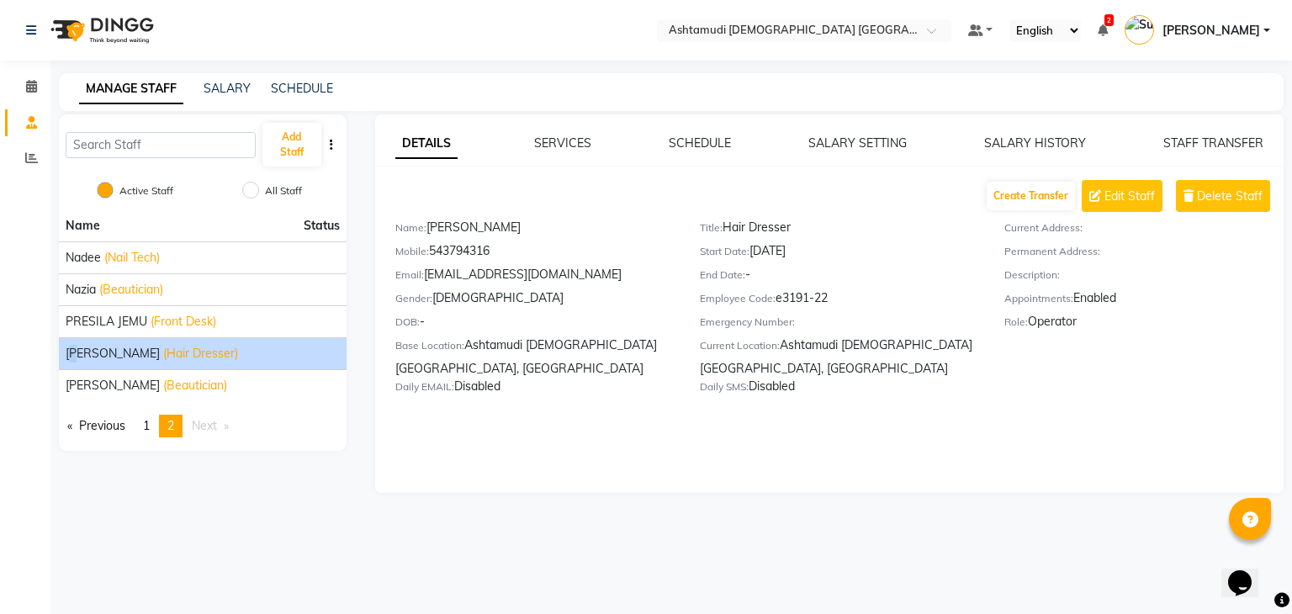
drag, startPoint x: 124, startPoint y: 352, endPoint x: 77, endPoint y: 358, distance: 47.5
click at [77, 358] on span "[PERSON_NAME]" at bounding box center [113, 354] width 94 height 18
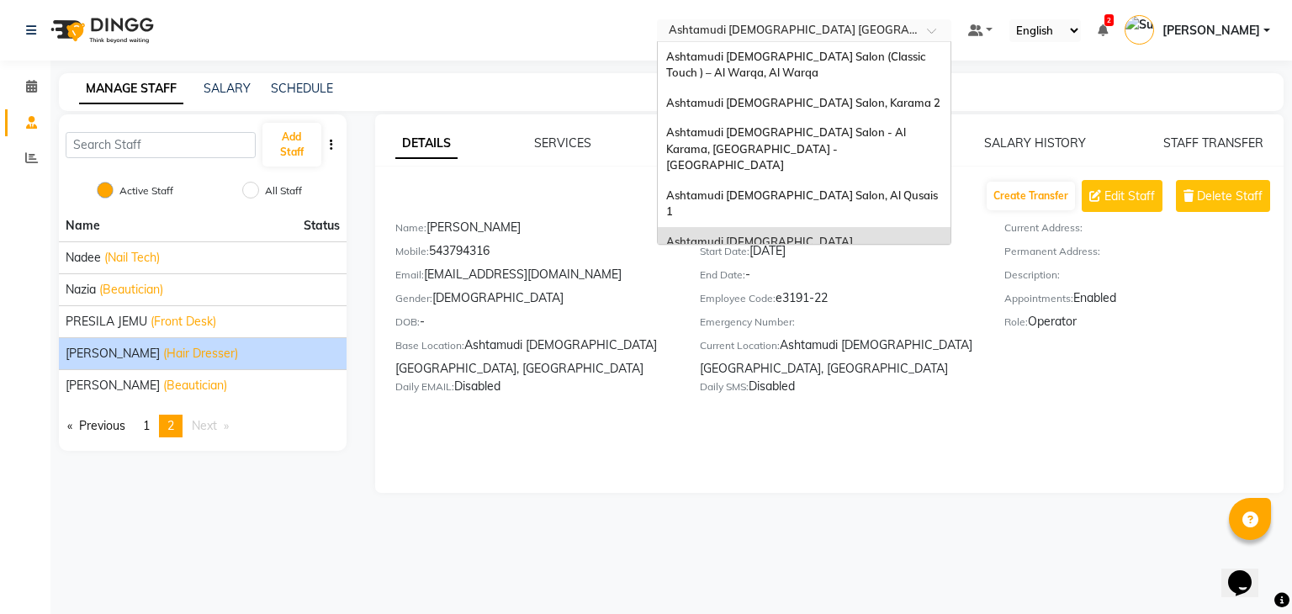
click at [818, 25] on input "text" at bounding box center [787, 32] width 244 height 17
click at [895, 188] on span "Ashtamudi [DEMOGRAPHIC_DATA] Salon, Al Qusais 1" at bounding box center [803, 203] width 274 height 30
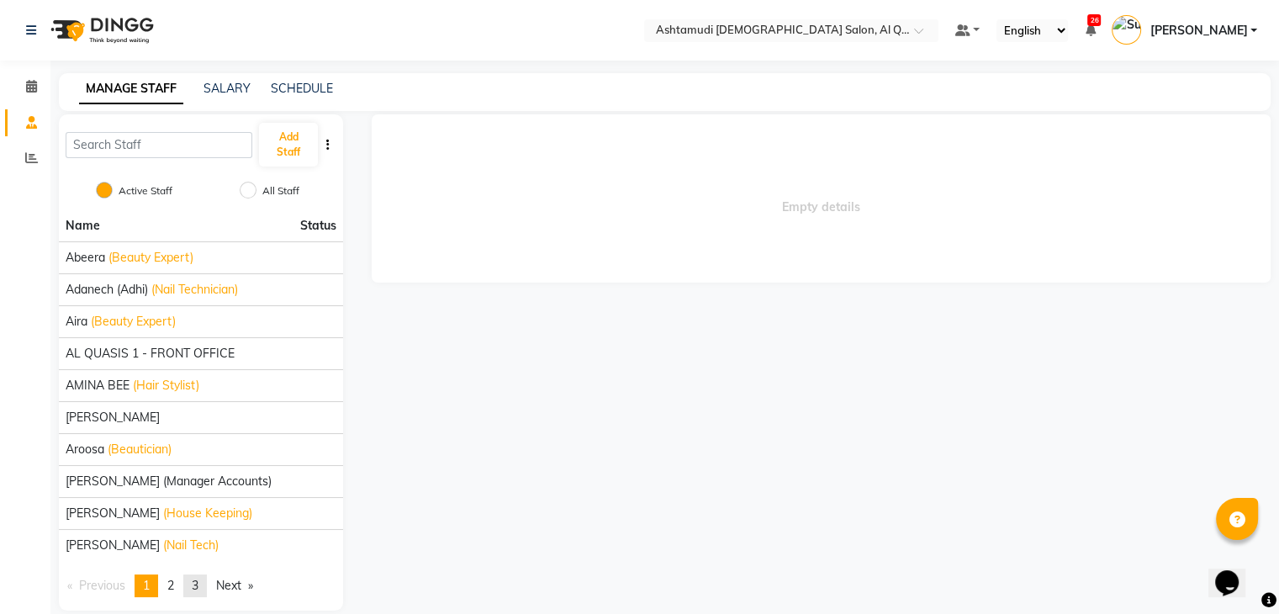
click at [198, 588] on span "3" at bounding box center [195, 585] width 7 height 15
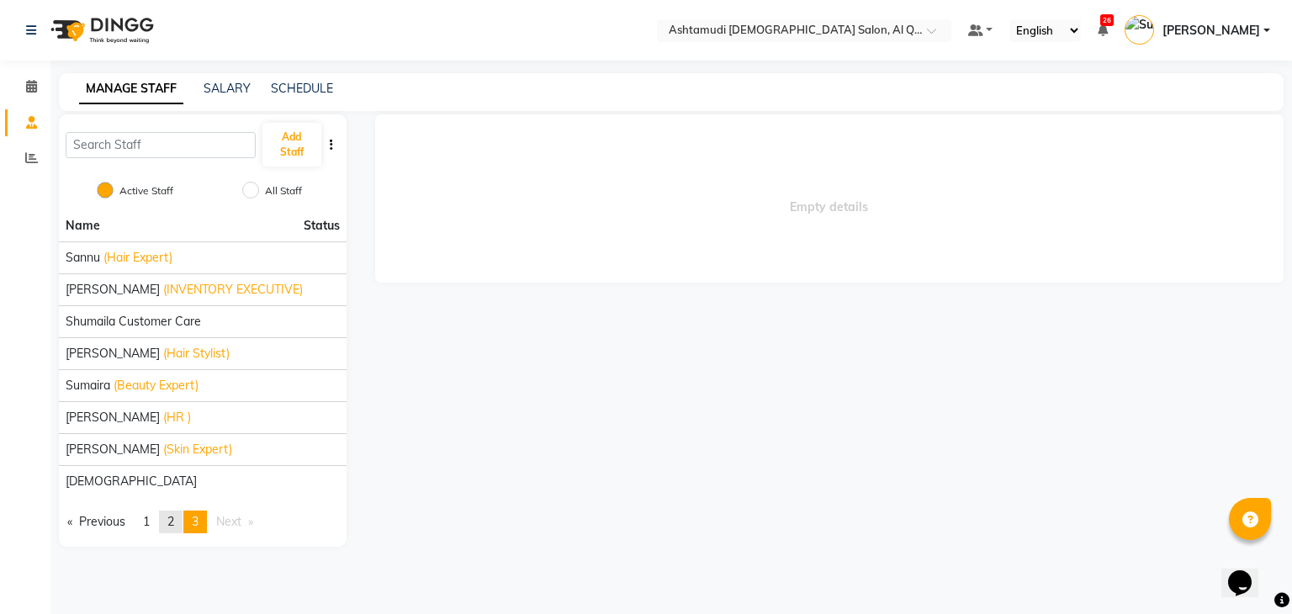
click at [178, 522] on link "page 2" at bounding box center [171, 522] width 24 height 23
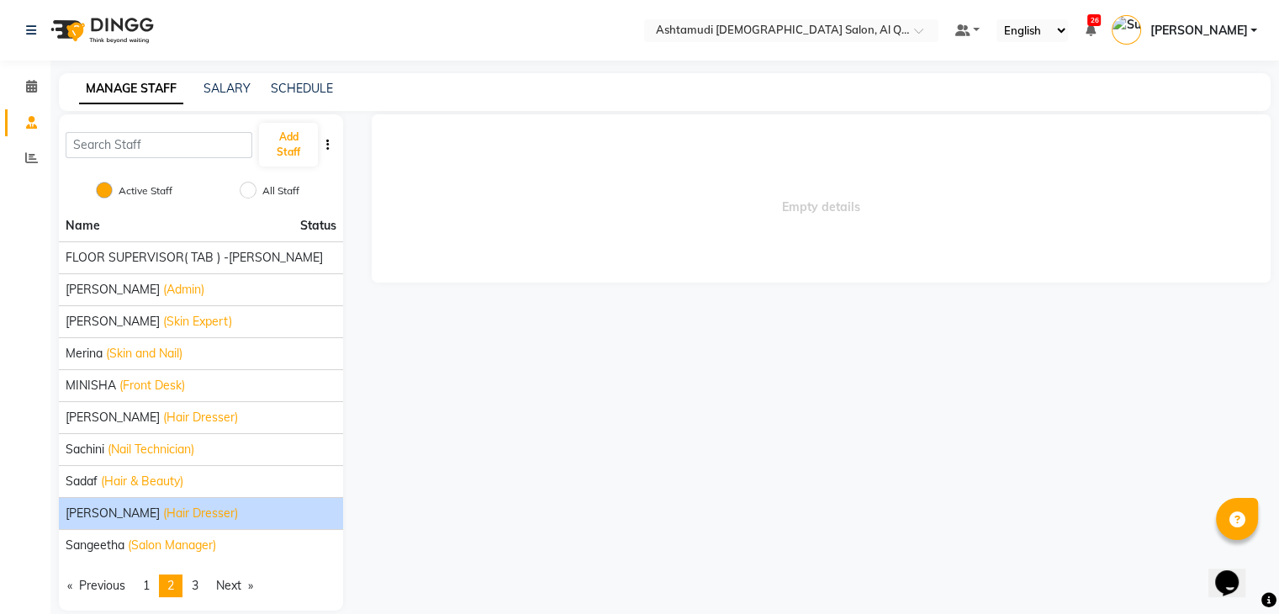
click at [208, 518] on div "Safia (Hair Dresser)" at bounding box center [201, 514] width 271 height 18
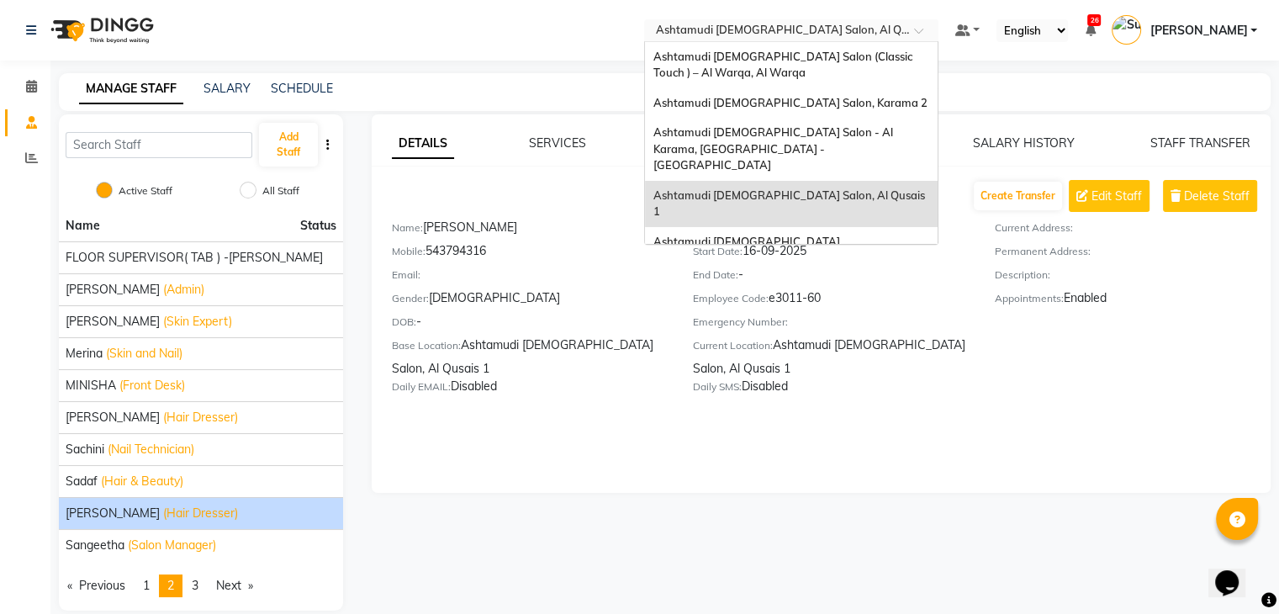
click at [897, 31] on input "text" at bounding box center [775, 32] width 244 height 17
click at [887, 235] on span "Ashtamudi [DEMOGRAPHIC_DATA] [GEOGRAPHIC_DATA], [GEOGRAPHIC_DATA]" at bounding box center [774, 250] width 241 height 30
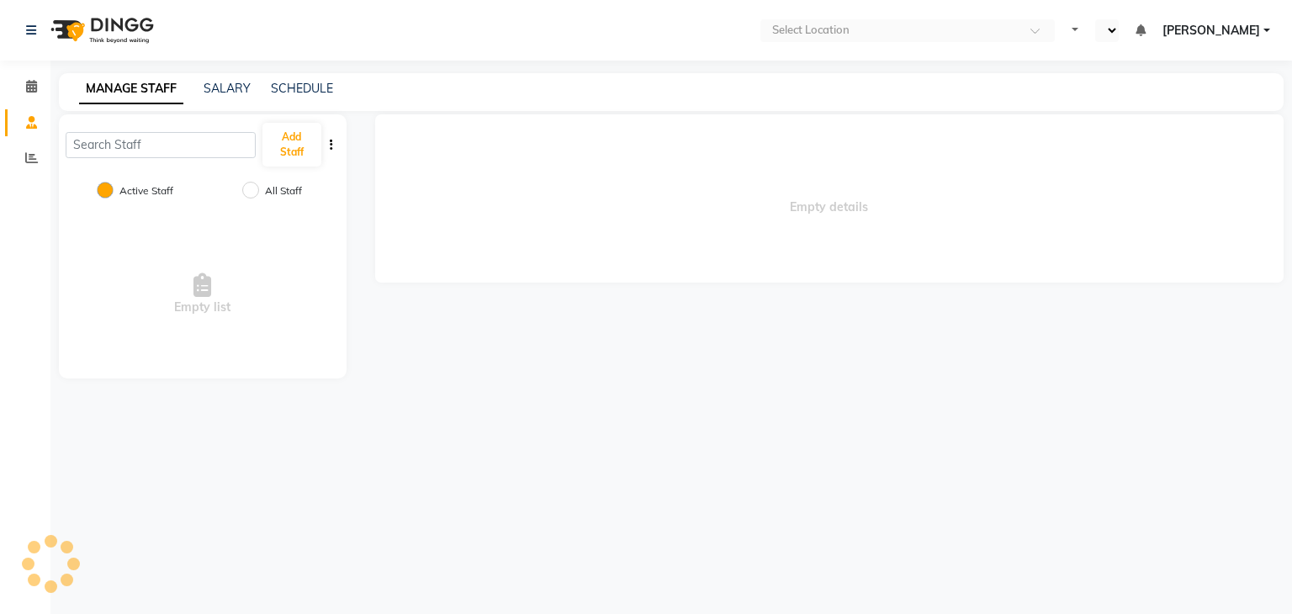
select select "en"
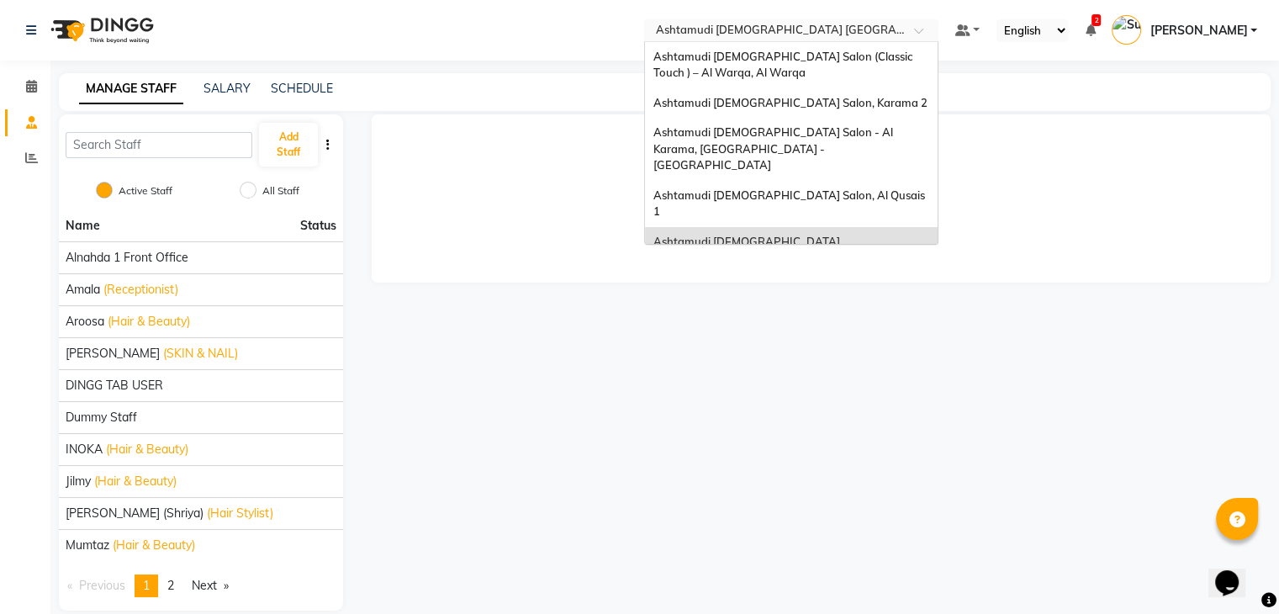
click at [806, 29] on input "text" at bounding box center [775, 32] width 244 height 17
click at [834, 60] on span "Ashtamudi [DEMOGRAPHIC_DATA] Salon (Classic Touch ) – Al Warqa, Al Warqa" at bounding box center [785, 65] width 262 height 30
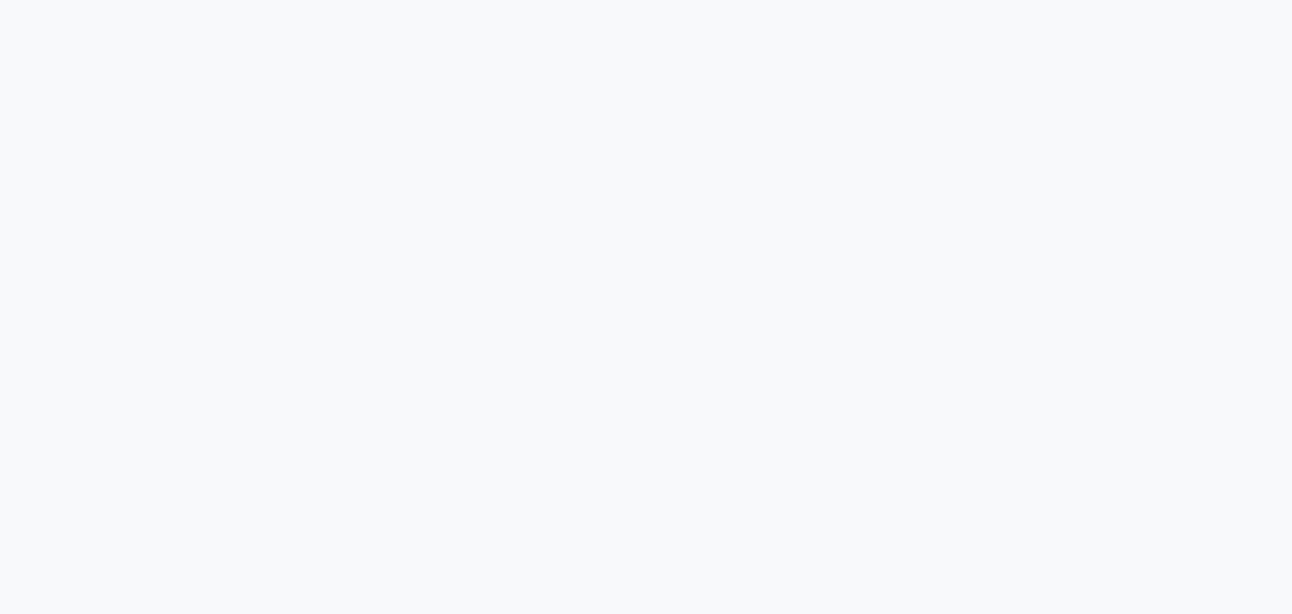
click at [807, 299] on div at bounding box center [646, 307] width 1292 height 614
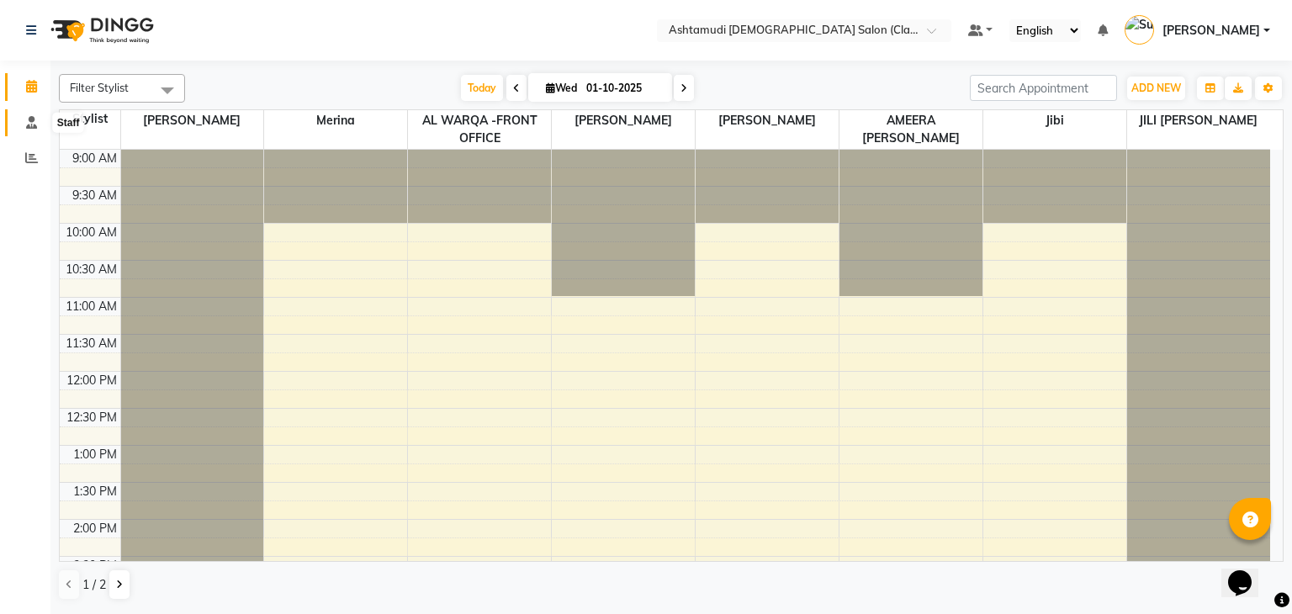
click at [30, 121] on icon at bounding box center [31, 122] width 11 height 13
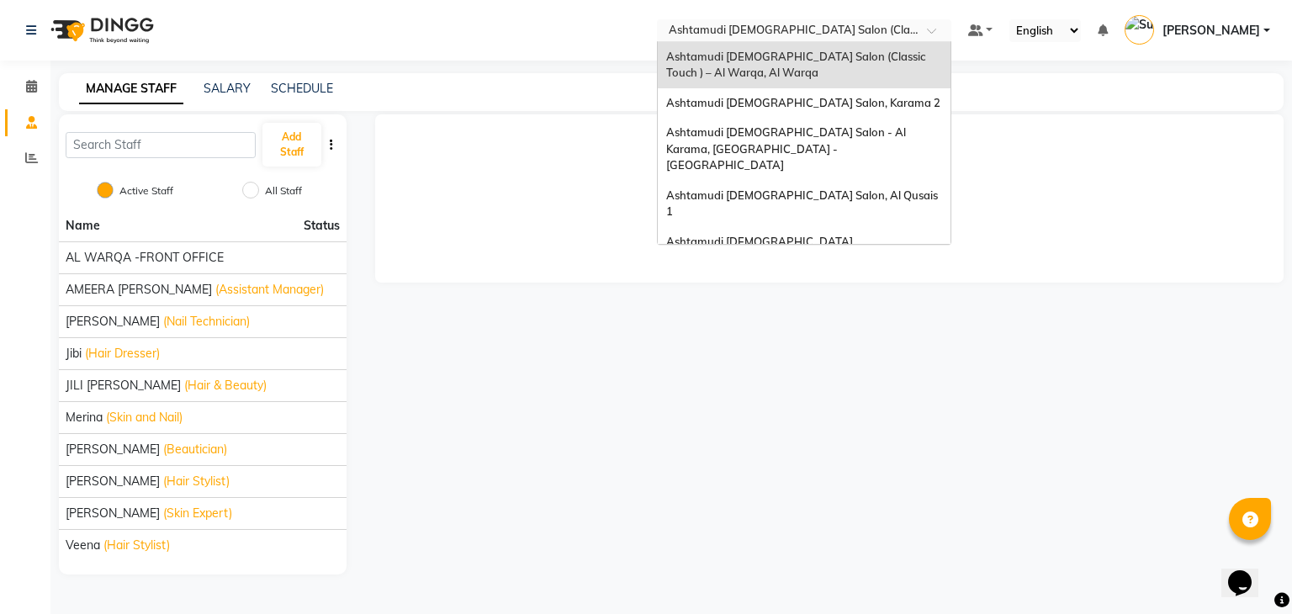
click at [901, 20] on div "Select Location × Ashtamudi Ladies Salon (Classic Touch ) – Al Warqa, Al Warqa" at bounding box center [804, 30] width 294 height 23
click at [861, 102] on span "Ashtamudi Ladies Salon, Karama 2" at bounding box center [803, 102] width 274 height 13
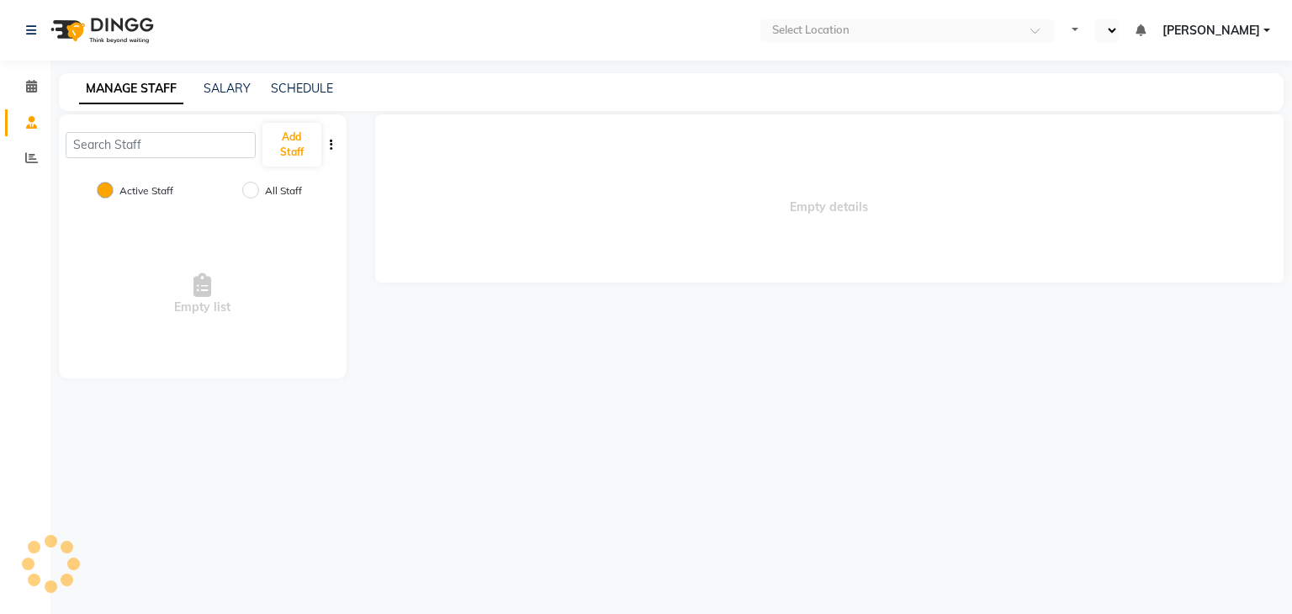
select select "en"
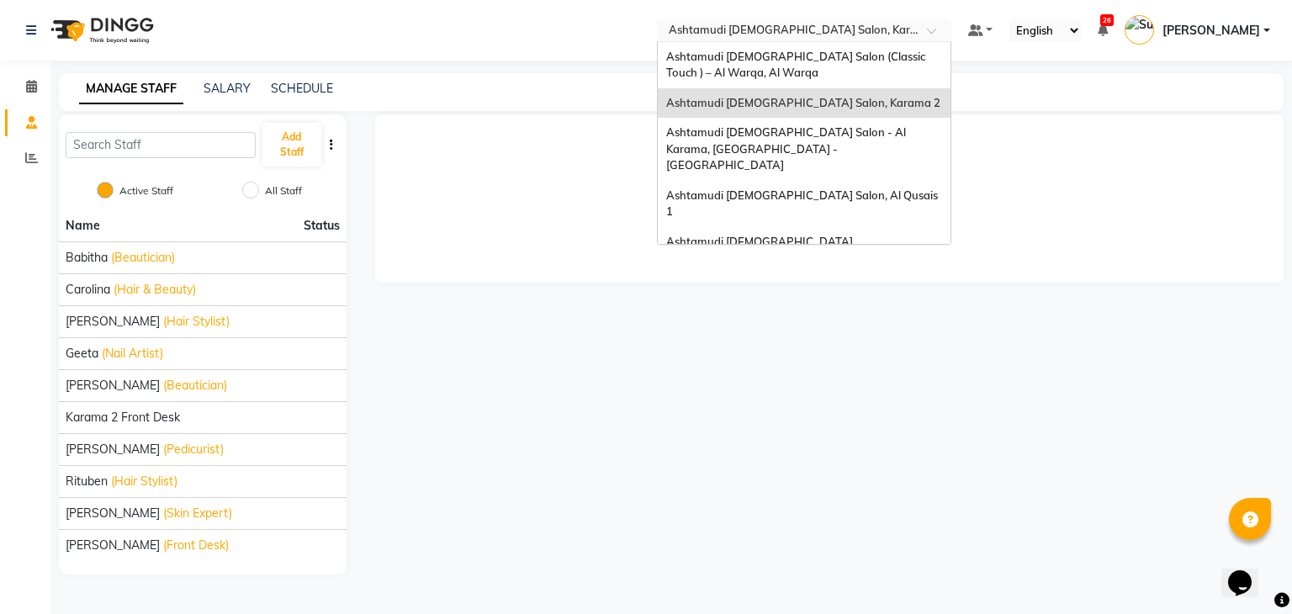
click at [909, 34] on input "text" at bounding box center [787, 32] width 244 height 17
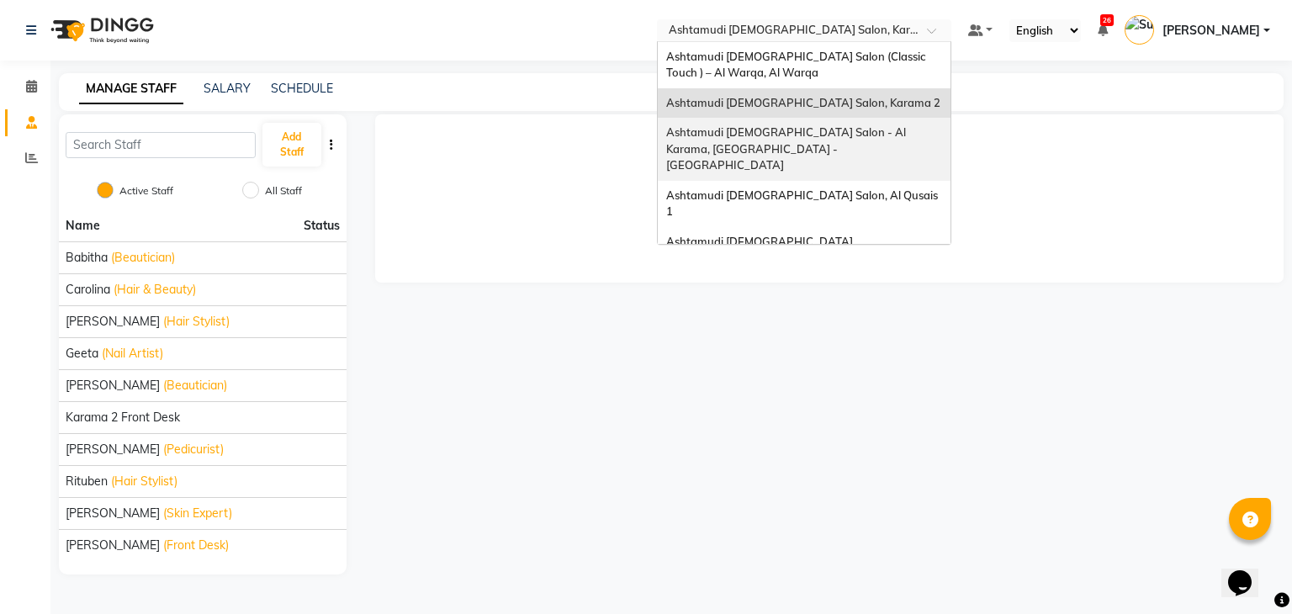
click at [874, 127] on span "Ashtamudi [DEMOGRAPHIC_DATA] Salon - Al Karama, [GEOGRAPHIC_DATA] -[GEOGRAPHIC_…" at bounding box center [787, 148] width 242 height 46
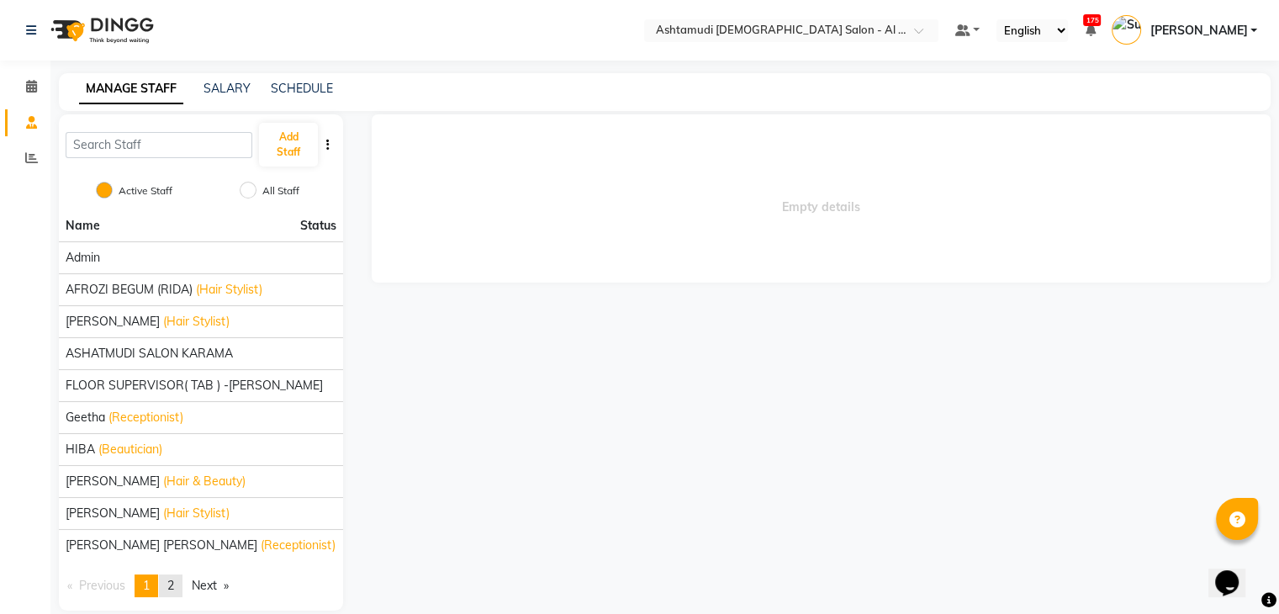
click at [172, 586] on span "2" at bounding box center [170, 585] width 7 height 15
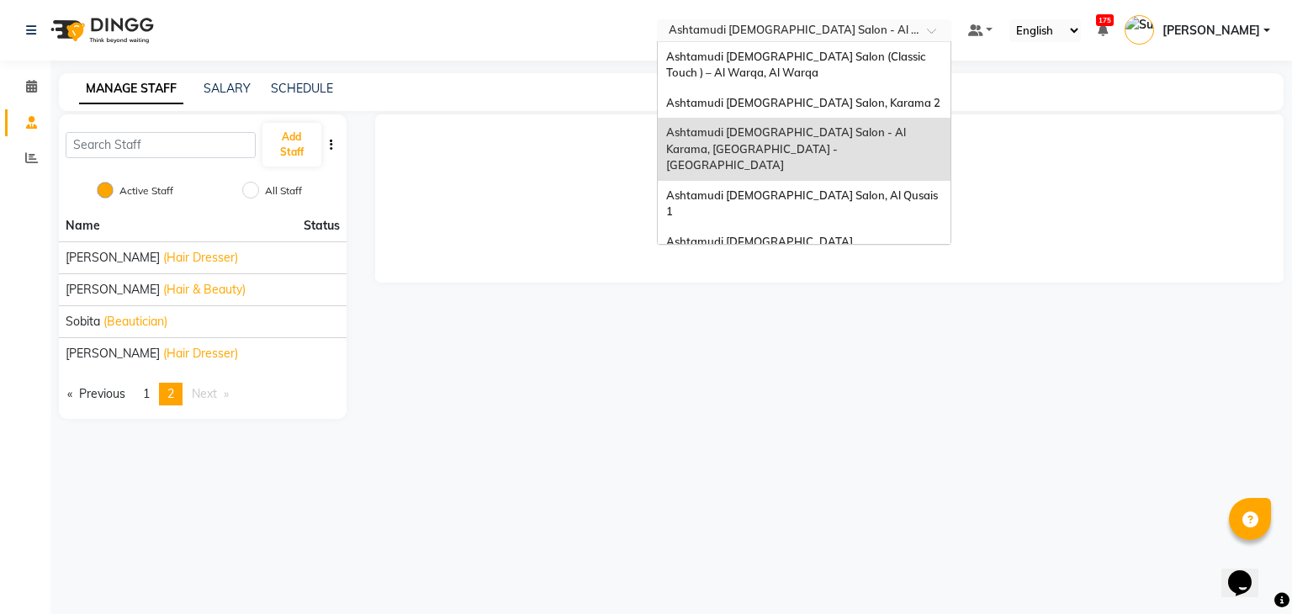
click at [847, 29] on input "text" at bounding box center [787, 32] width 244 height 17
click at [840, 188] on span "Ashtamudi [DEMOGRAPHIC_DATA] Salon, Al Qusais 1" at bounding box center [803, 203] width 274 height 30
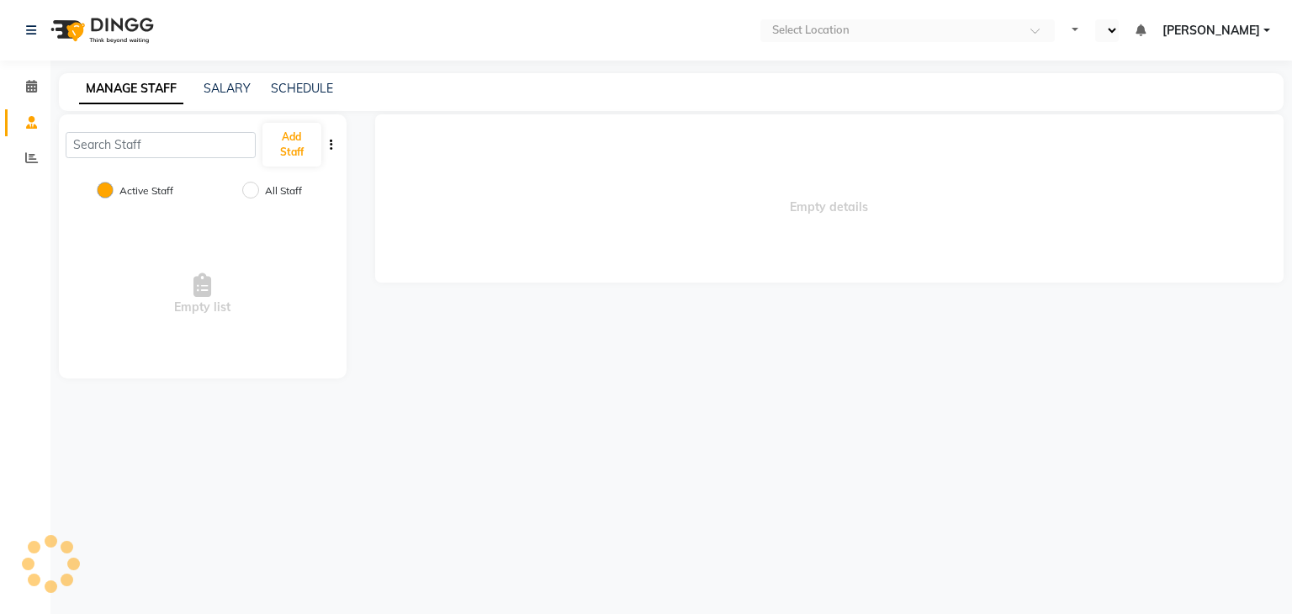
select select "en"
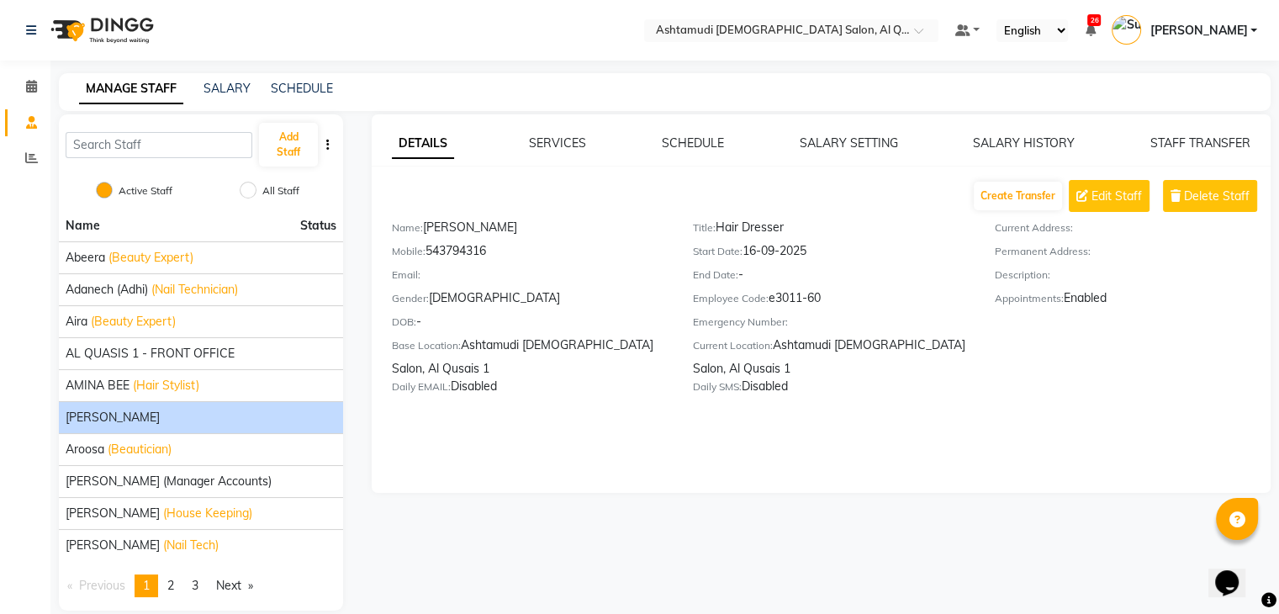
click at [152, 417] on div "[PERSON_NAME]" at bounding box center [201, 418] width 271 height 18
click at [1104, 196] on span "Edit Staff" at bounding box center [1117, 197] width 50 height 18
select select "[DEMOGRAPHIC_DATA]"
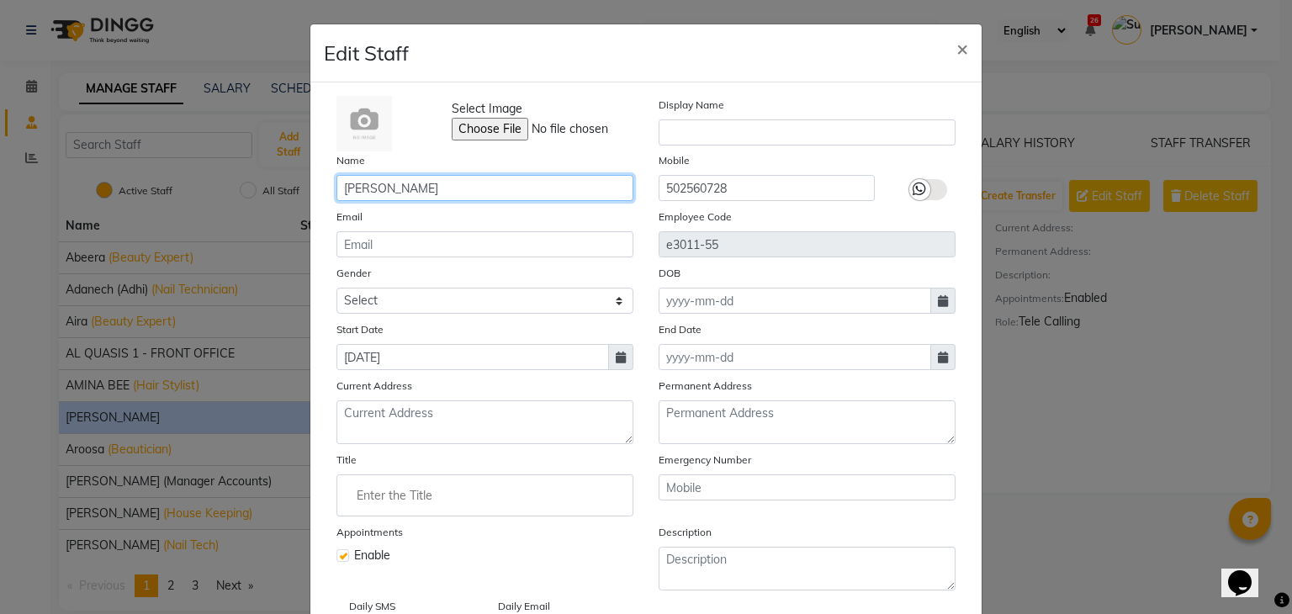
click at [489, 186] on input "[PERSON_NAME]" at bounding box center [484, 188] width 297 height 26
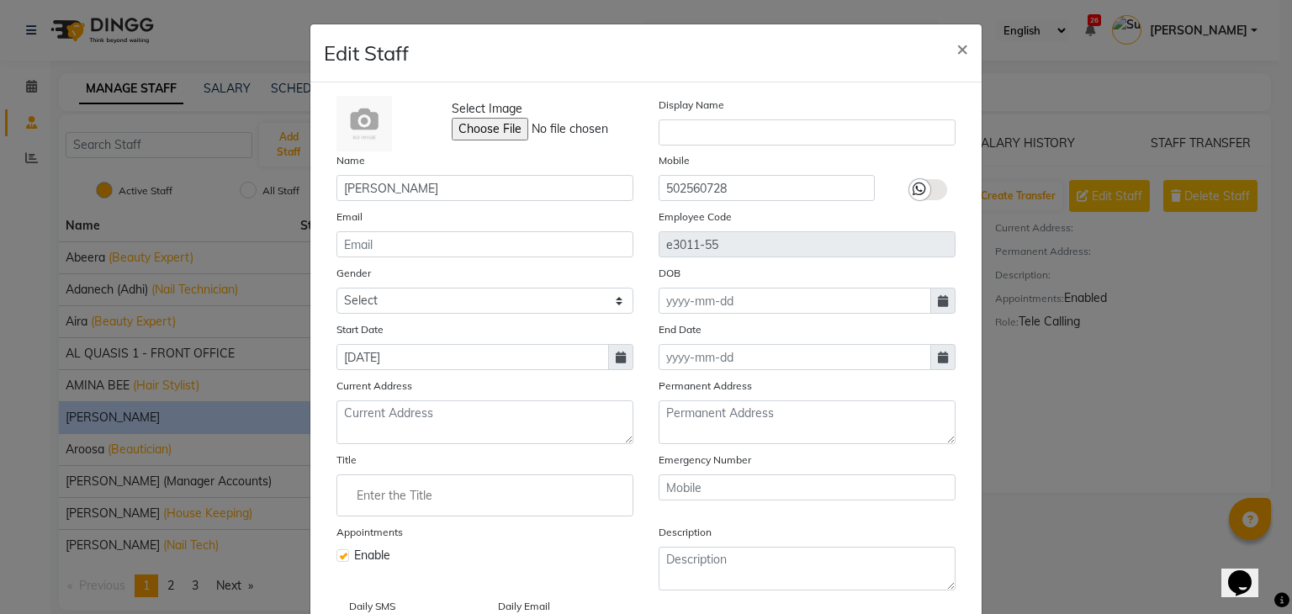
click at [476, 511] on input "Enter the Title" at bounding box center [485, 496] width 282 height 34
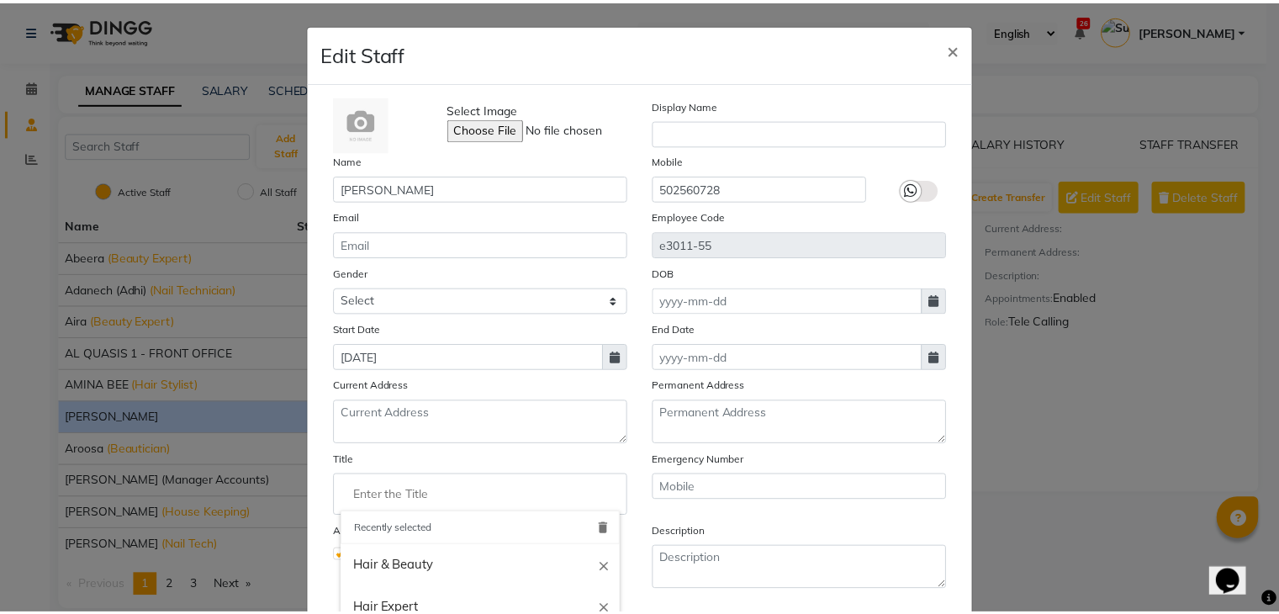
scroll to position [135, 0]
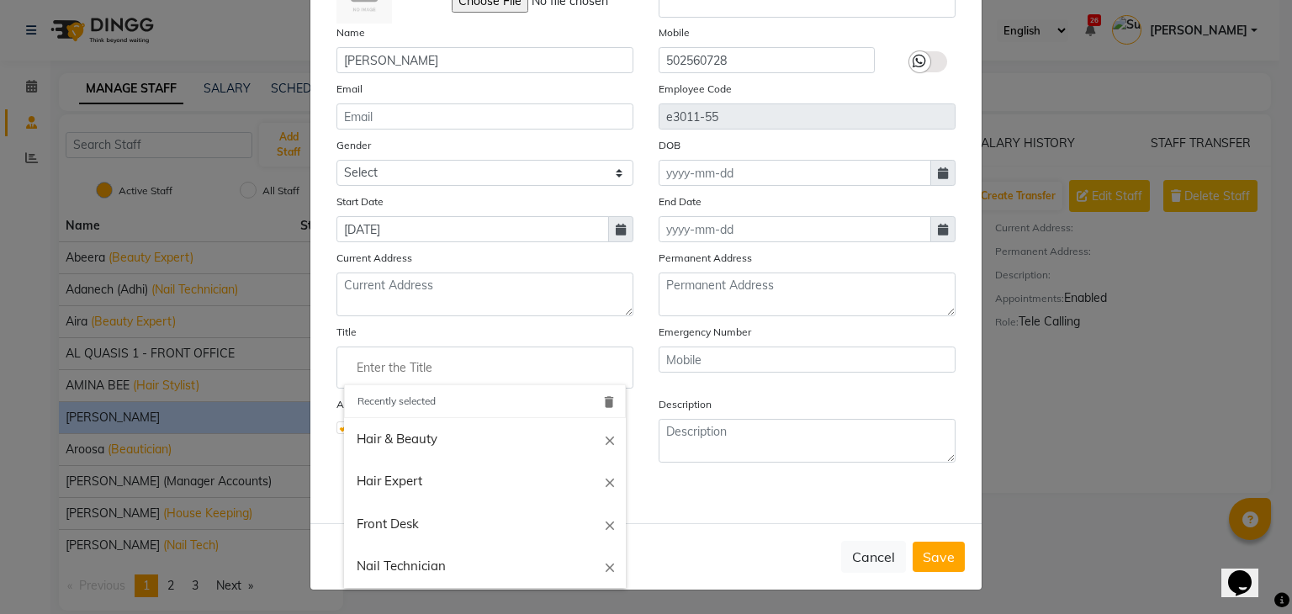
click at [482, 54] on div at bounding box center [646, 307] width 1292 height 614
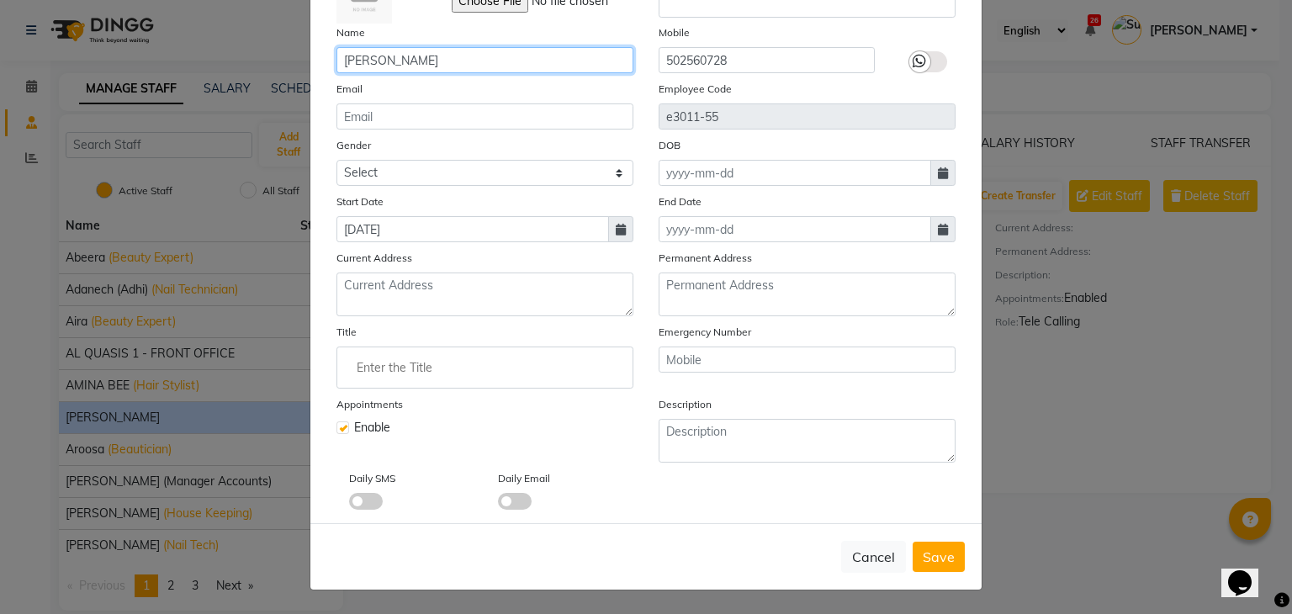
click at [434, 50] on input "[PERSON_NAME]" at bounding box center [484, 60] width 297 height 26
type input "[PERSON_NAME] - Customer care"
click at [939, 566] on button "Save" at bounding box center [939, 557] width 52 height 30
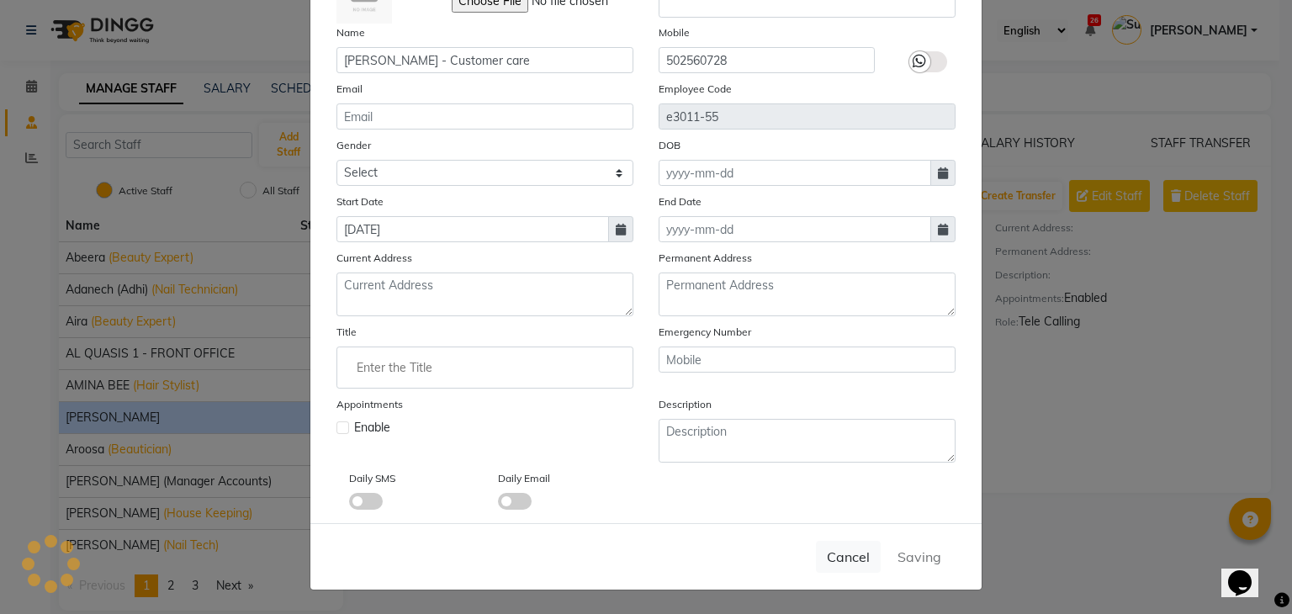
select select
checkbox input "false"
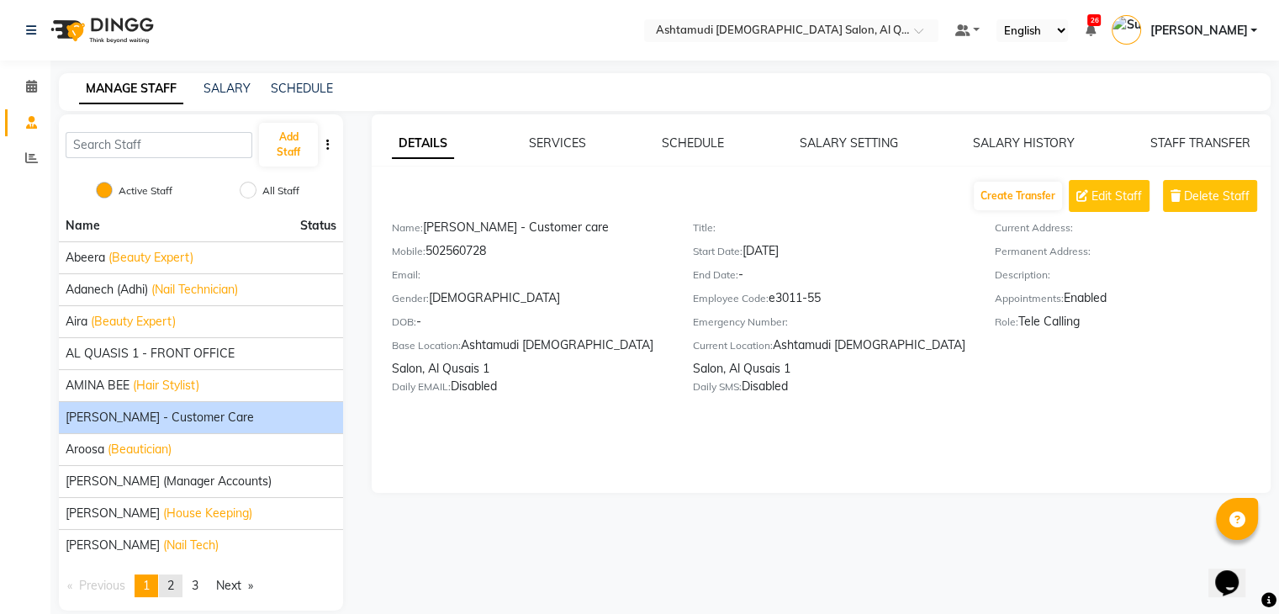
click at [172, 588] on span "2" at bounding box center [170, 585] width 7 height 15
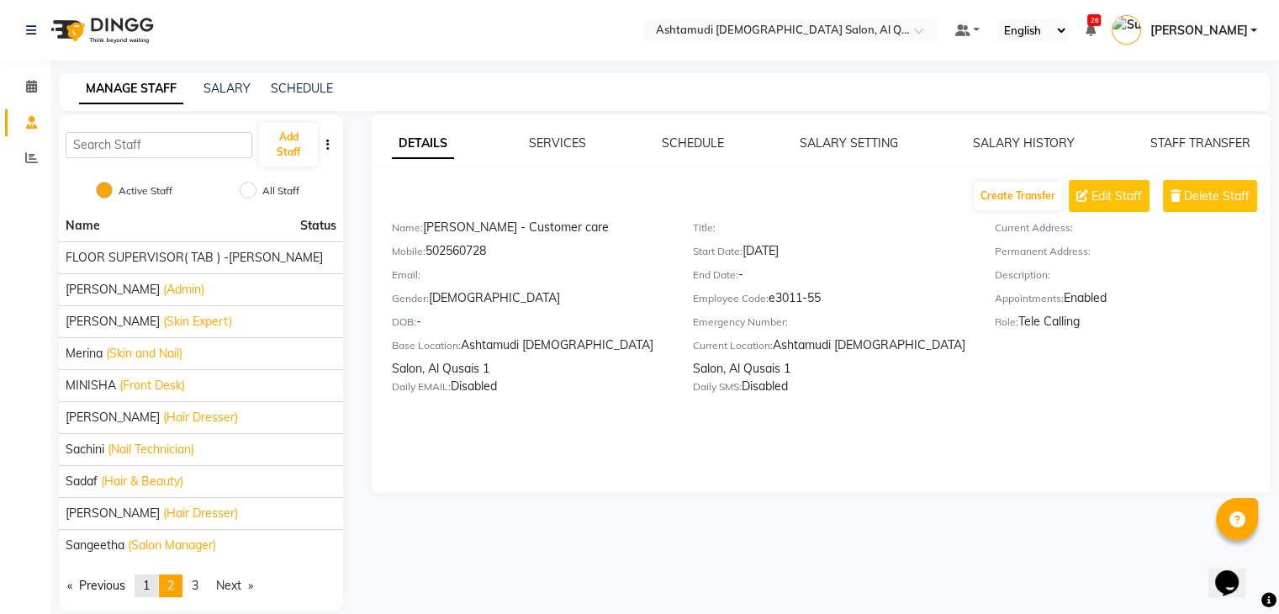
click at [148, 585] on span "1" at bounding box center [146, 585] width 7 height 15
